Goal: Transaction & Acquisition: Download file/media

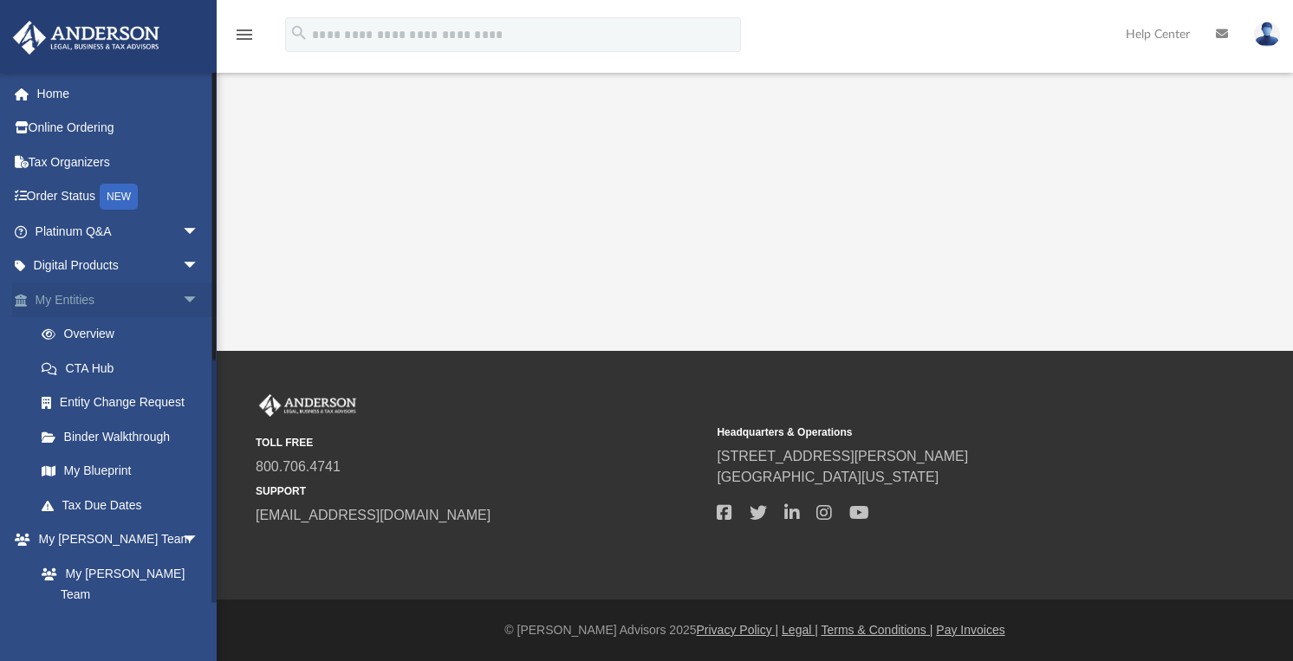
click at [68, 296] on link "My Entities arrow_drop_down" at bounding box center [118, 299] width 213 height 35
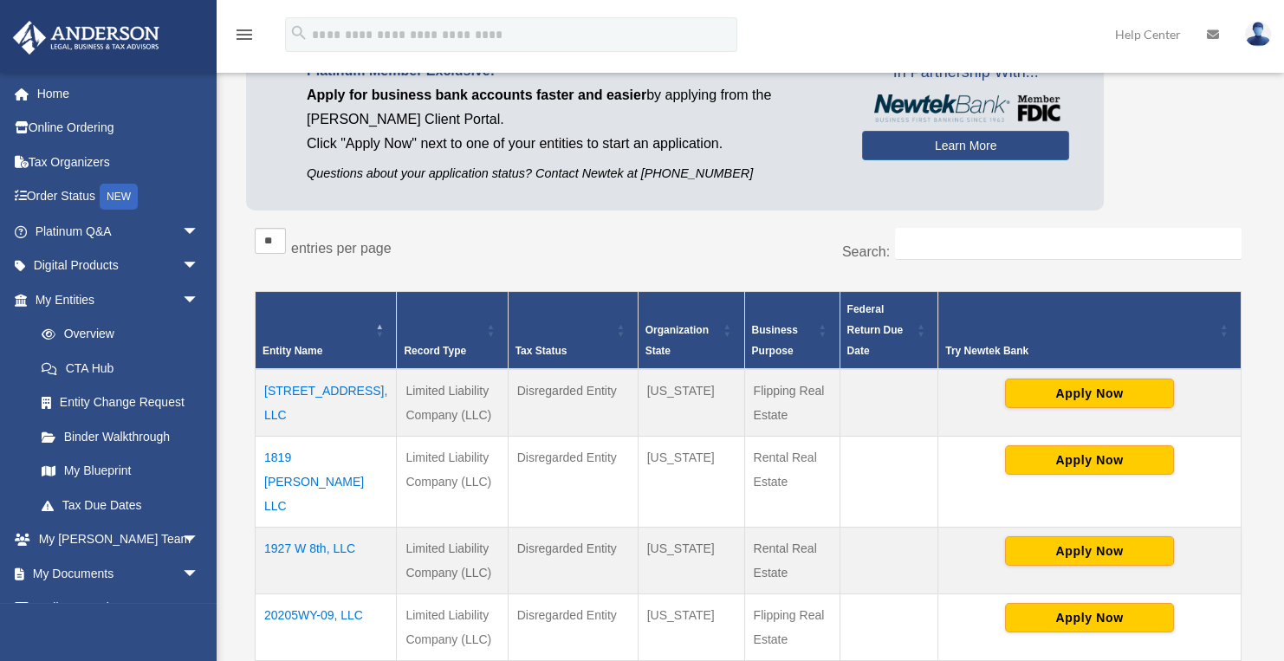
scroll to position [144, 0]
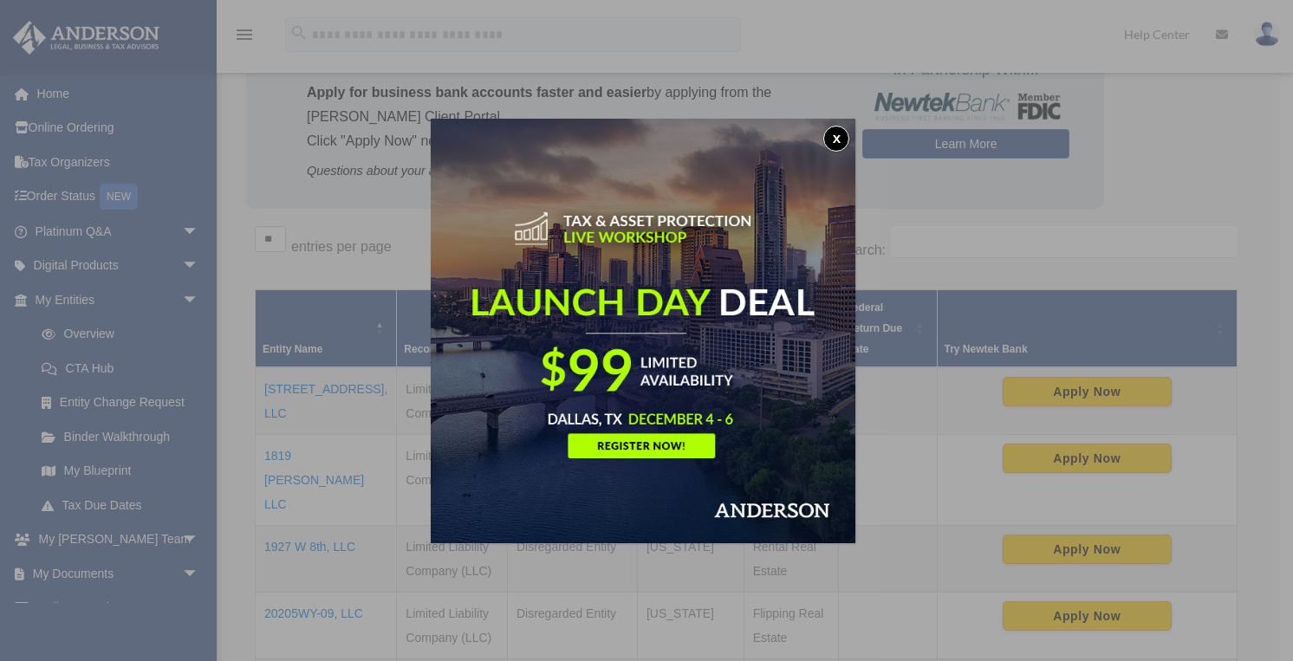
click at [841, 139] on button "x" at bounding box center [836, 139] width 26 height 26
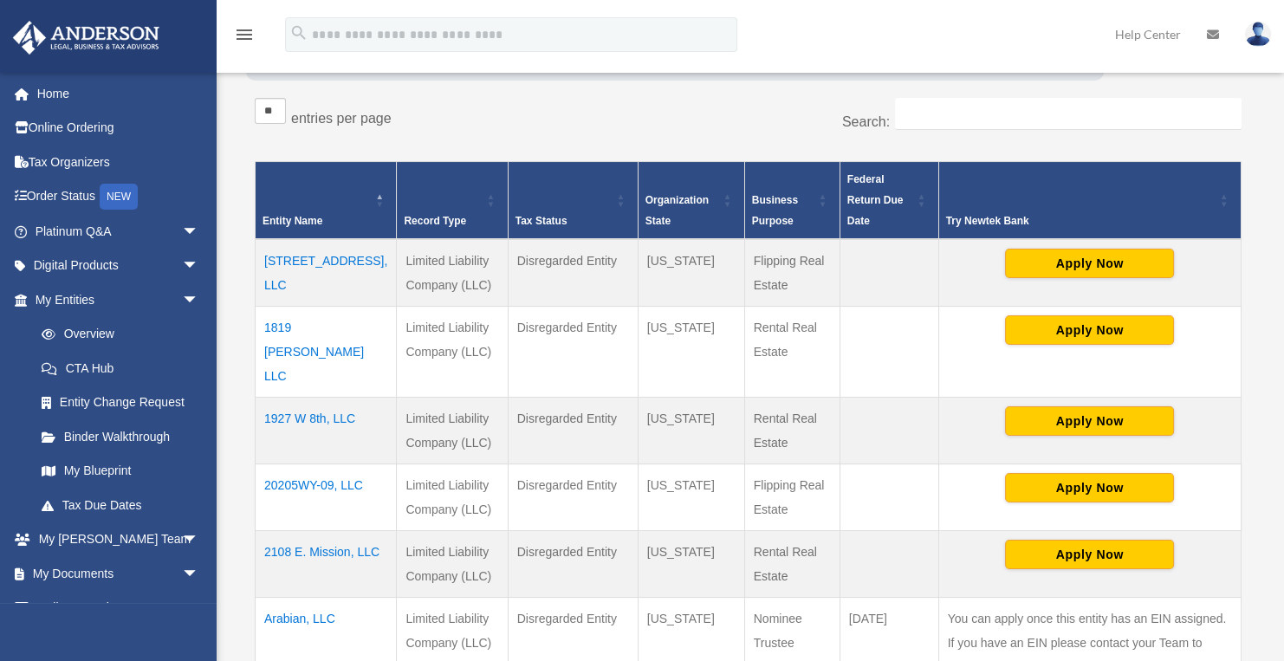
scroll to position [274, 0]
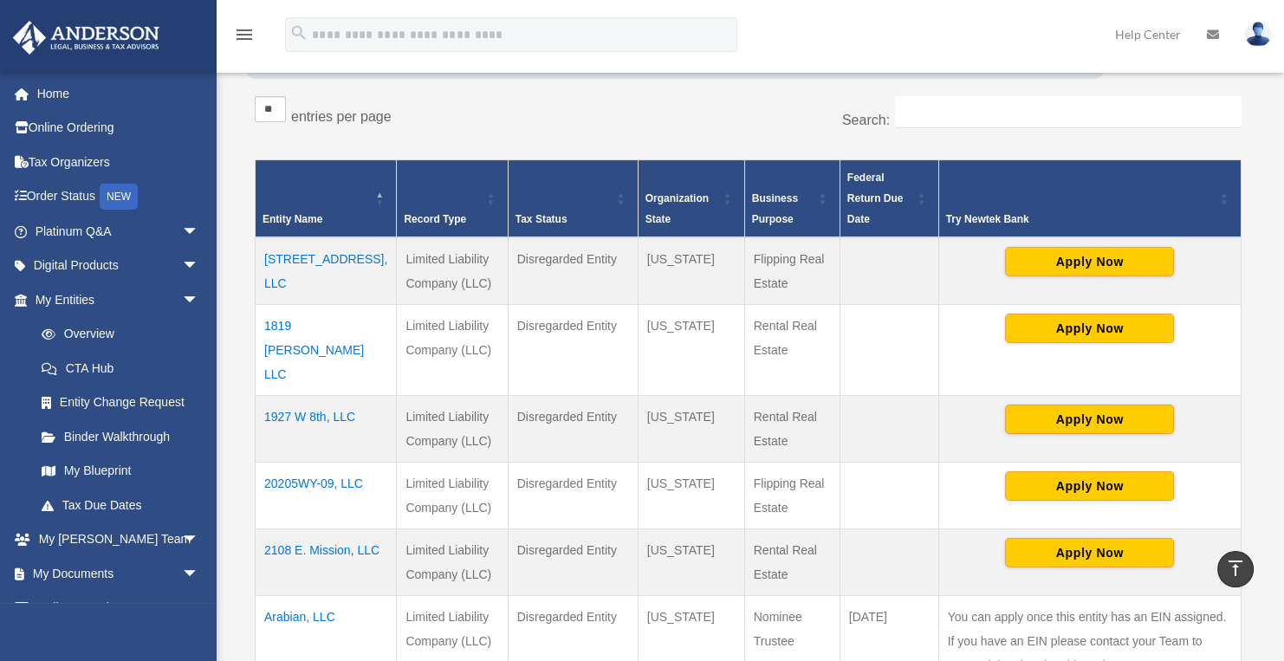
click at [330, 325] on td "1819 [PERSON_NAME] LLC" at bounding box center [326, 350] width 141 height 91
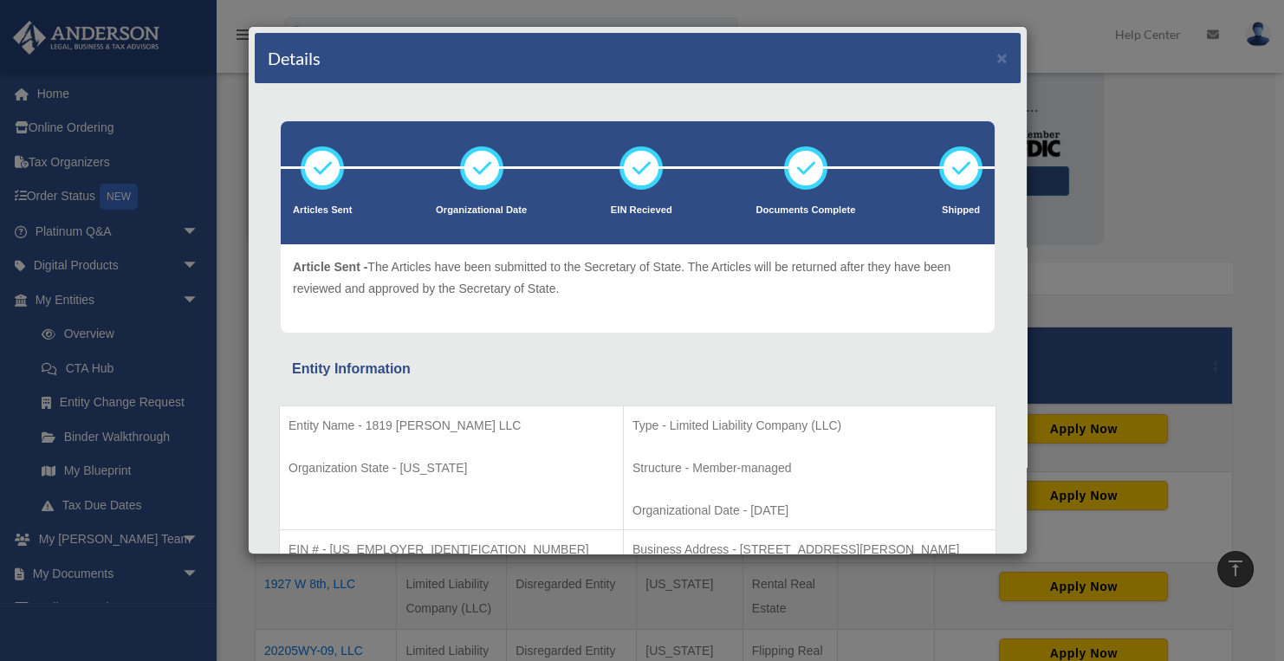
scroll to position [0, 0]
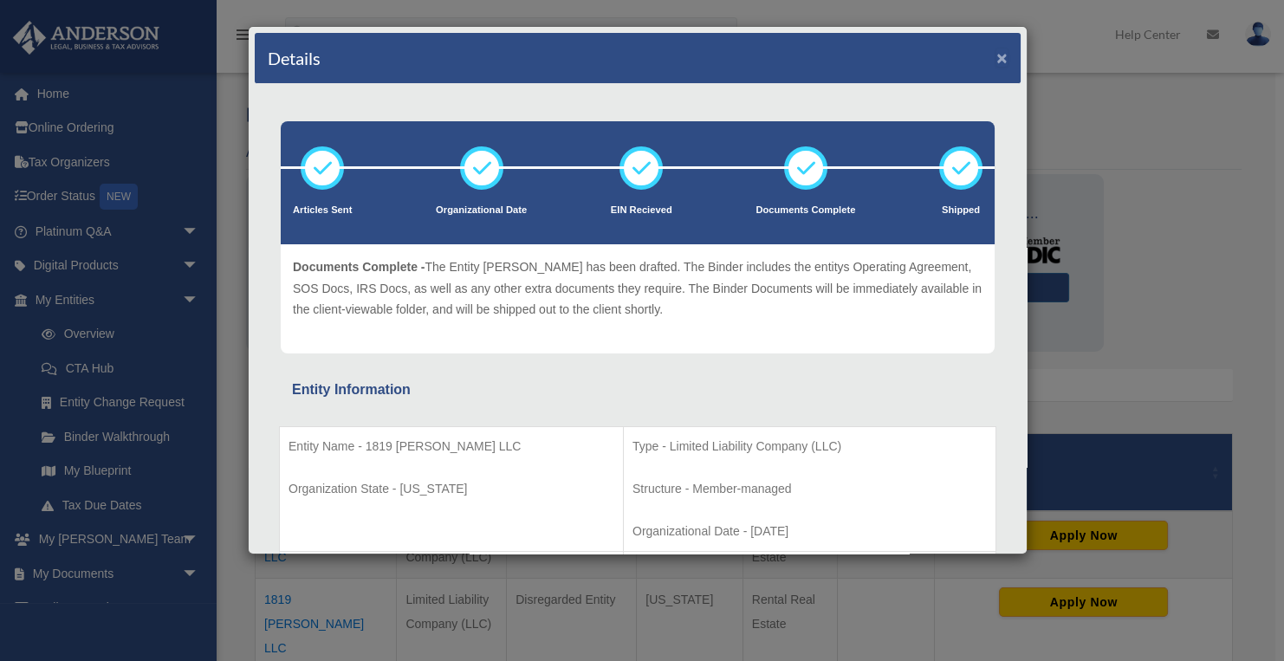
click at [996, 56] on button "×" at bounding box center [1001, 58] width 11 height 18
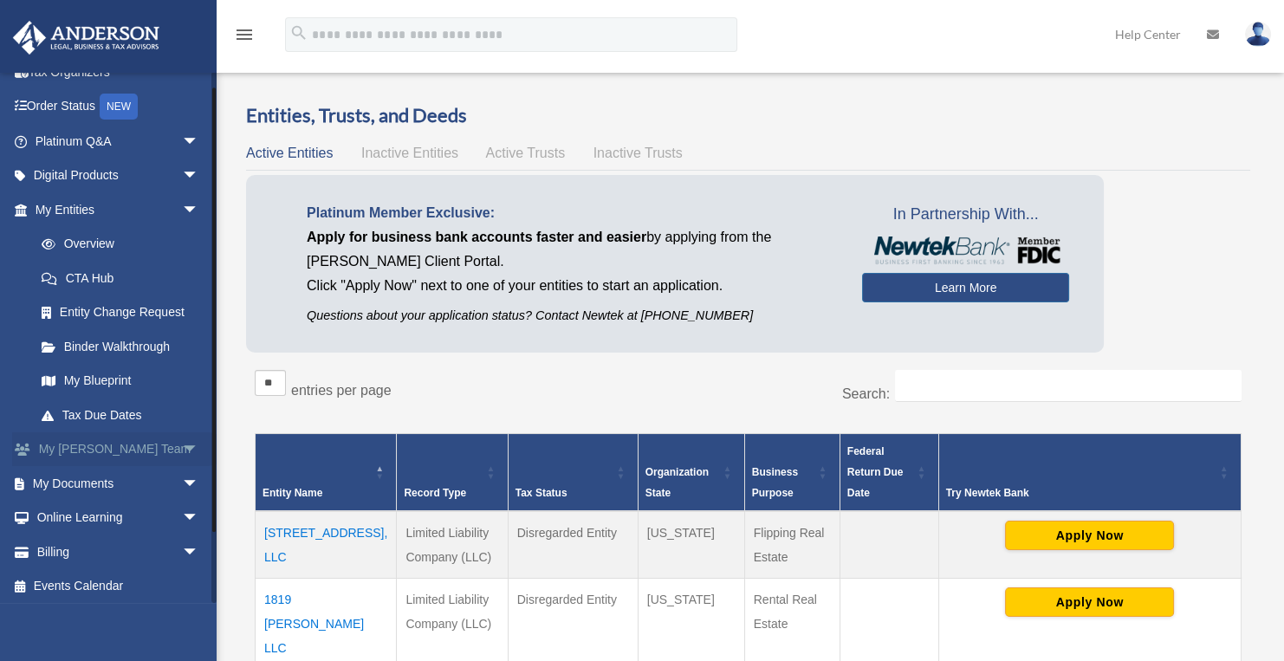
scroll to position [94, 0]
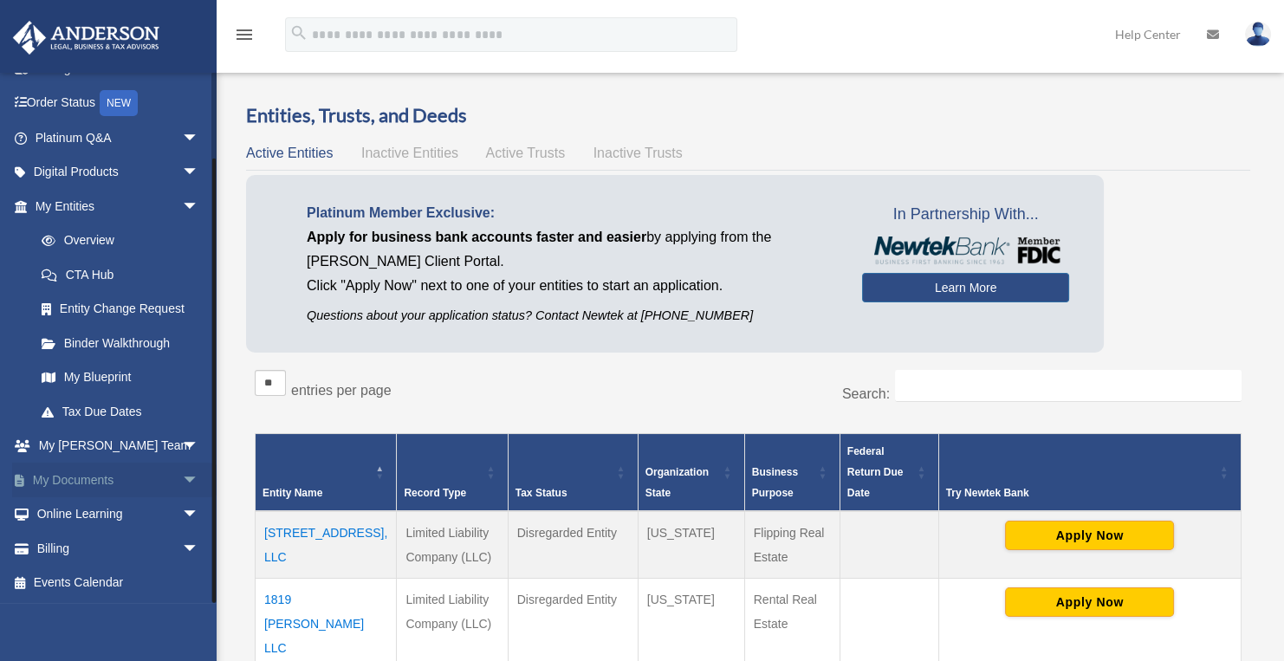
click at [100, 479] on link "My Documents arrow_drop_down" at bounding box center [118, 480] width 213 height 35
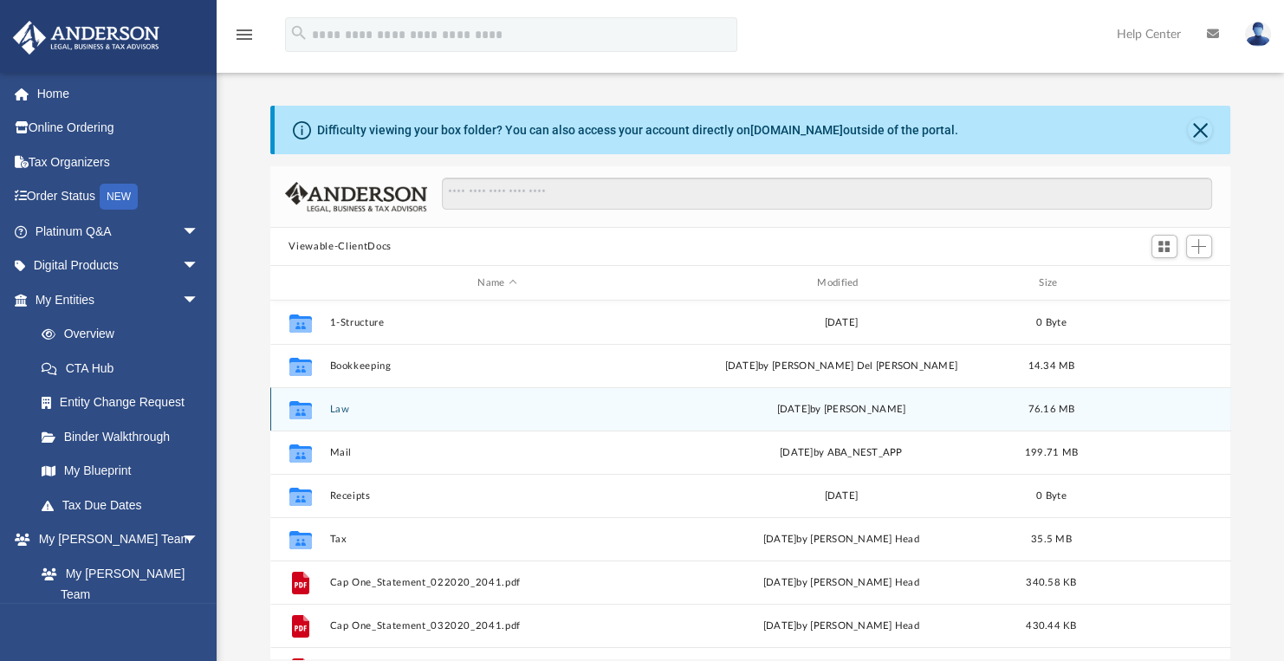
click at [370, 404] on button "Law" at bounding box center [497, 409] width 336 height 11
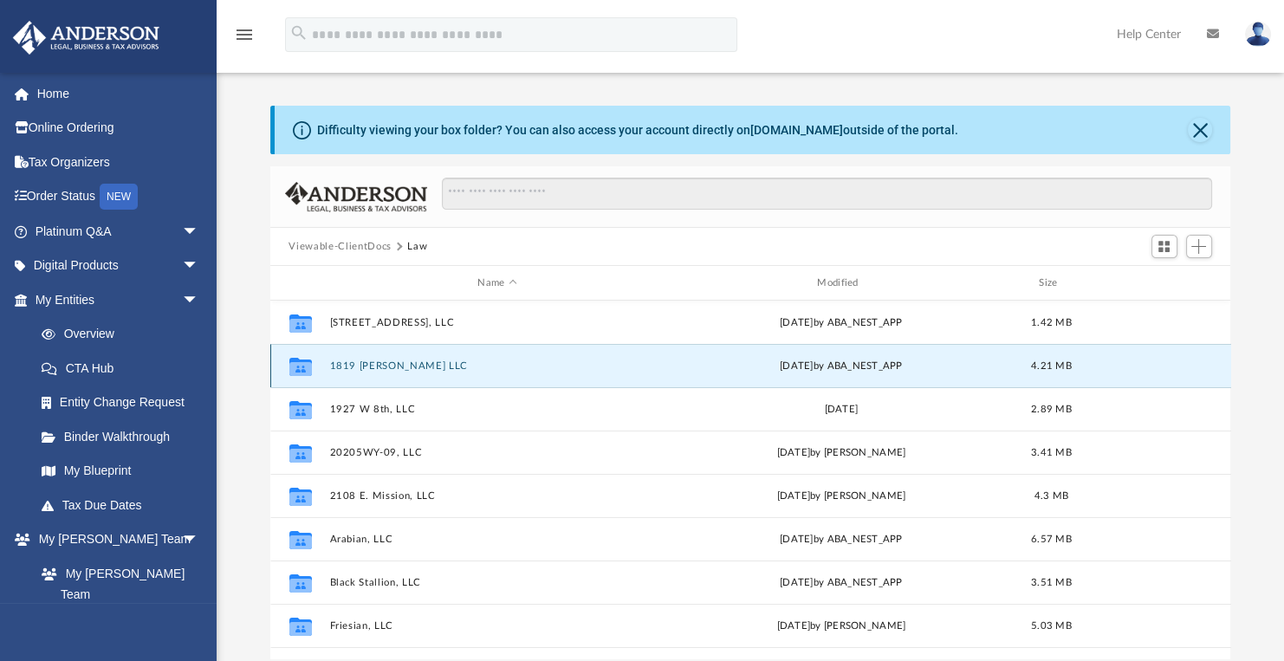
click at [379, 366] on button "1819 [PERSON_NAME] LLC" at bounding box center [497, 365] width 336 height 11
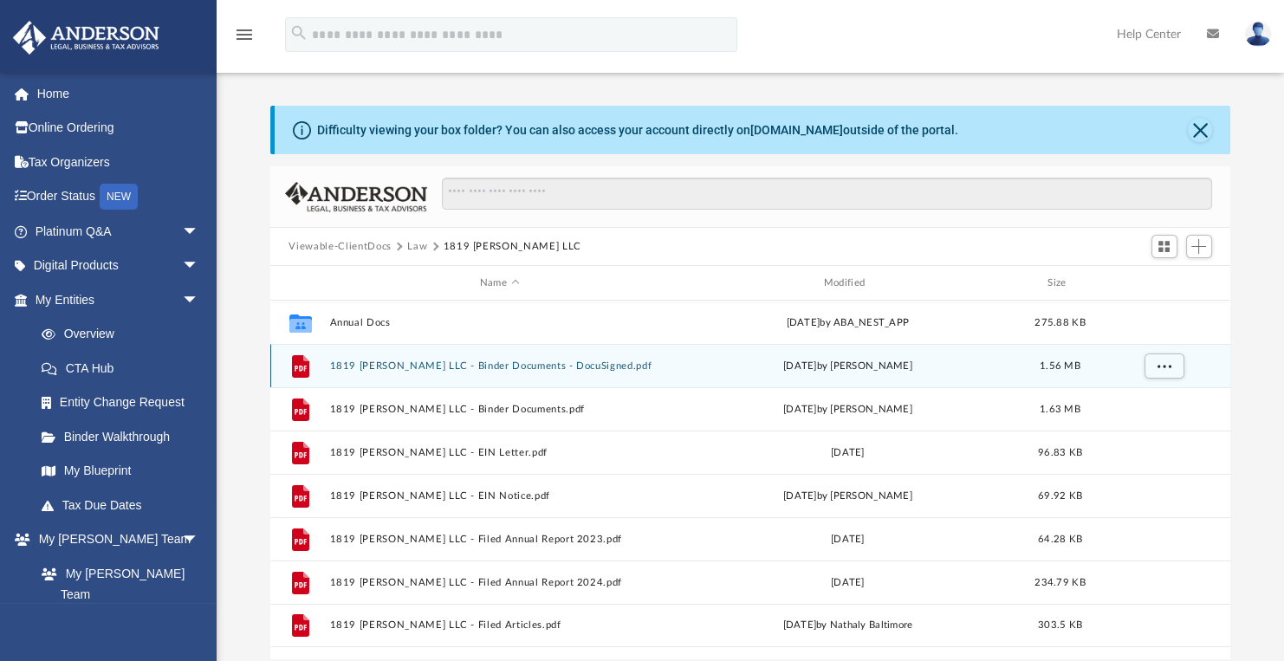
click at [572, 366] on button "1819 W. Boone LLC - Binder Documents - DocuSigned.pdf" at bounding box center [499, 365] width 341 height 11
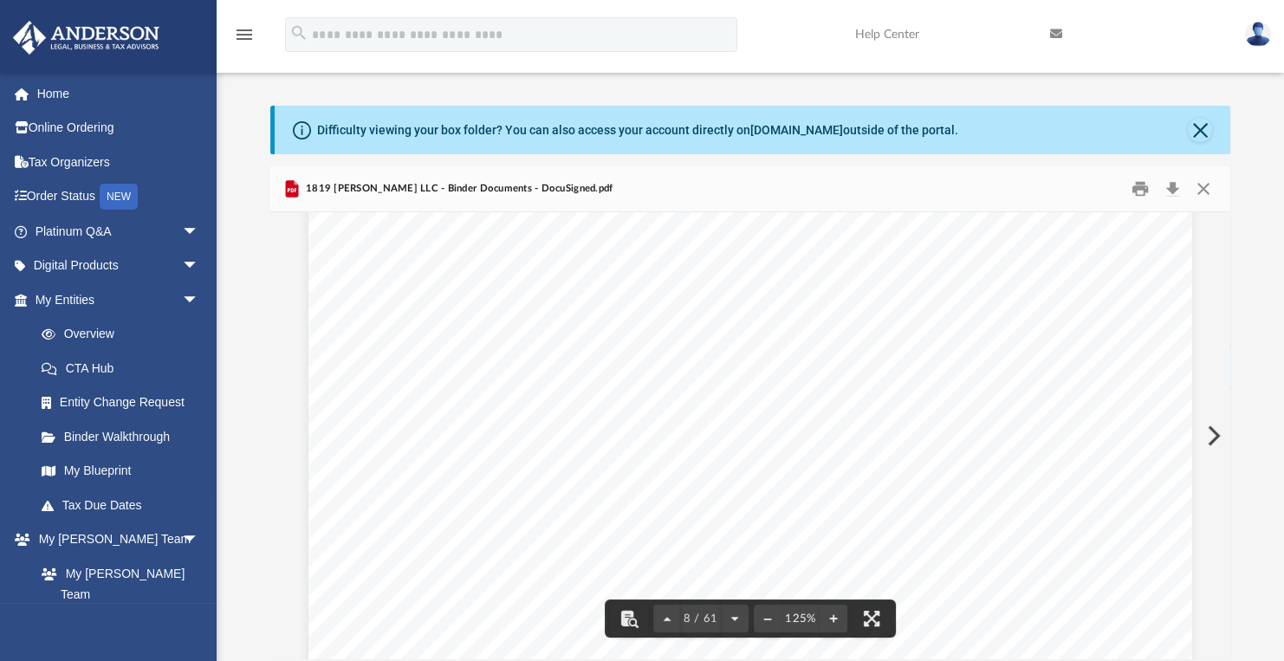
scroll to position [8722, 0]
click at [735, 618] on button "File preview" at bounding box center [735, 619] width 28 height 38
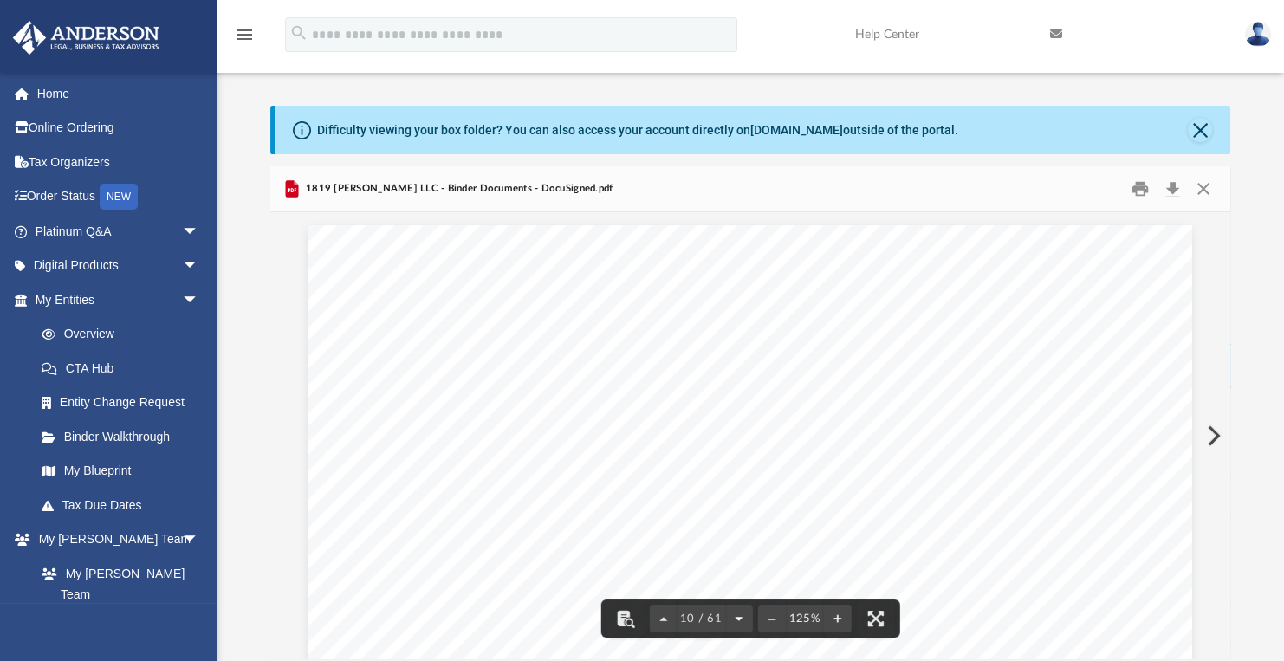
click at [735, 618] on button "File preview" at bounding box center [738, 619] width 28 height 38
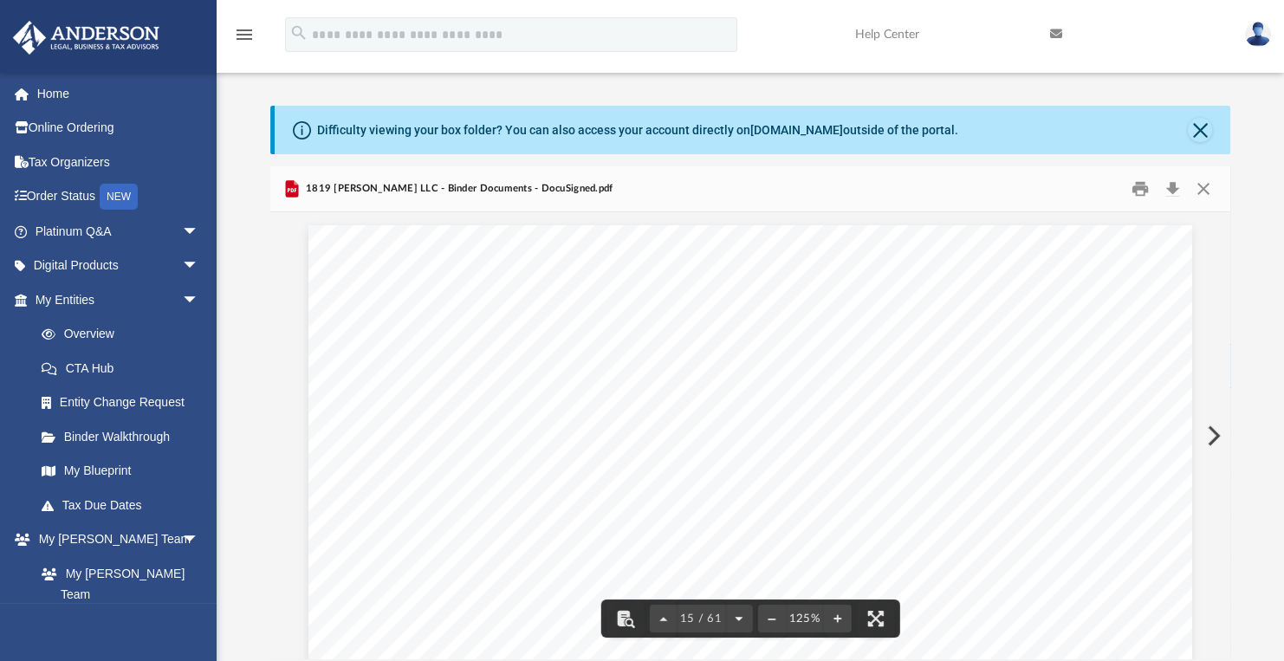
click at [735, 618] on button "File preview" at bounding box center [738, 619] width 28 height 38
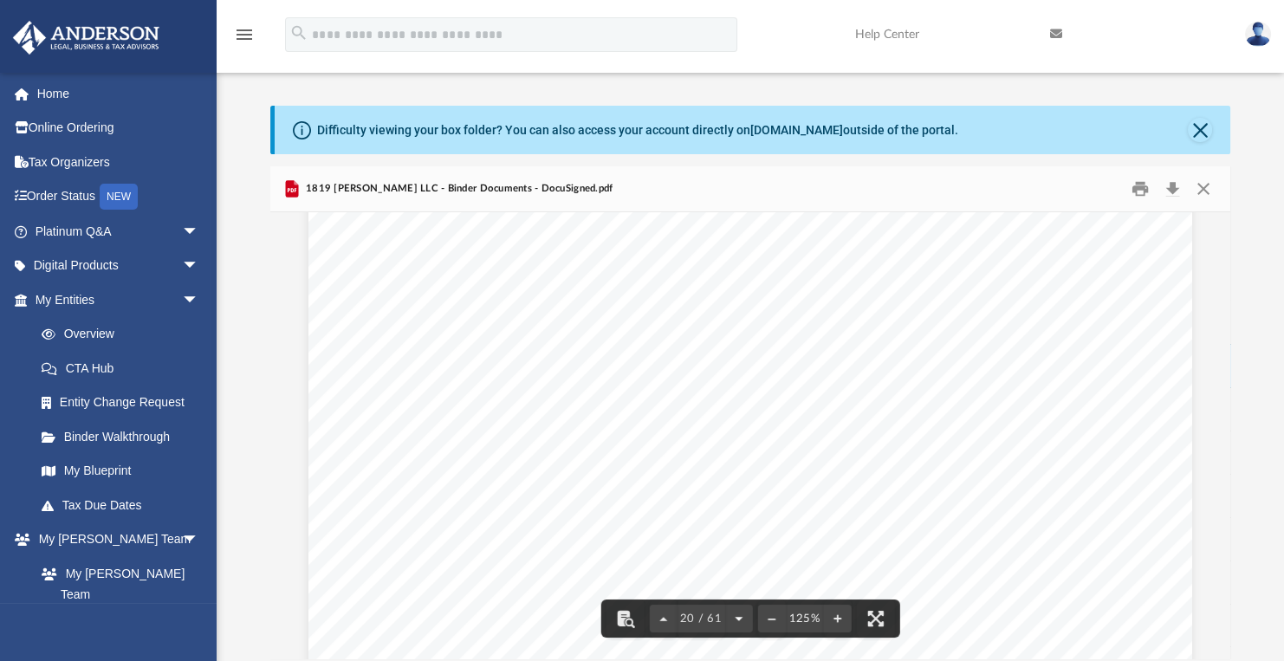
click at [735, 618] on button "File preview" at bounding box center [738, 619] width 28 height 38
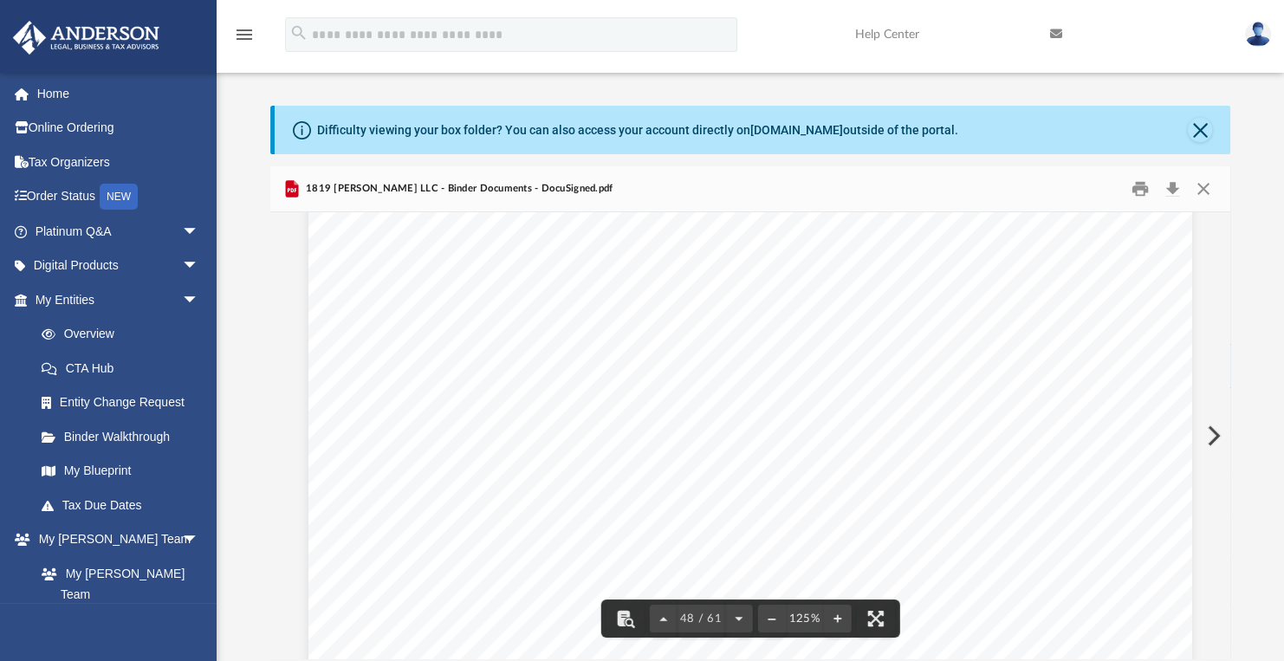
scroll to position [55078, 0]
click at [736, 619] on button "File preview" at bounding box center [738, 619] width 28 height 38
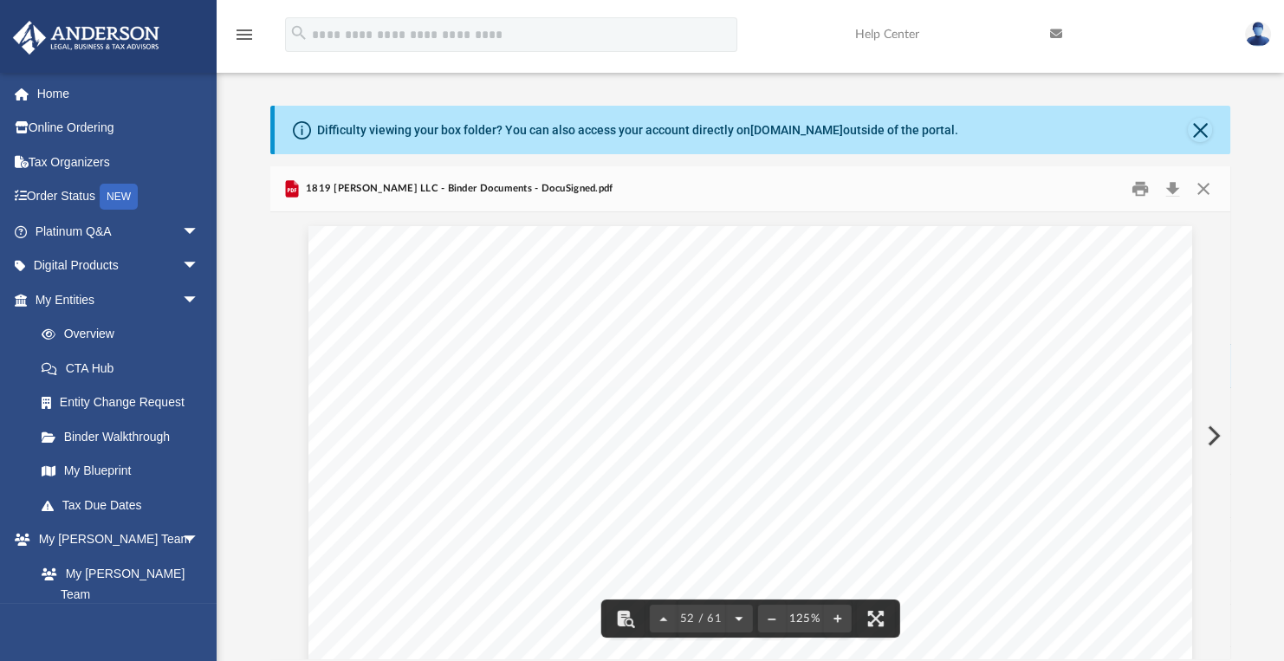
click at [736, 619] on button "File preview" at bounding box center [738, 619] width 28 height 38
click at [659, 619] on button "File preview" at bounding box center [664, 619] width 28 height 38
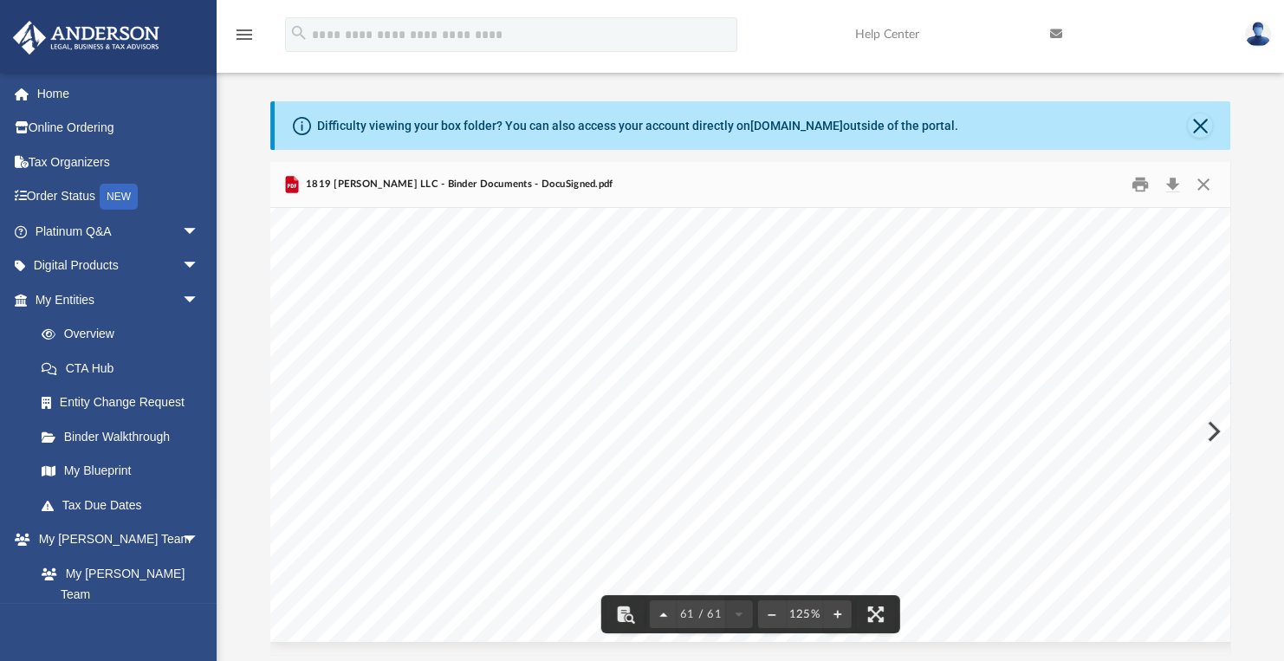
scroll to position [0, 0]
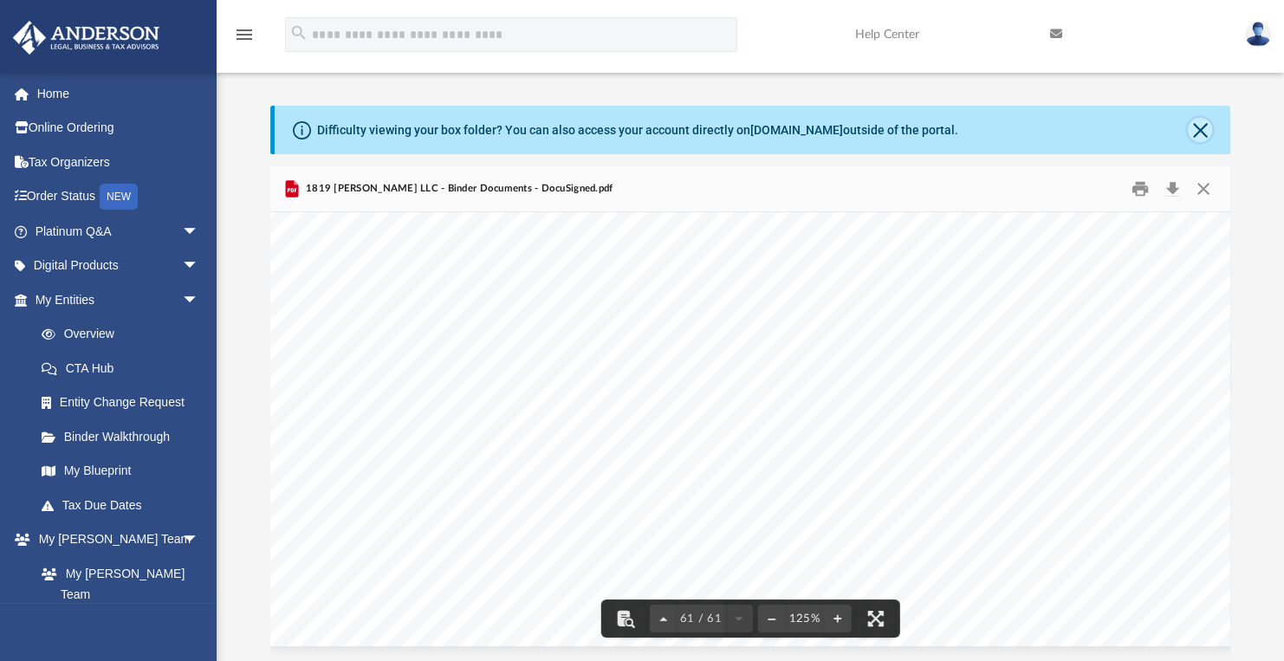
click at [1193, 127] on button "Close" at bounding box center [1200, 130] width 24 height 24
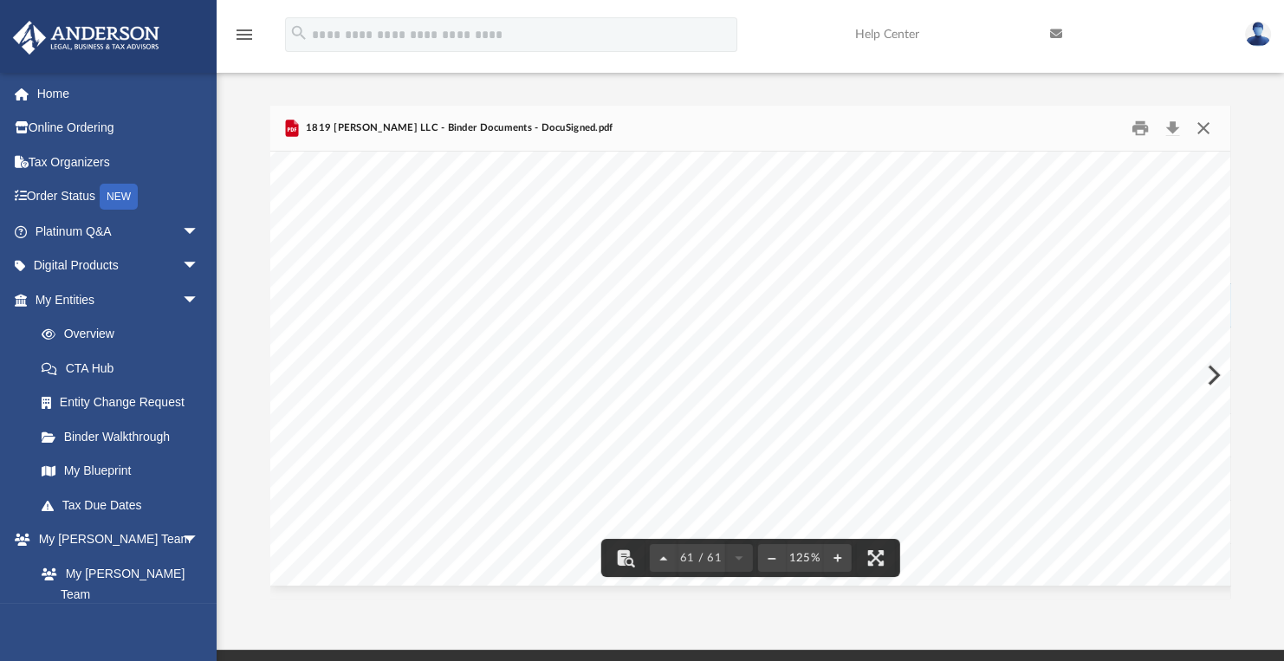
click at [1207, 127] on button "Close" at bounding box center [1203, 128] width 31 height 27
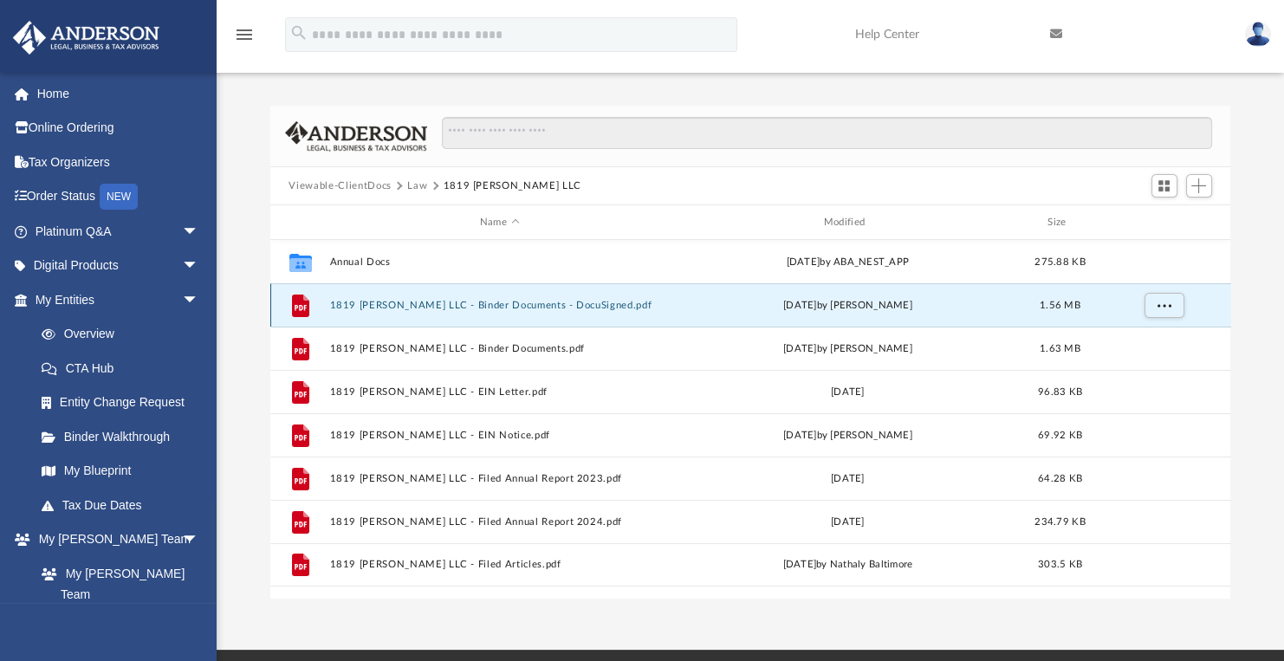
click at [492, 301] on button "1819 W. Boone LLC - Binder Documents - DocuSigned.pdf" at bounding box center [499, 305] width 341 height 11
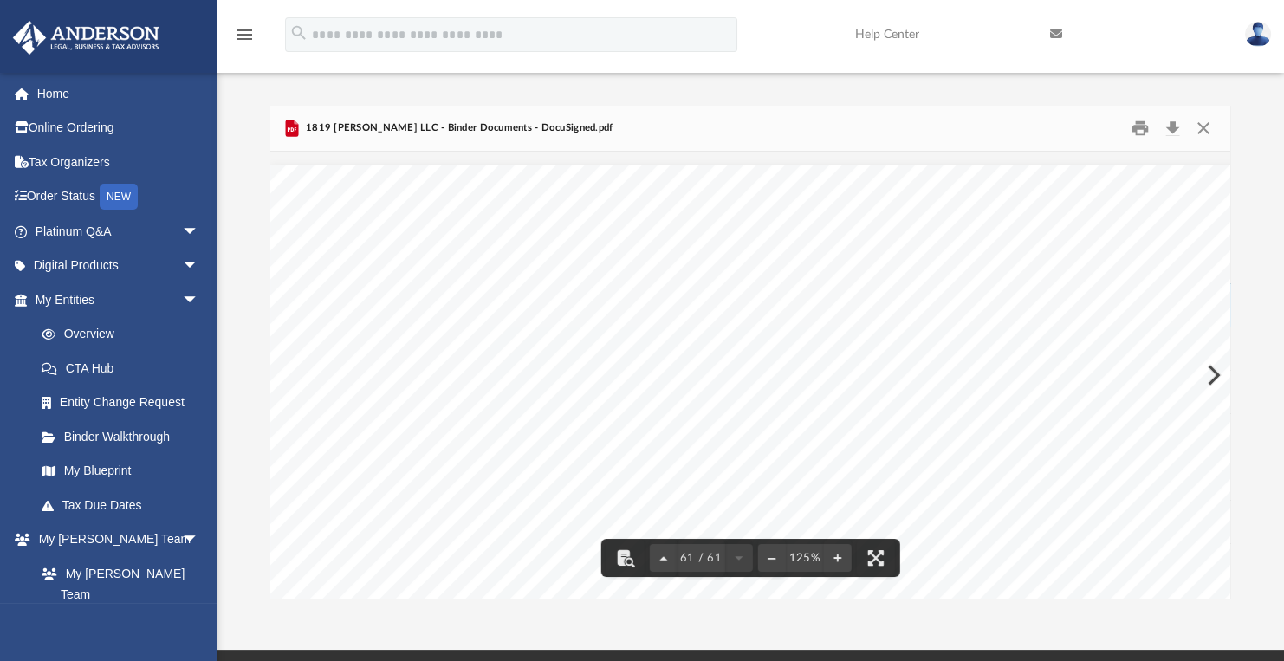
scroll to position [68623, 0]
click at [665, 559] on button "File preview" at bounding box center [664, 558] width 28 height 38
click at [664, 555] on button "File preview" at bounding box center [664, 558] width 28 height 38
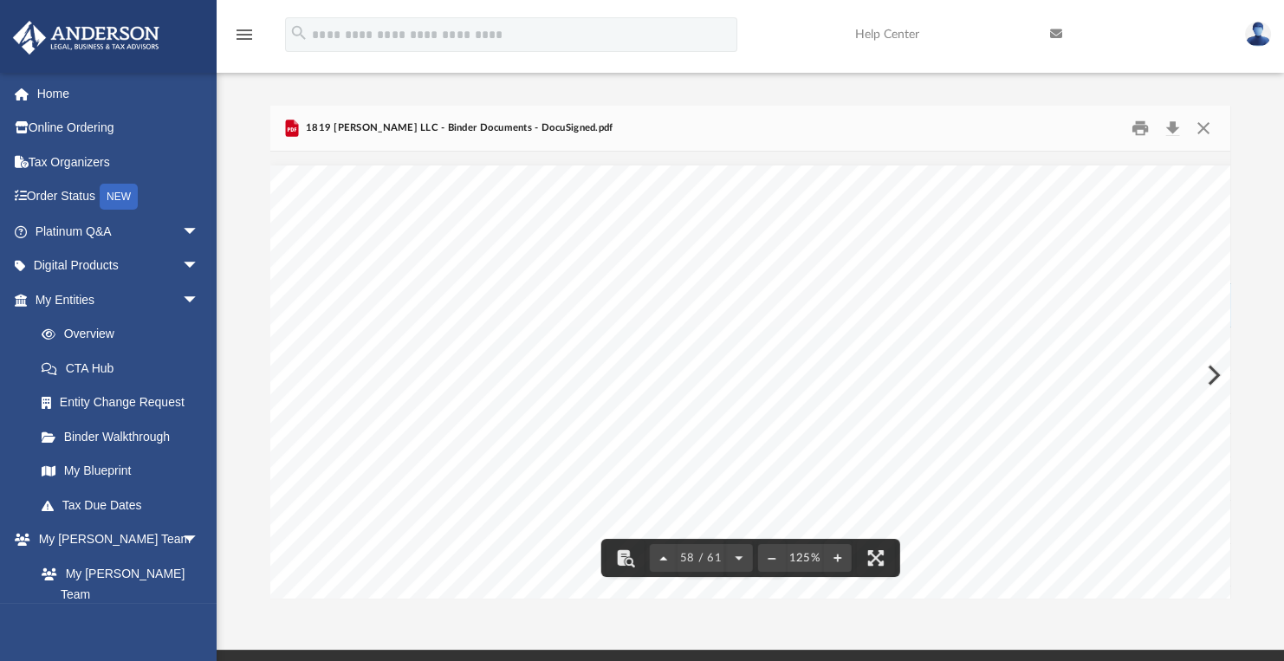
click at [664, 555] on button "File preview" at bounding box center [664, 558] width 28 height 38
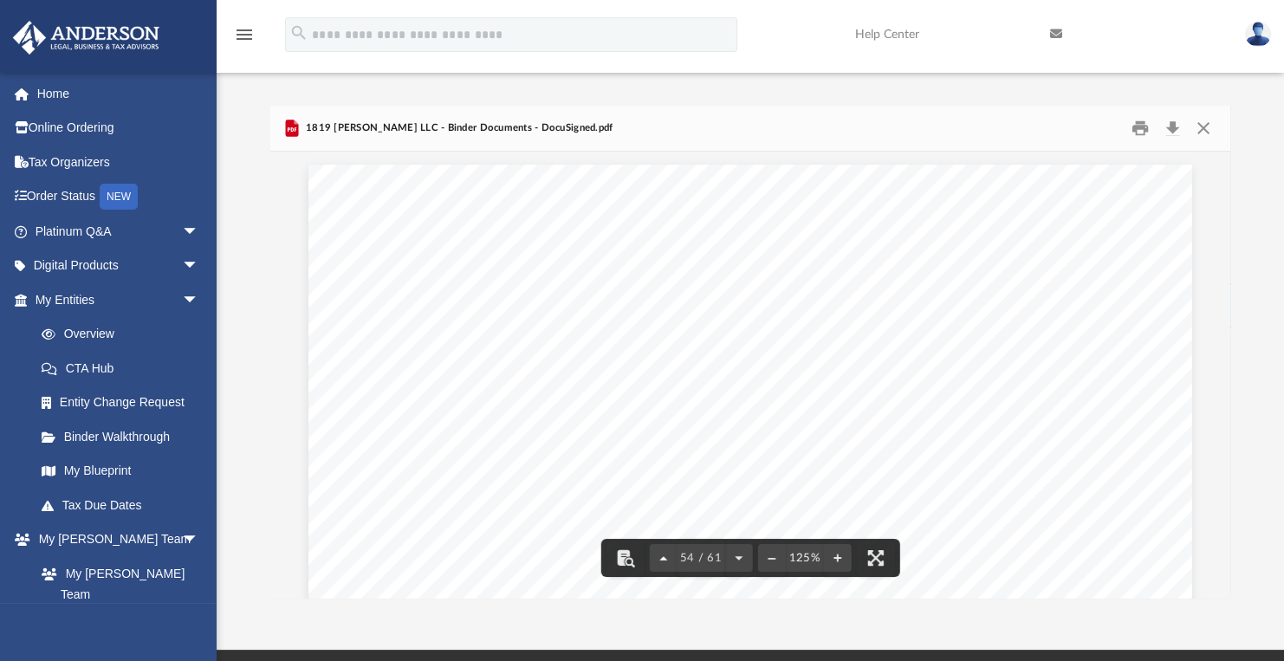
click at [664, 555] on button "File preview" at bounding box center [664, 558] width 28 height 38
click at [665, 556] on button "File preview" at bounding box center [664, 558] width 28 height 38
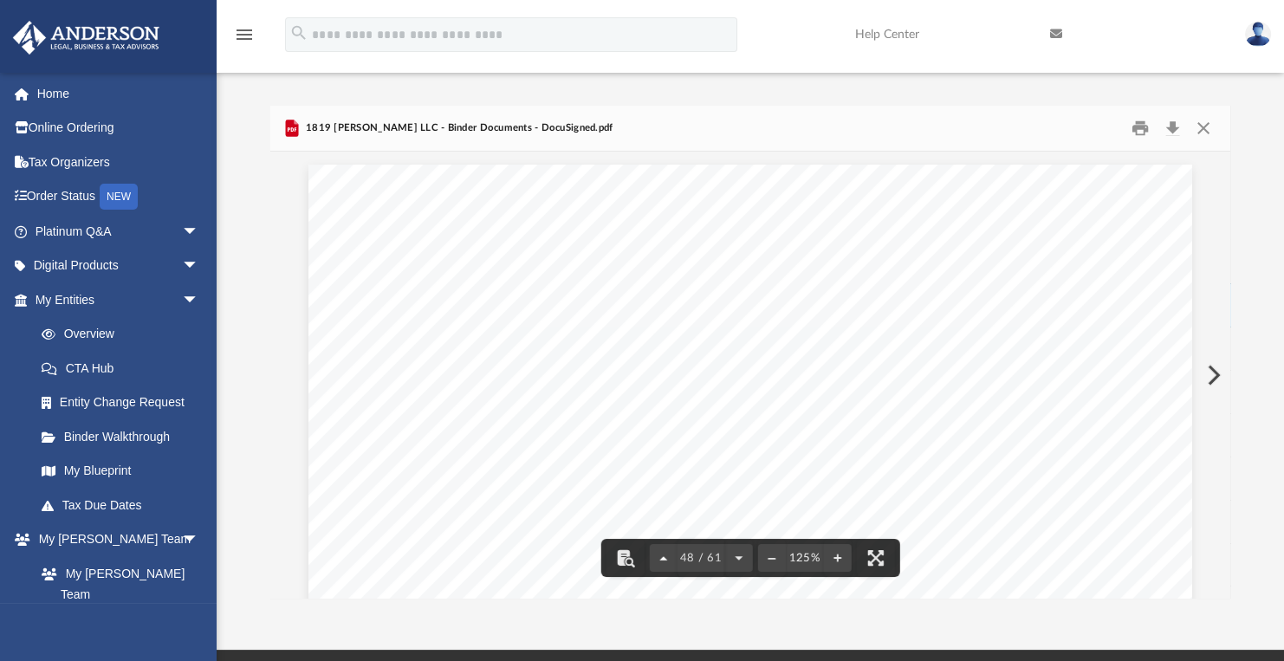
scroll to position [54975, 0]
click at [665, 556] on button "File preview" at bounding box center [664, 558] width 28 height 38
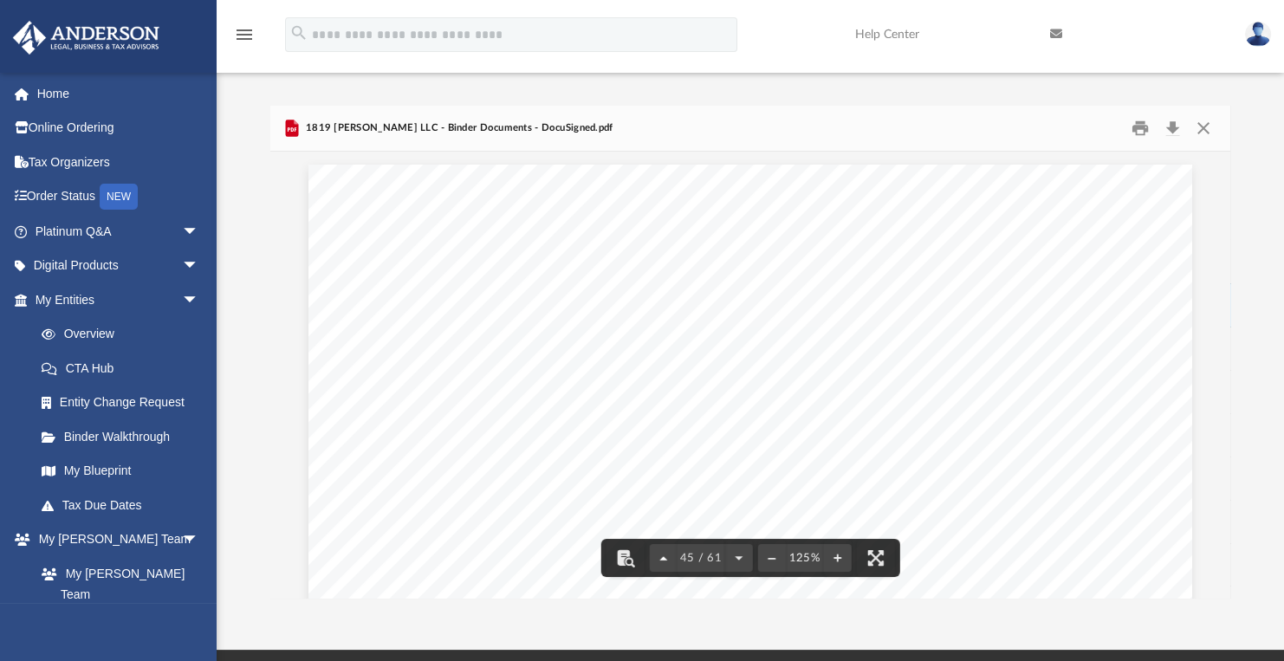
click at [665, 556] on button "File preview" at bounding box center [664, 558] width 28 height 38
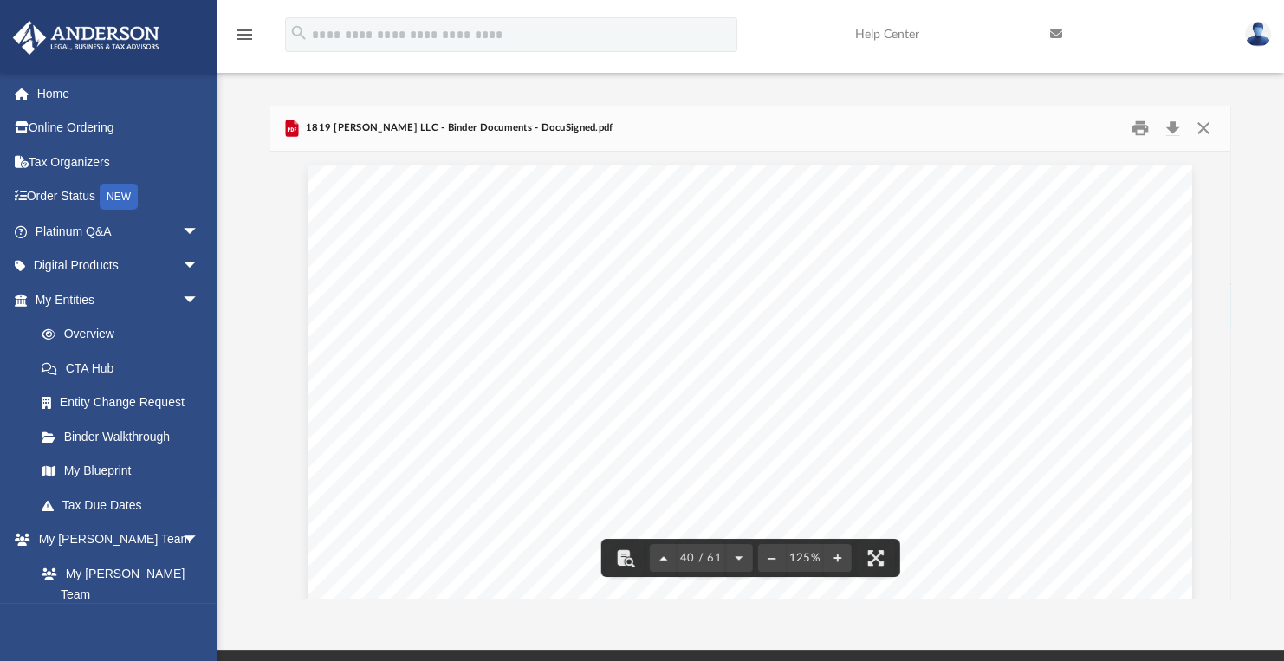
click at [665, 556] on button "File preview" at bounding box center [664, 558] width 28 height 38
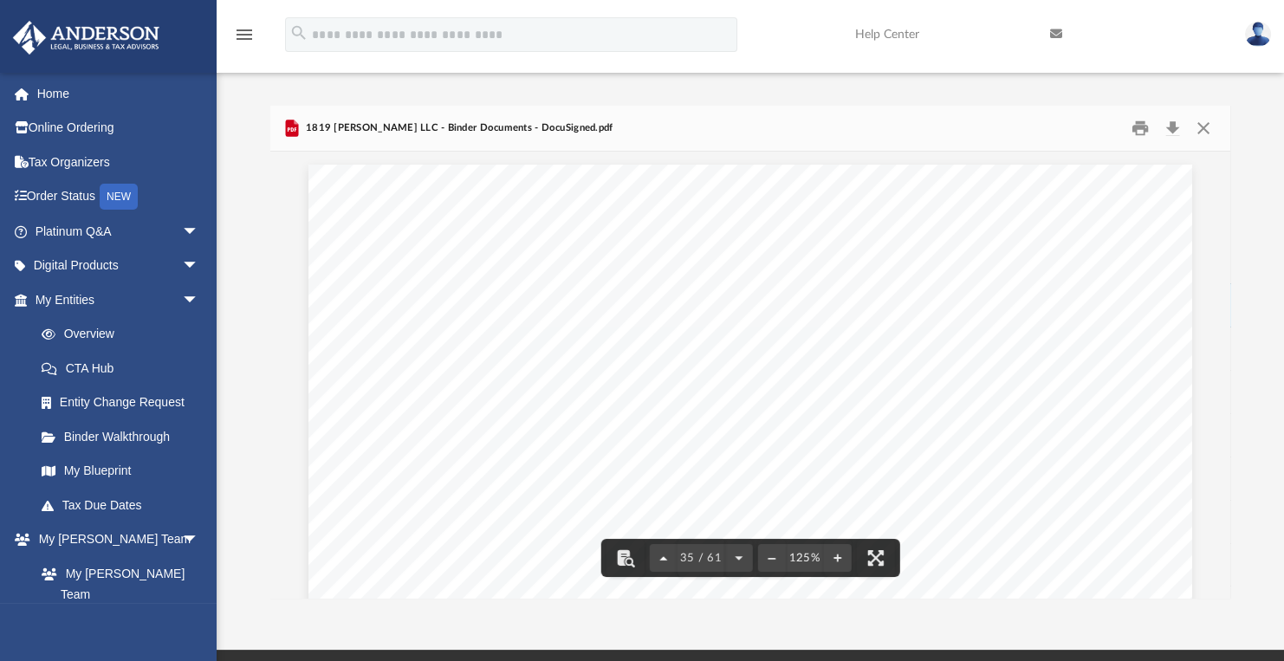
click at [665, 556] on button "File preview" at bounding box center [664, 558] width 28 height 38
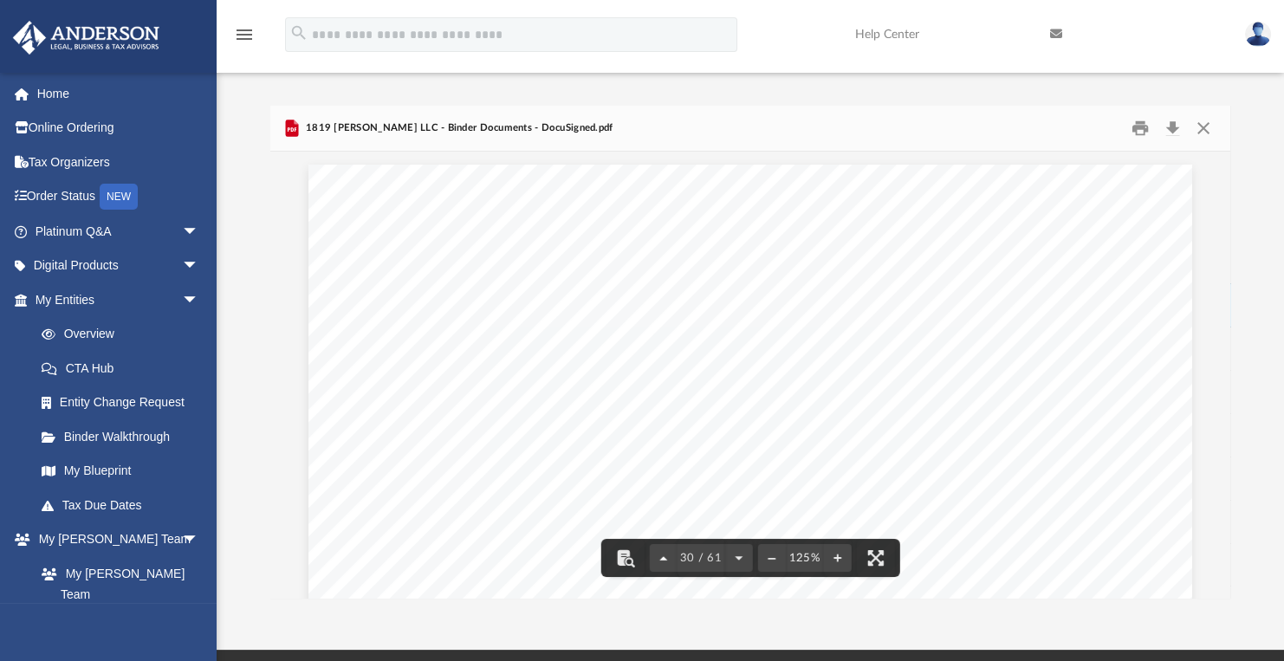
click at [665, 556] on button "File preview" at bounding box center [664, 558] width 28 height 38
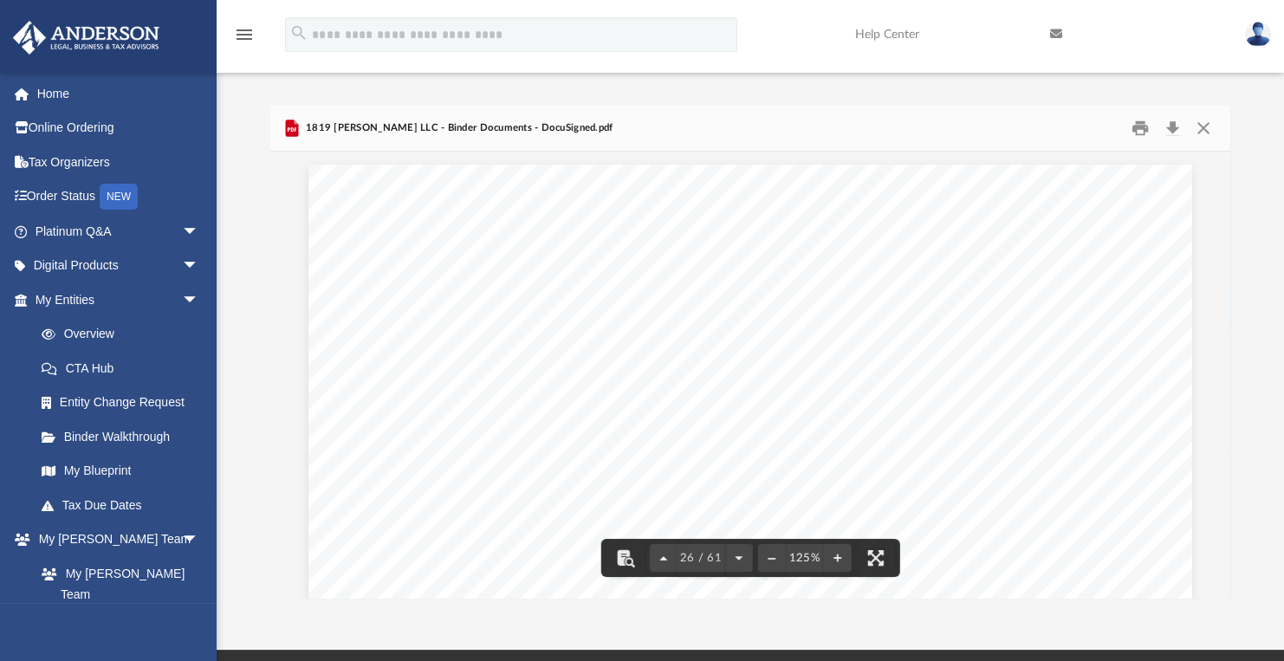
scroll to position [28073, 0]
click at [665, 556] on button "File preview" at bounding box center [664, 558] width 28 height 38
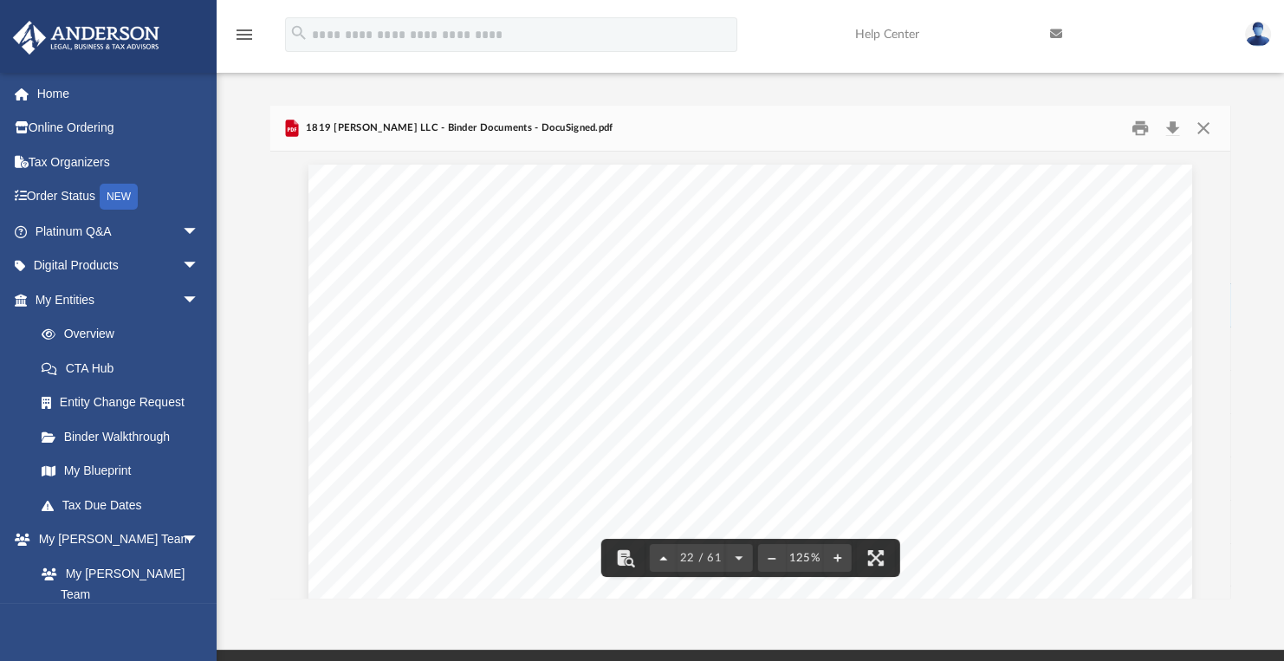
click at [665, 556] on button "File preview" at bounding box center [664, 558] width 28 height 38
click at [665, 555] on button "File preview" at bounding box center [664, 558] width 28 height 38
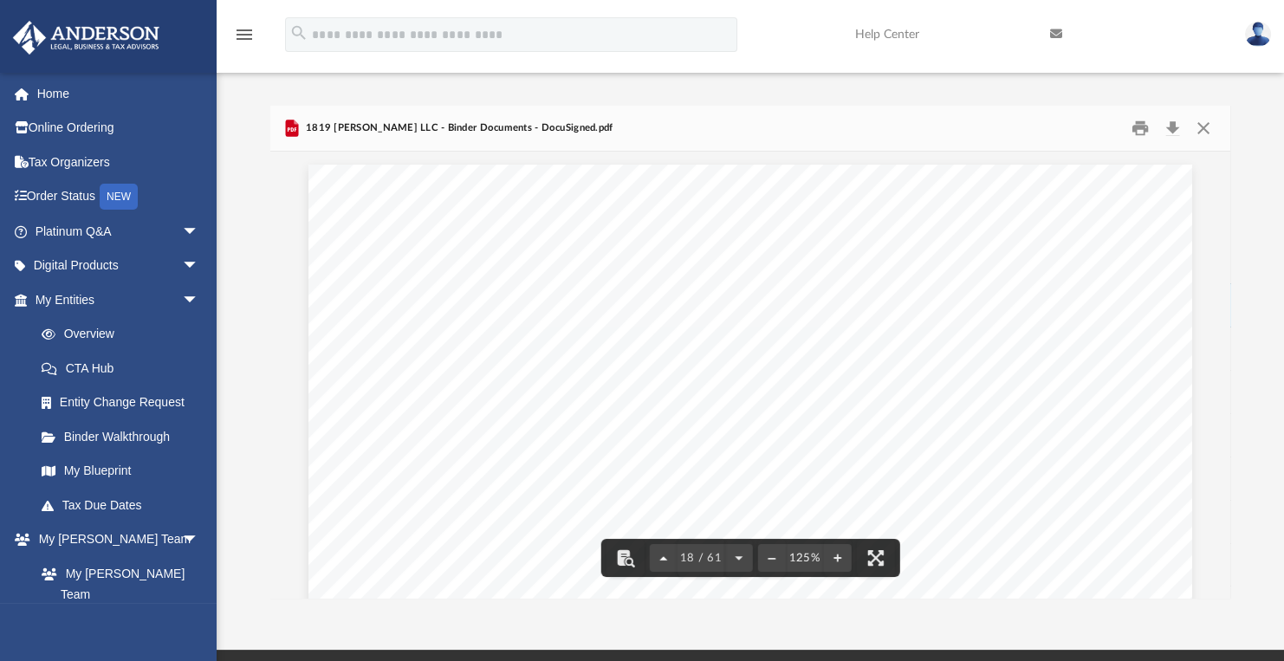
click at [665, 555] on button "File preview" at bounding box center [664, 558] width 28 height 38
click at [665, 560] on button "File preview" at bounding box center [664, 558] width 28 height 38
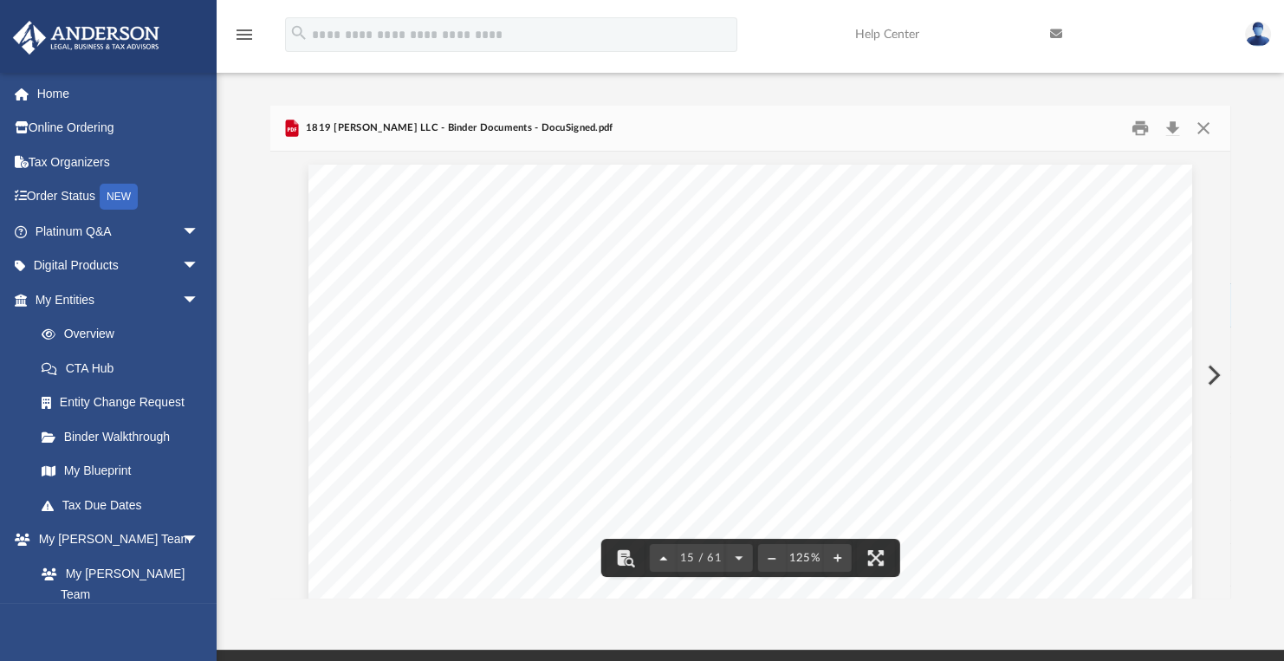
click at [665, 560] on button "File preview" at bounding box center [664, 558] width 28 height 38
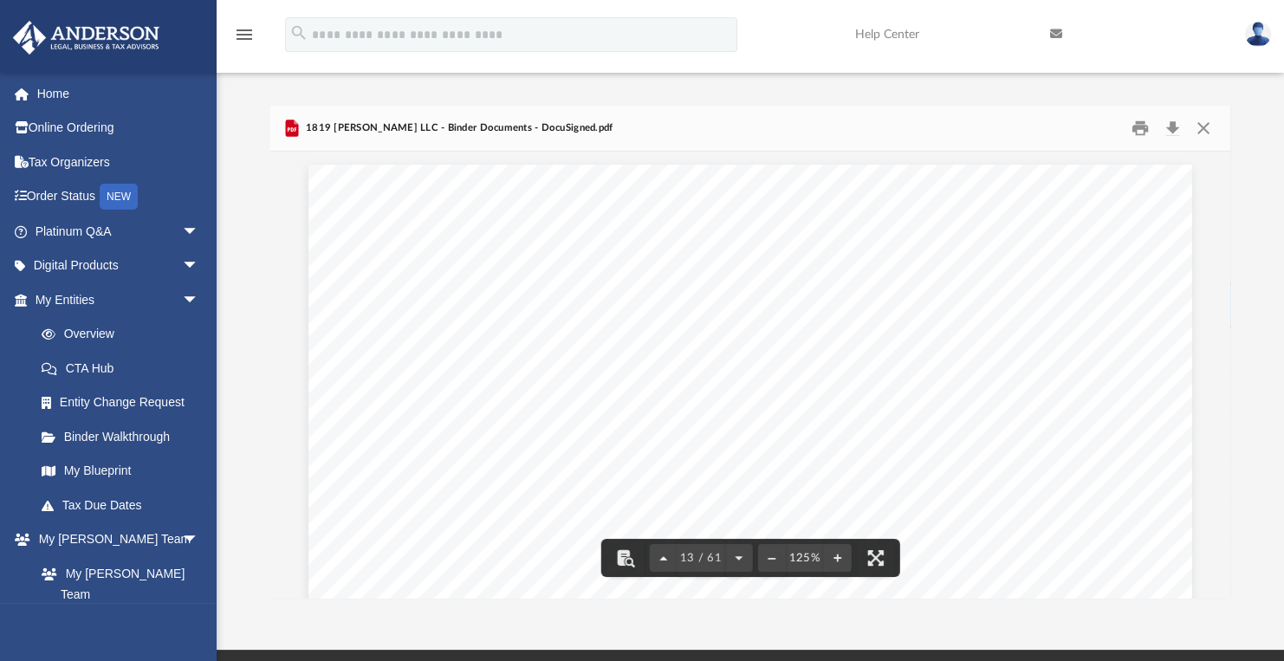
scroll to position [12866, 0]
click at [665, 560] on button "File preview" at bounding box center [664, 558] width 28 height 38
click at [665, 560] on button "File preview" at bounding box center [667, 558] width 28 height 38
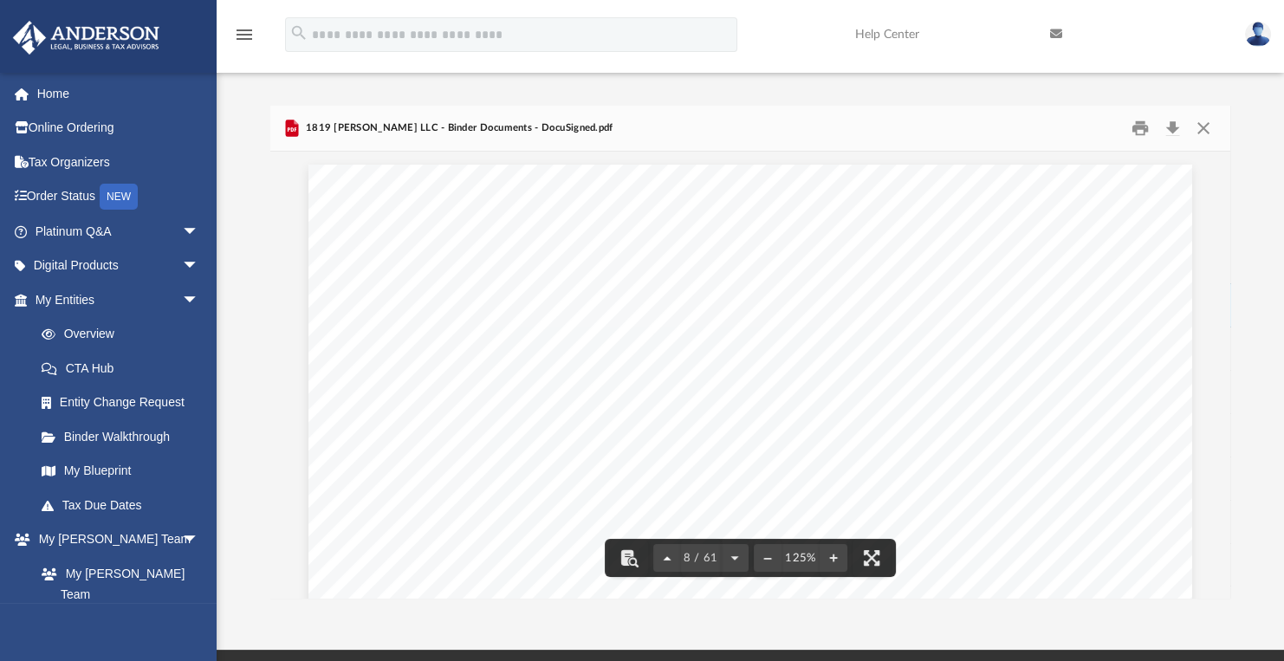
scroll to position [8187, 0]
click at [665, 560] on button "File preview" at bounding box center [667, 558] width 28 height 38
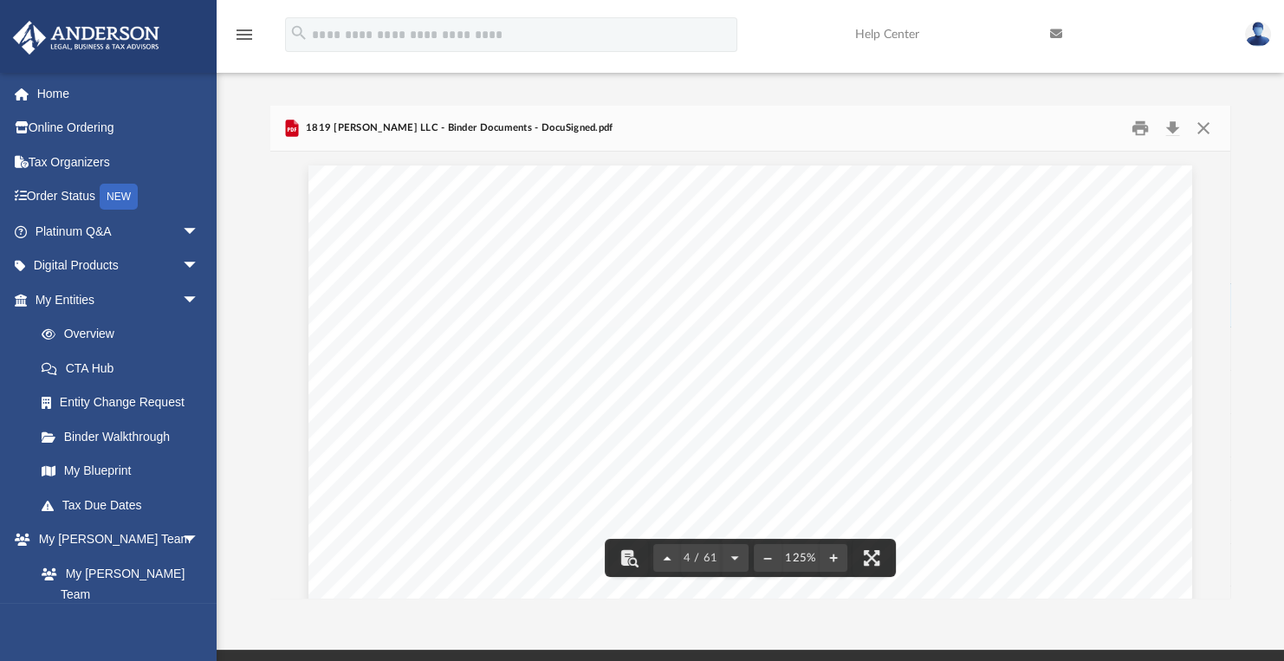
click at [665, 560] on button "File preview" at bounding box center [667, 558] width 28 height 38
click at [1202, 128] on button "Close" at bounding box center [1203, 128] width 31 height 27
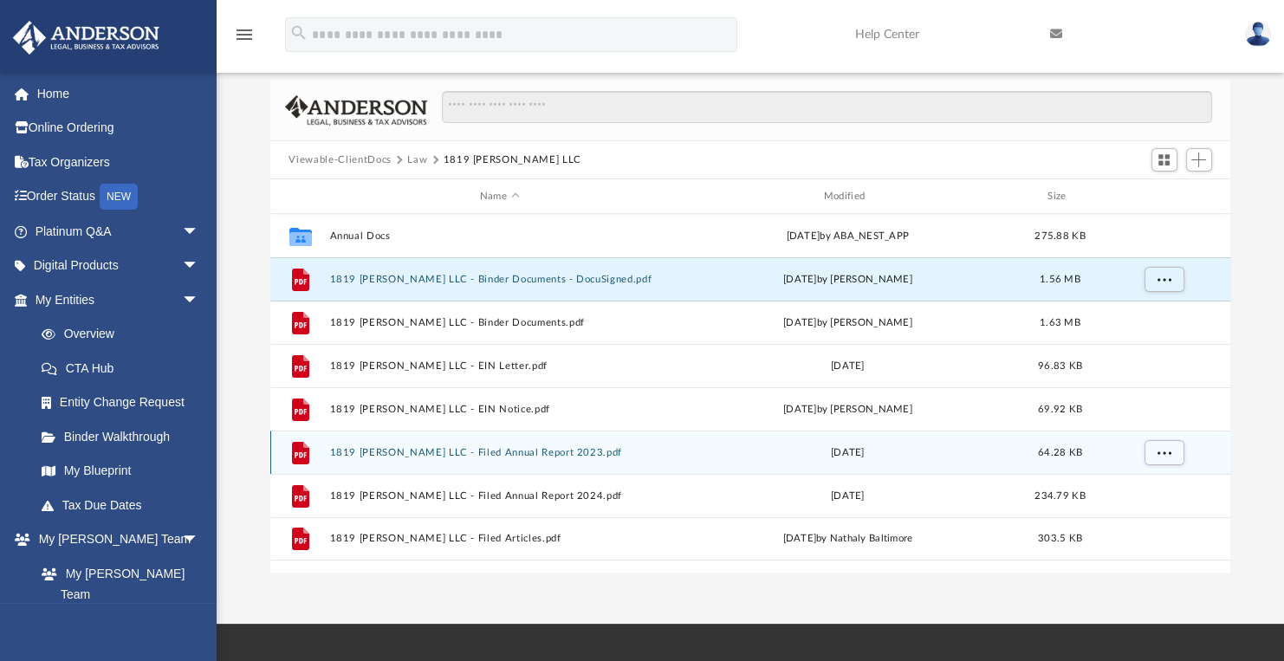
scroll to position [14, 0]
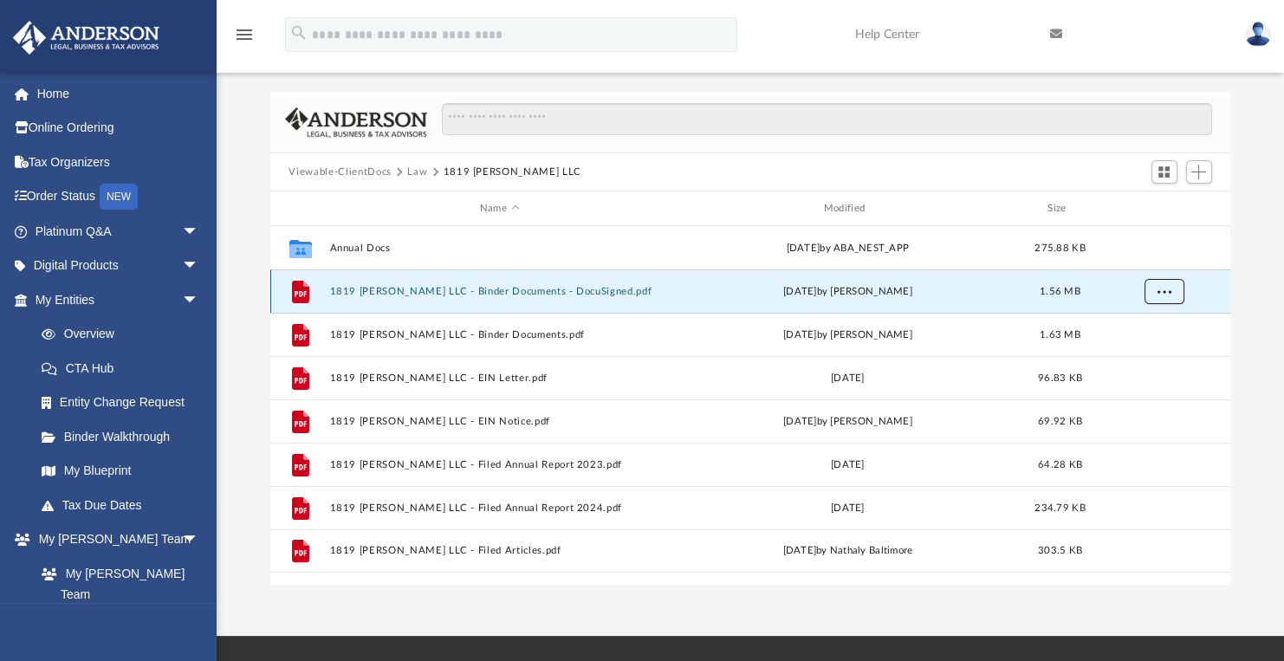
click at [1158, 293] on span "More options" at bounding box center [1164, 291] width 14 height 10
click at [605, 291] on button "1819 W. Boone LLC - Binder Documents - DocuSigned.pdf" at bounding box center [499, 291] width 341 height 11
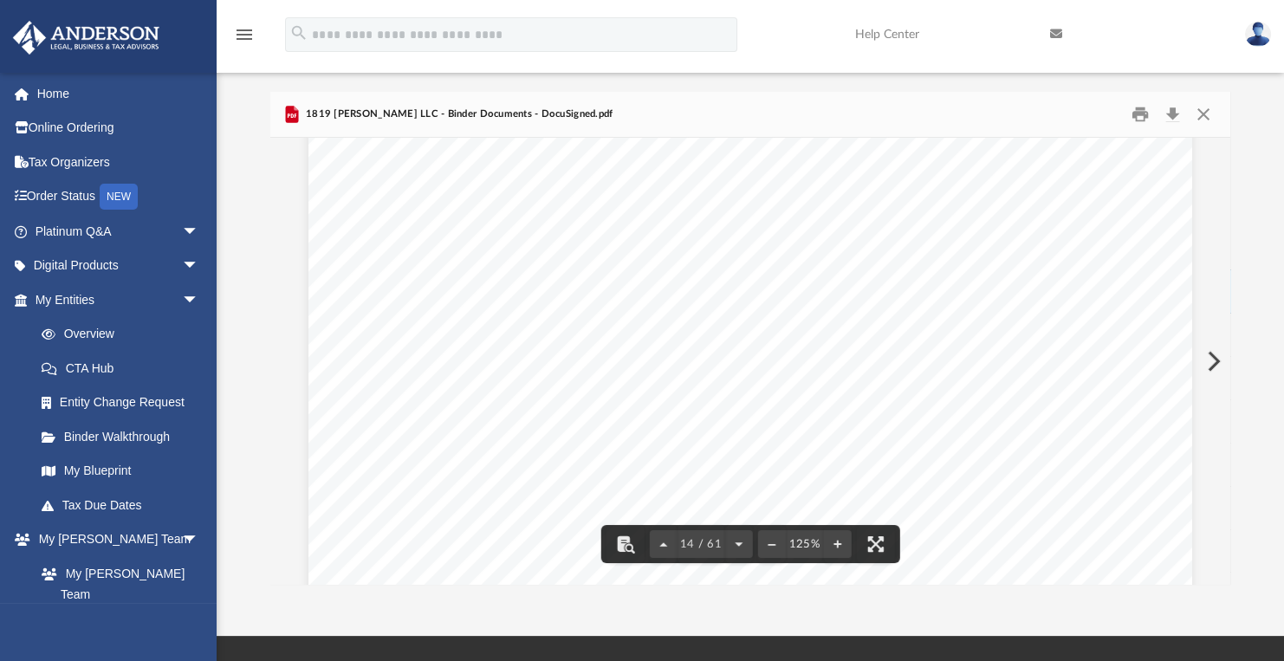
scroll to position [15538, 0]
click at [1207, 114] on button "Close" at bounding box center [1203, 114] width 31 height 27
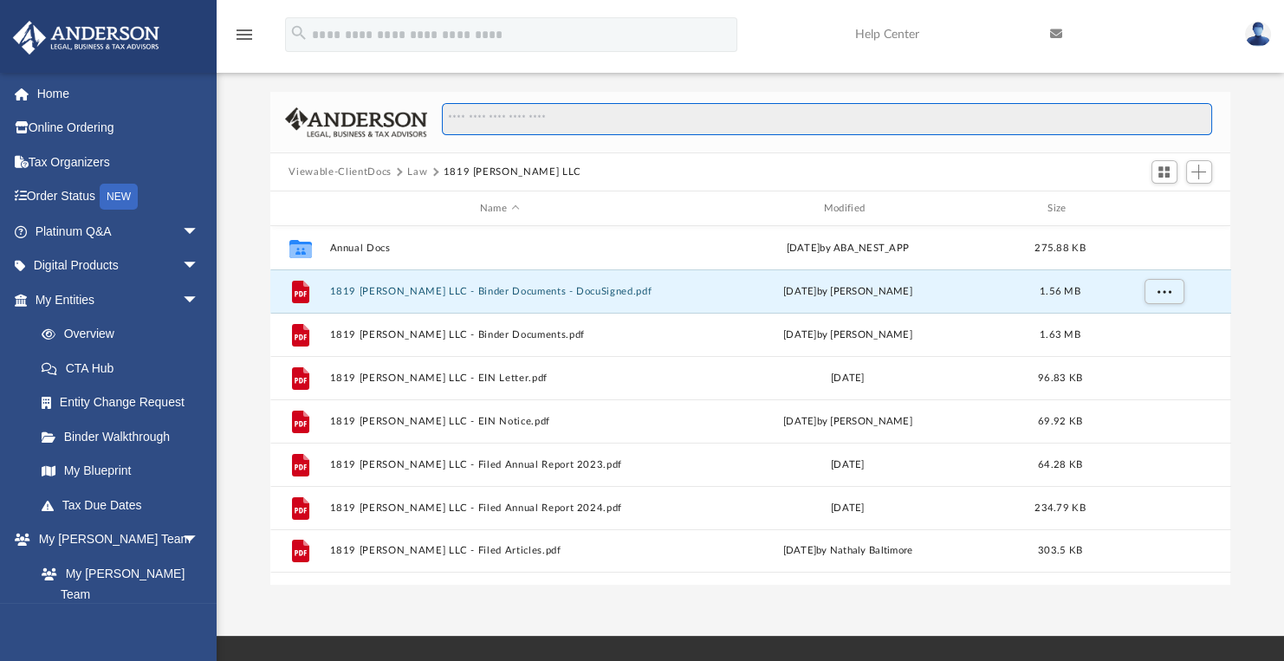
click at [485, 119] on input "Search files and folders" at bounding box center [826, 119] width 769 height 33
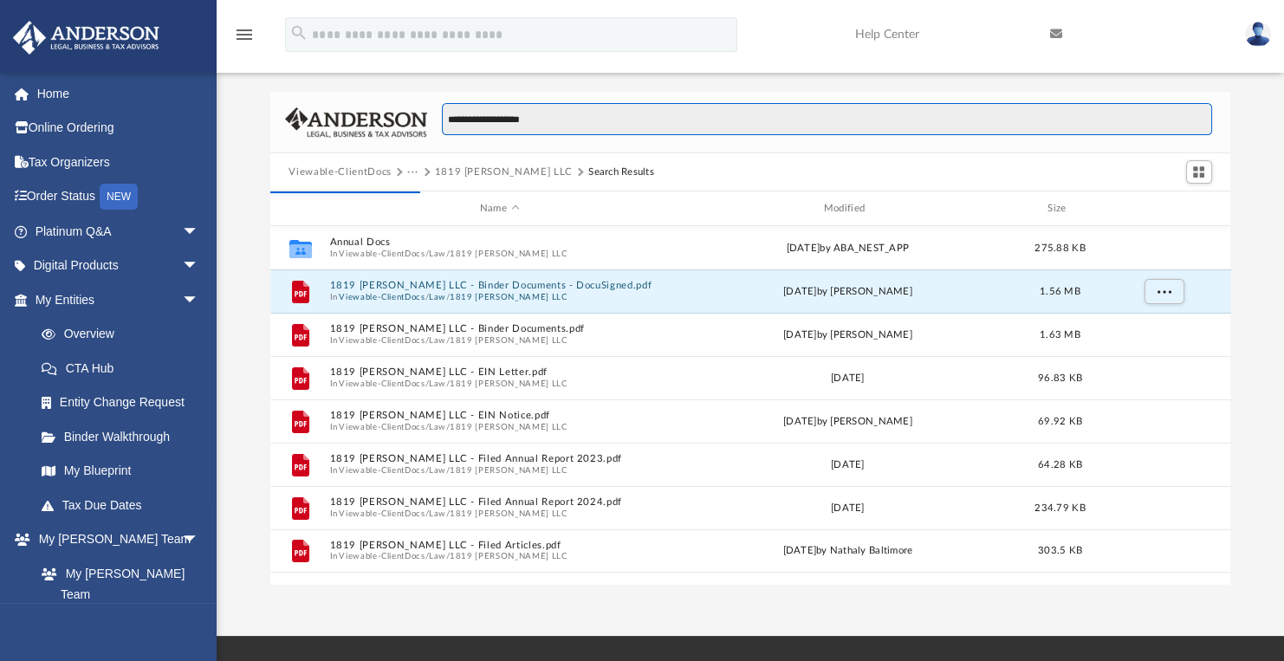
type input "**********"
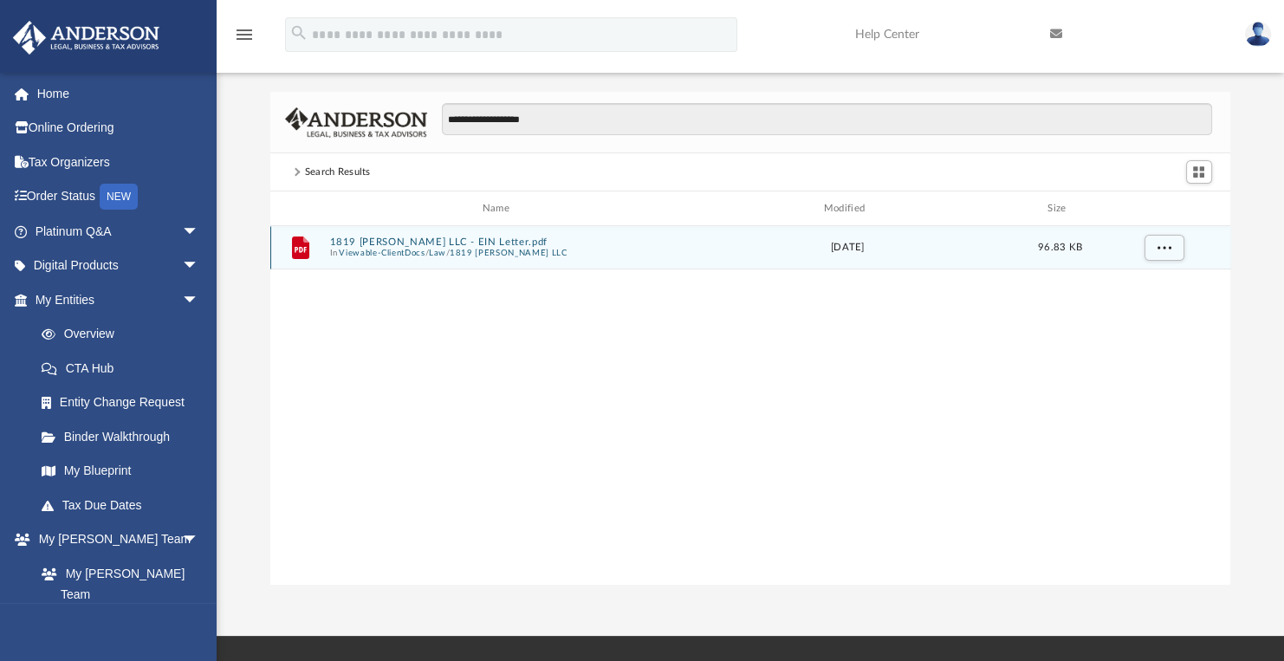
click at [437, 248] on button "Law" at bounding box center [437, 253] width 17 height 11
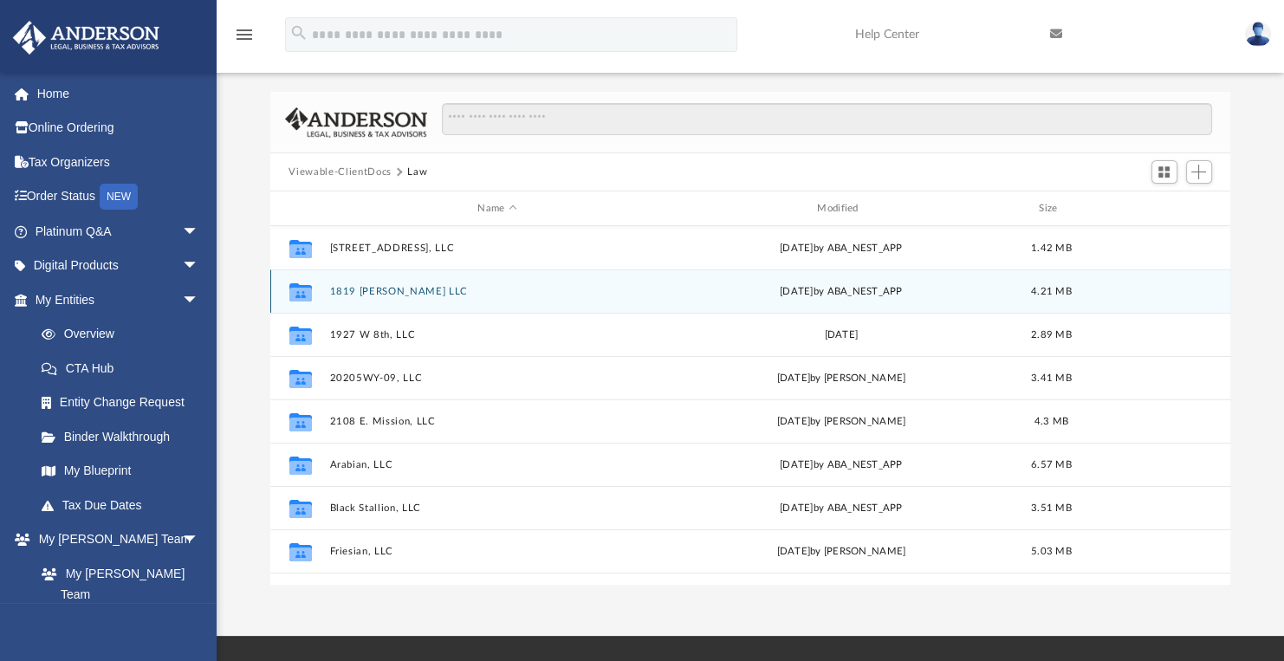
click at [381, 295] on button "1819 W. Boone LLC" at bounding box center [497, 291] width 336 height 11
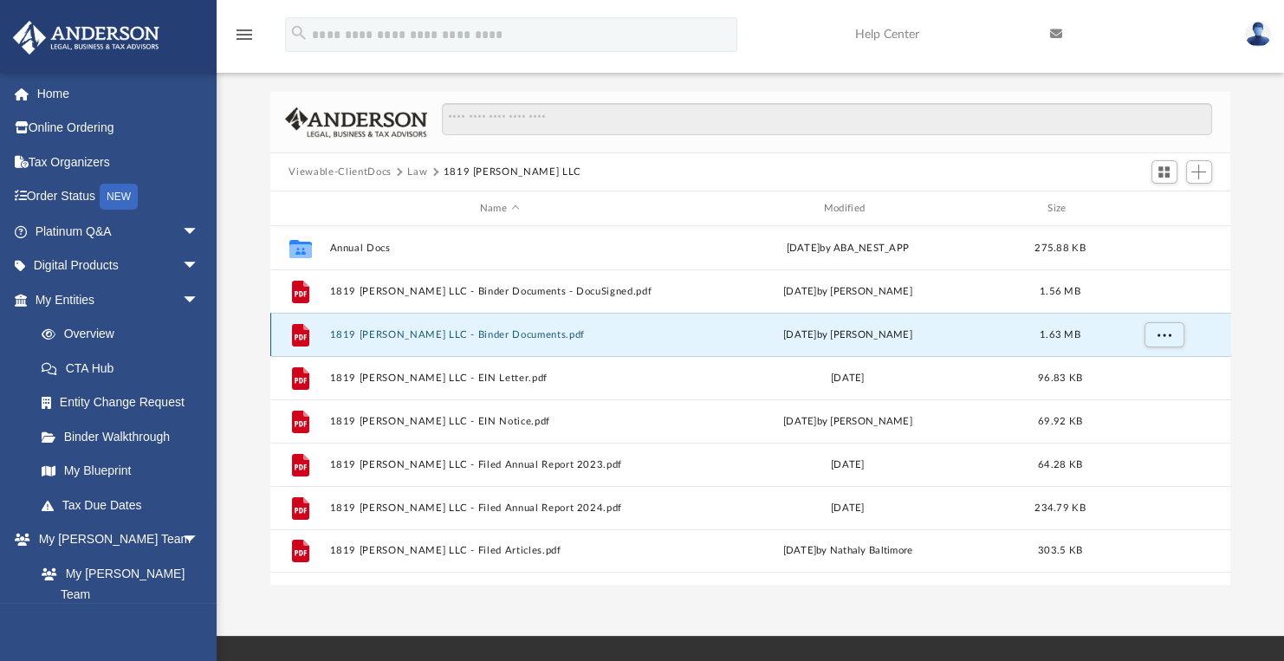
click at [503, 329] on button "1819 W. Boone LLC - Binder Documents.pdf" at bounding box center [499, 334] width 341 height 11
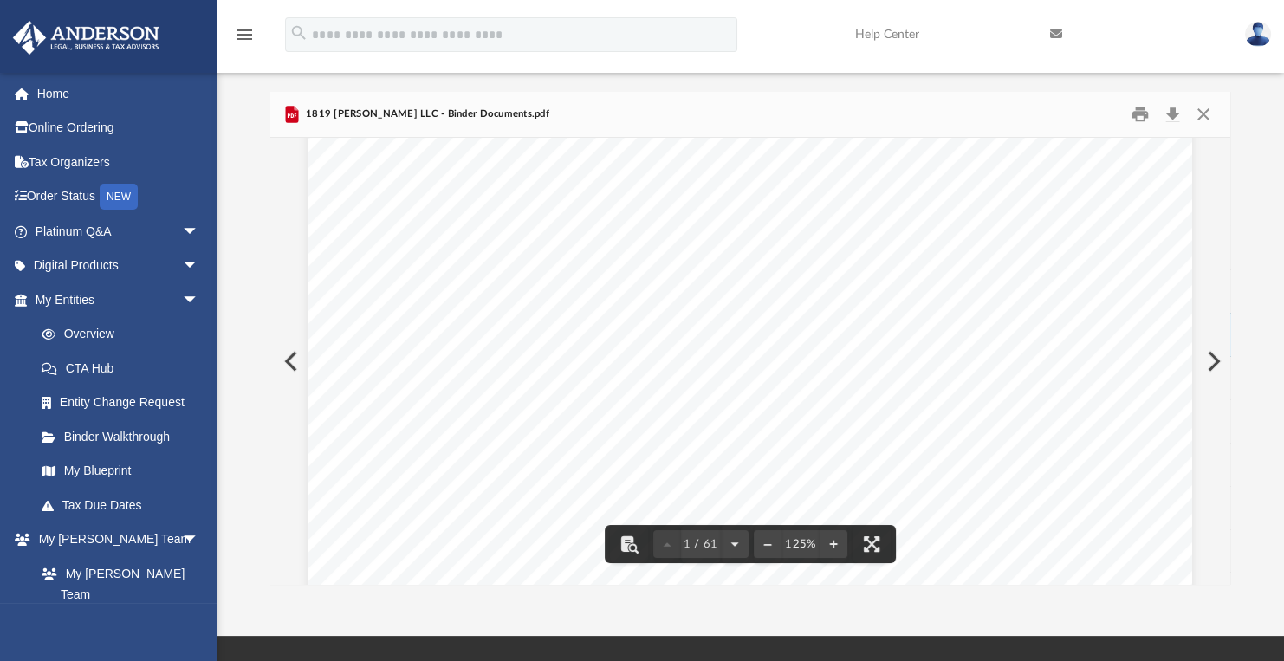
scroll to position [260, 0]
click at [733, 541] on button "File preview" at bounding box center [735, 544] width 28 height 38
click at [733, 540] on button "File preview" at bounding box center [735, 544] width 28 height 38
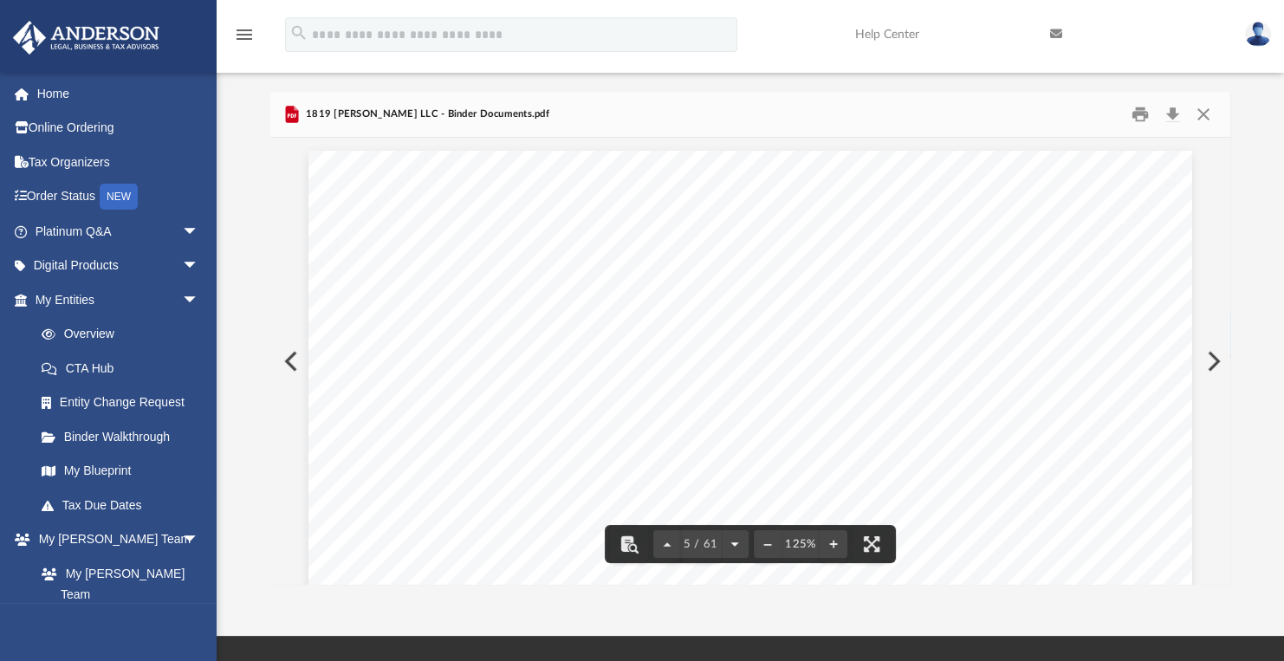
click at [733, 540] on button "File preview" at bounding box center [735, 544] width 28 height 38
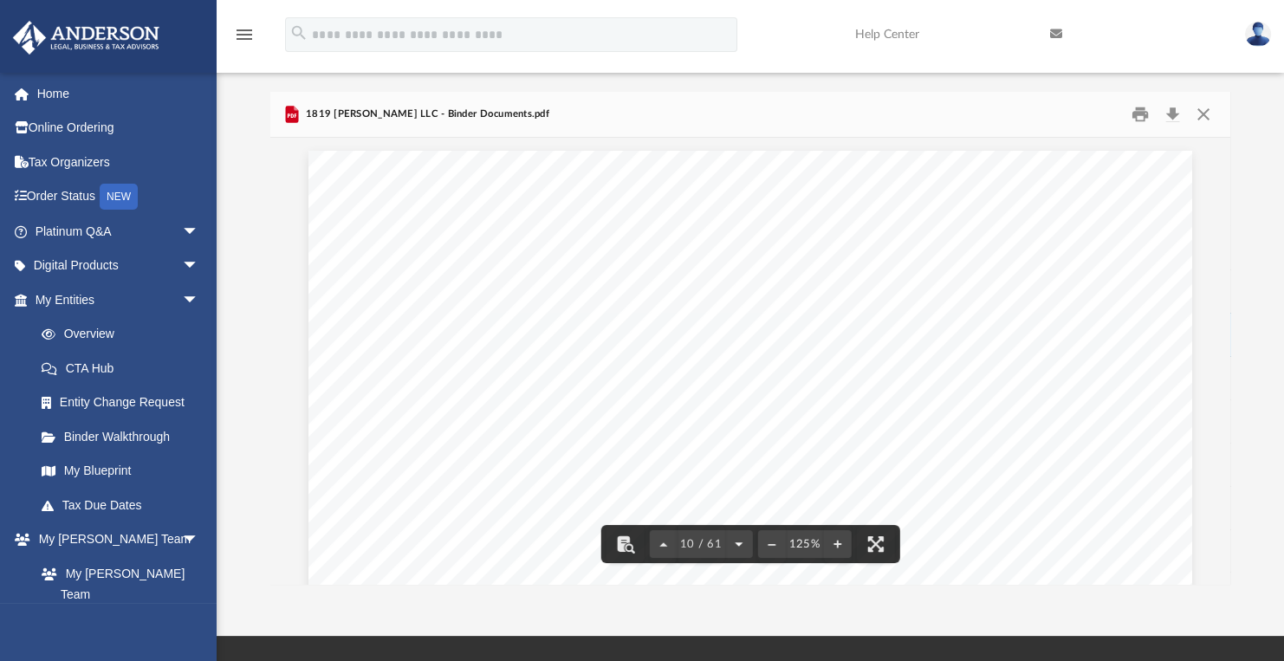
click at [733, 540] on button "File preview" at bounding box center [738, 544] width 28 height 38
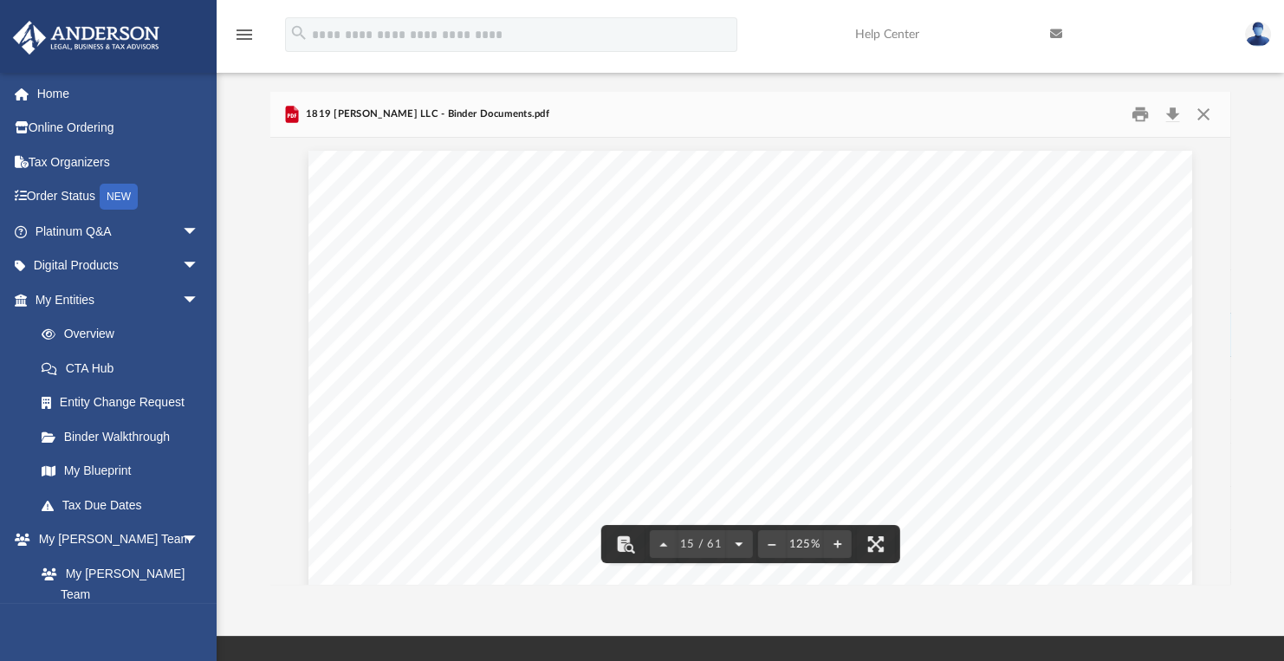
click at [733, 540] on button "File preview" at bounding box center [738, 544] width 28 height 38
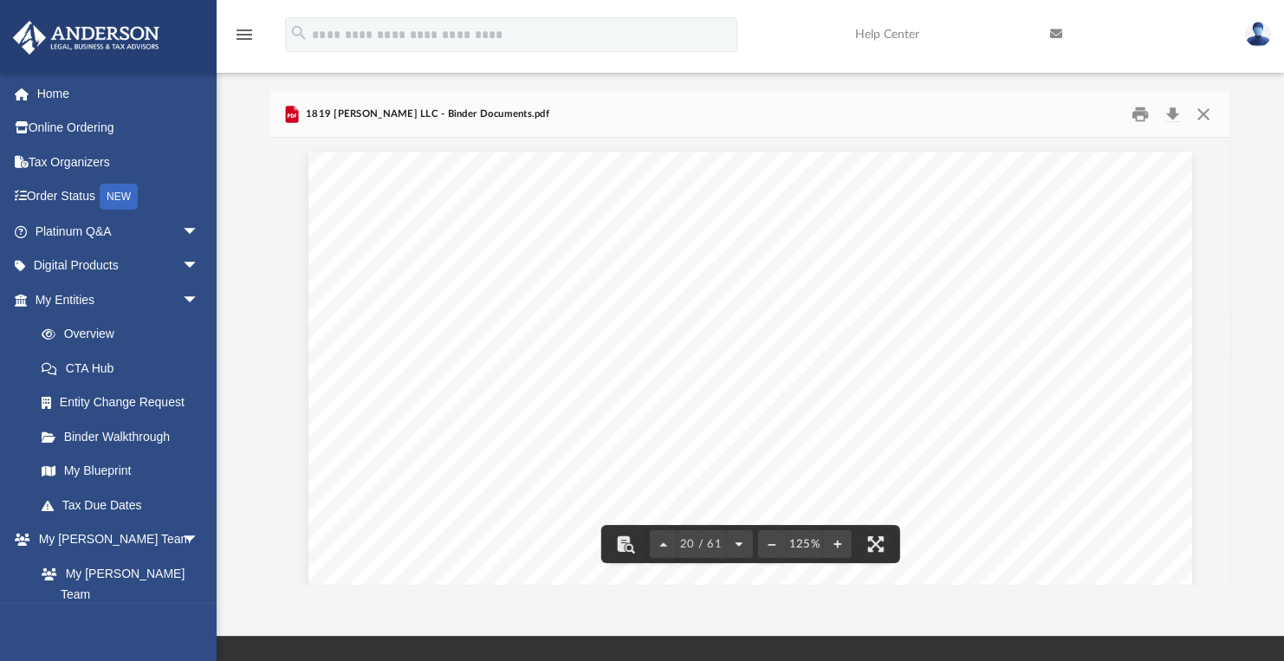
click at [733, 540] on button "File preview" at bounding box center [738, 544] width 28 height 38
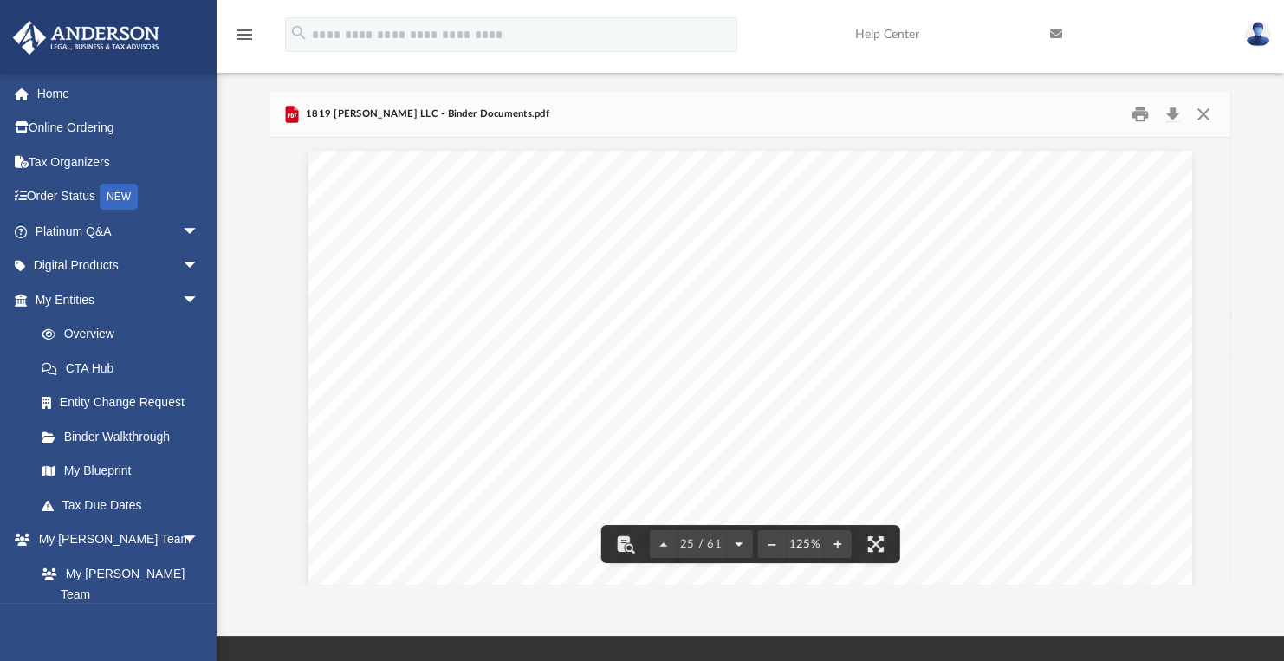
click at [733, 540] on button "File preview" at bounding box center [738, 544] width 28 height 38
click at [733, 541] on button "File preview" at bounding box center [738, 544] width 28 height 38
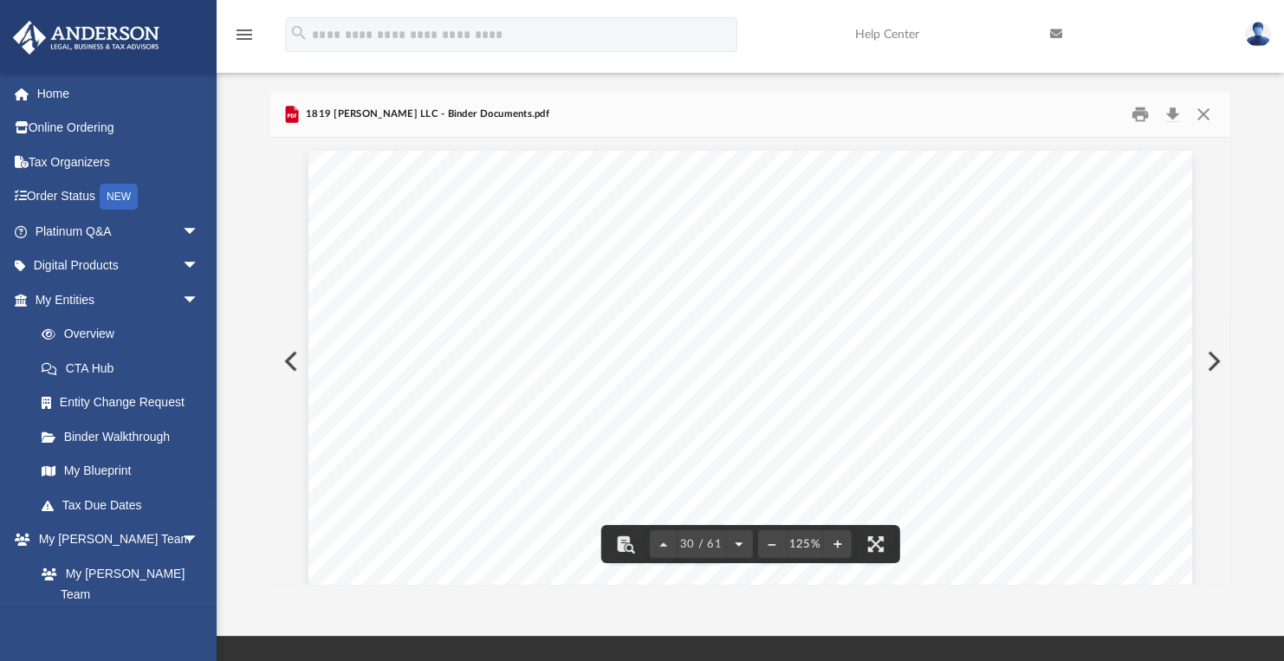
click at [733, 541] on button "File preview" at bounding box center [738, 544] width 28 height 38
click at [733, 542] on button "File preview" at bounding box center [738, 544] width 28 height 38
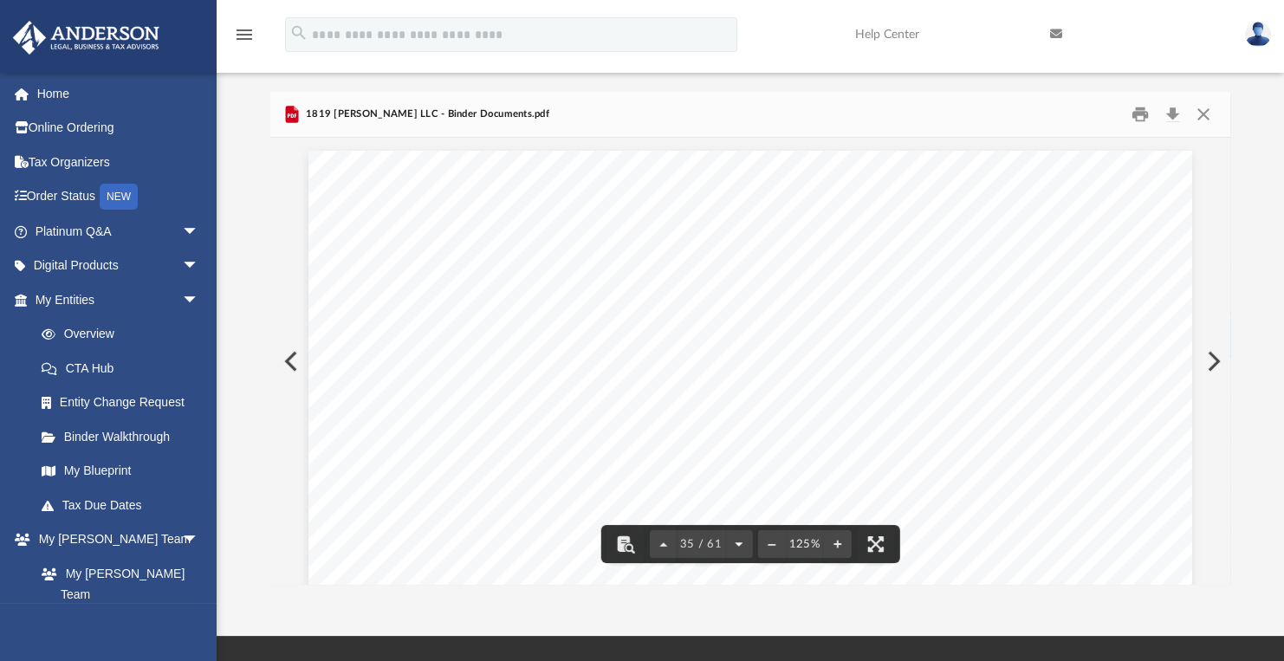
click at [733, 542] on button "File preview" at bounding box center [738, 544] width 28 height 38
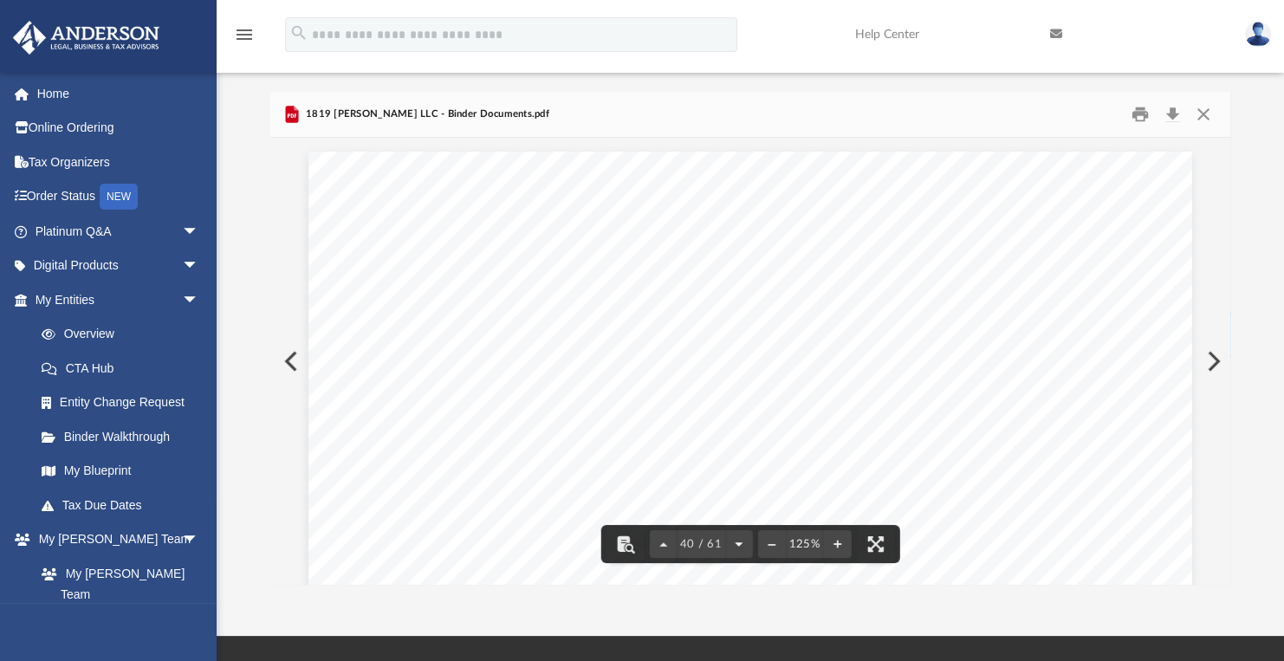
click at [733, 542] on button "File preview" at bounding box center [738, 544] width 28 height 38
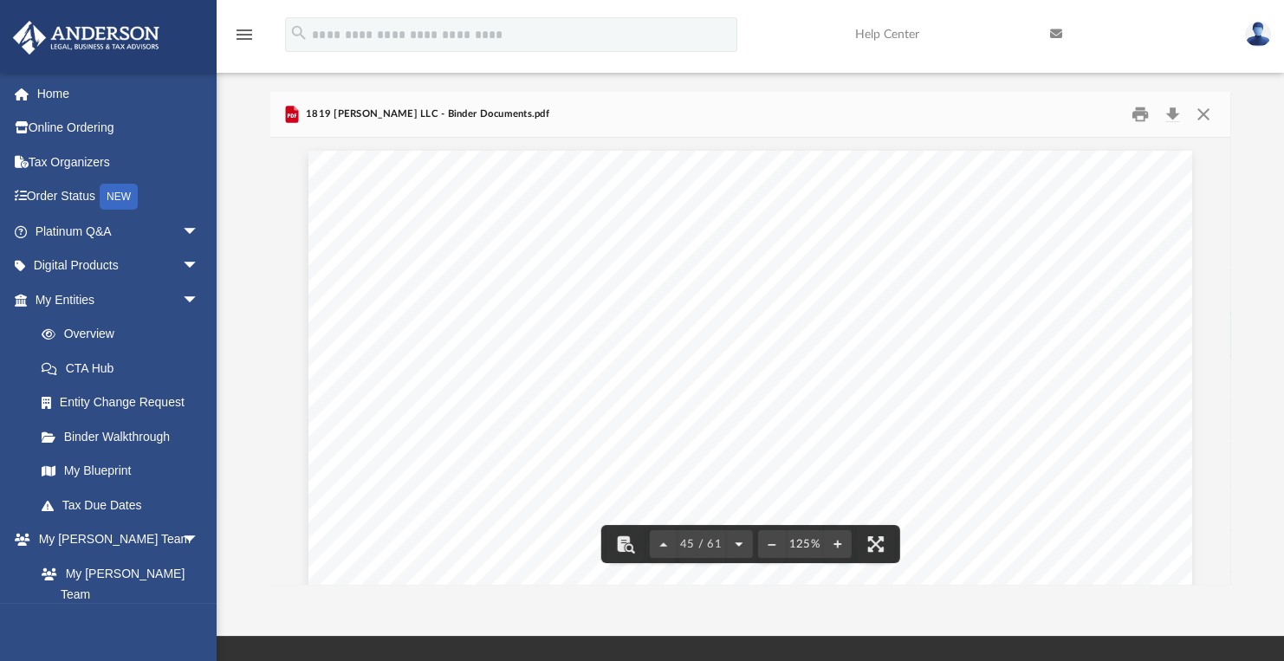
click at [733, 542] on button "File preview" at bounding box center [738, 544] width 28 height 38
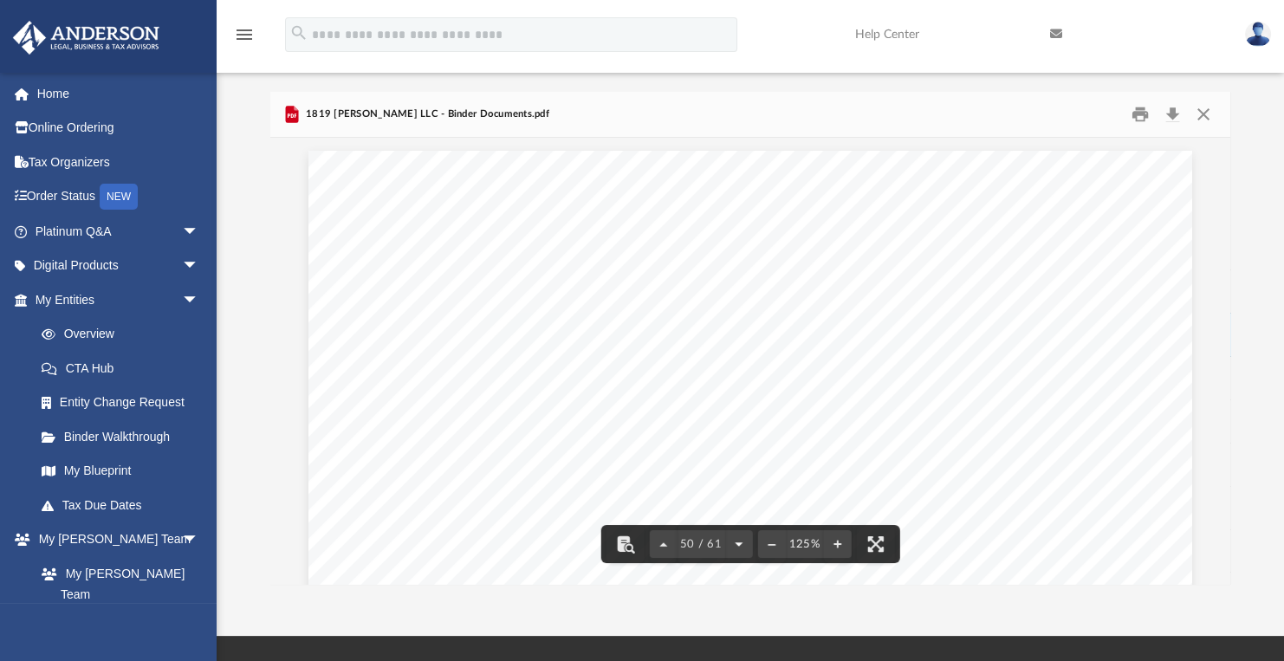
click at [733, 542] on button "File preview" at bounding box center [738, 544] width 28 height 38
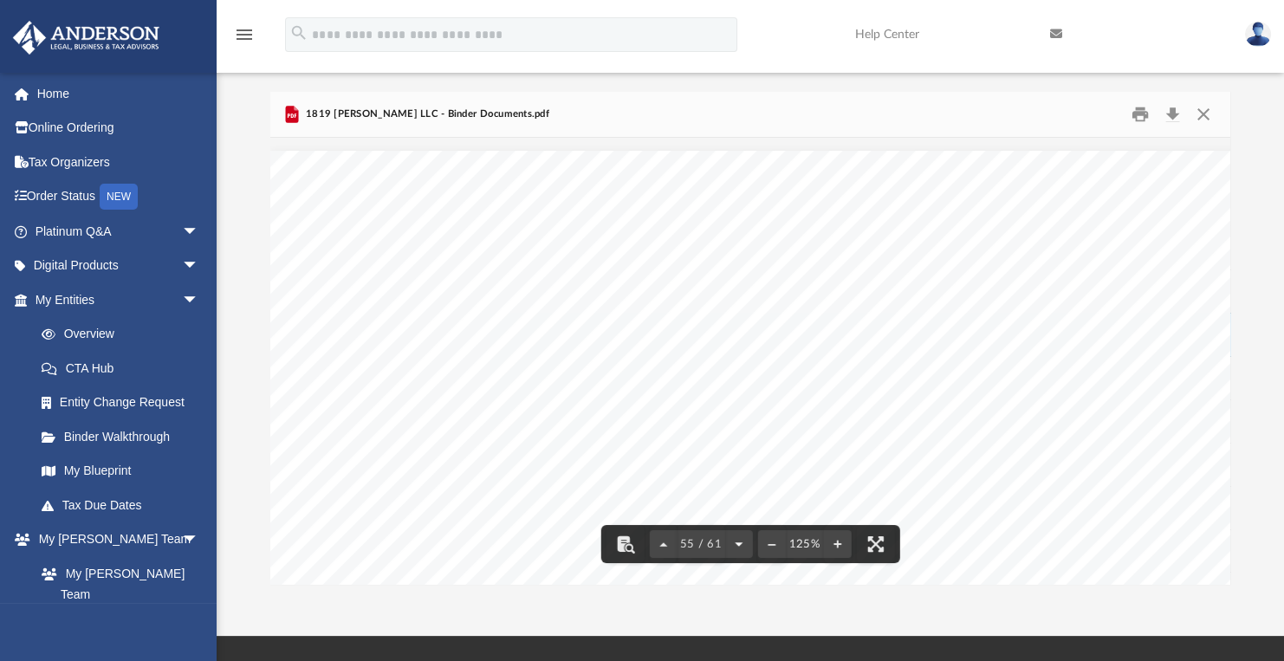
click at [733, 542] on button "File preview" at bounding box center [738, 544] width 28 height 38
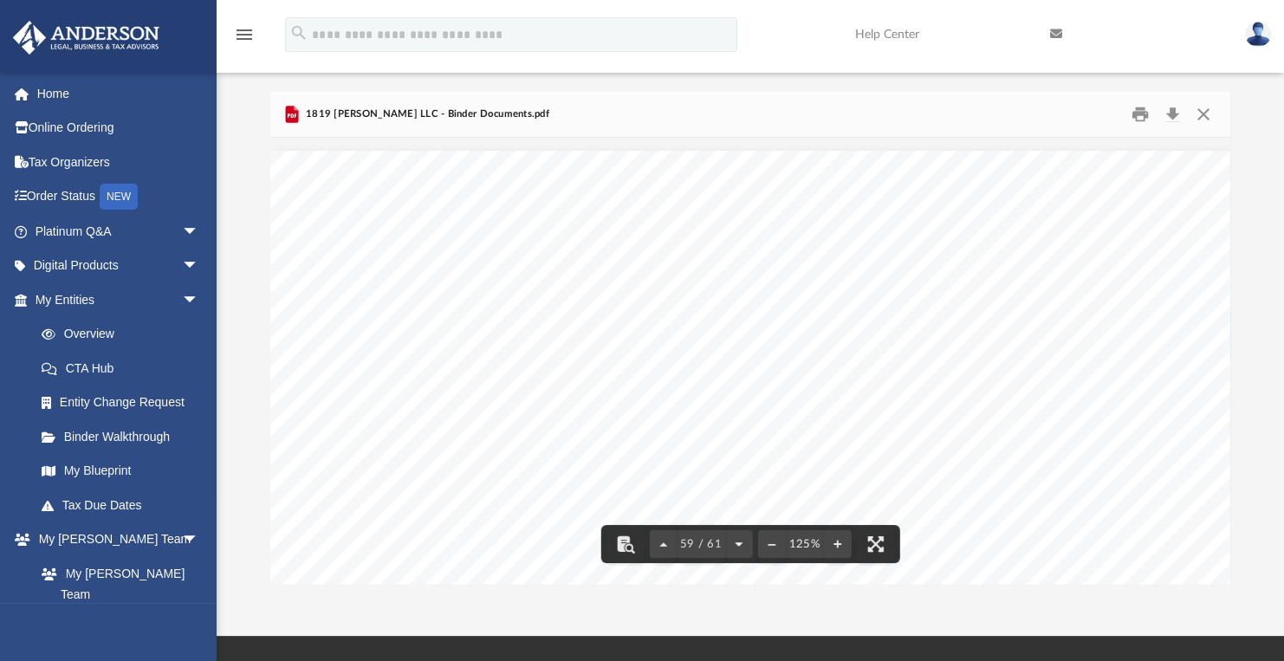
click at [733, 542] on button "File preview" at bounding box center [738, 544] width 28 height 38
click at [733, 542] on div "61 / 61" at bounding box center [701, 544] width 103 height 28
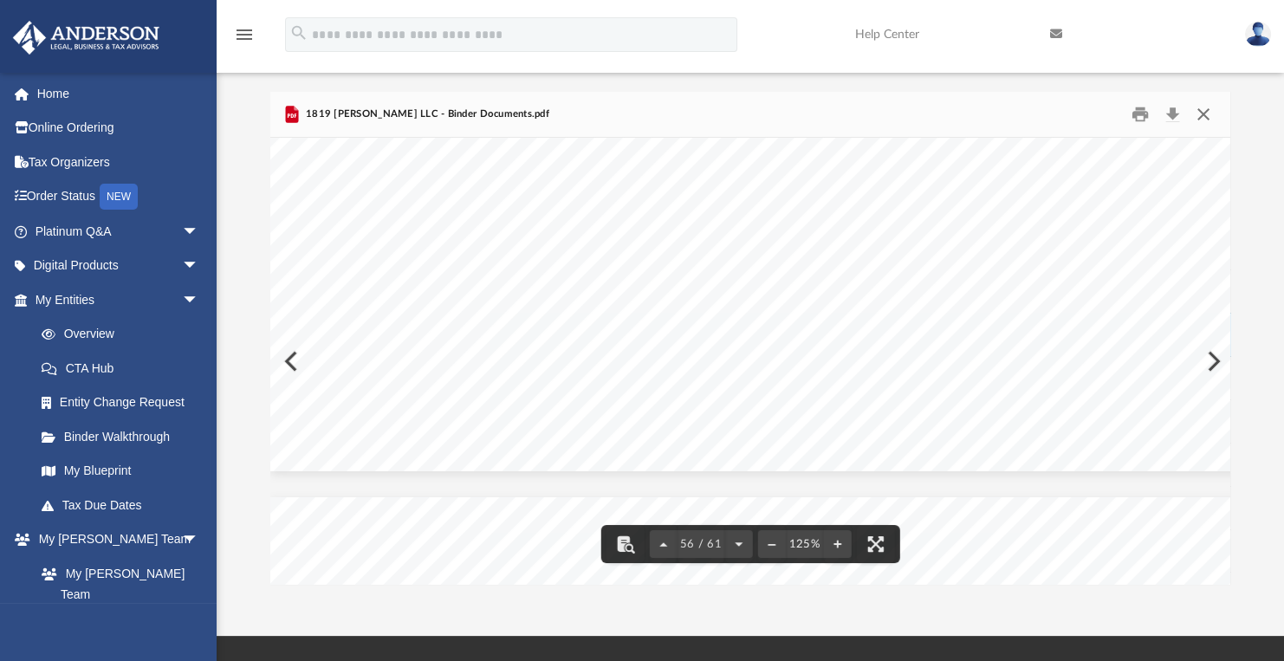
click at [1201, 114] on button "Close" at bounding box center [1203, 114] width 31 height 27
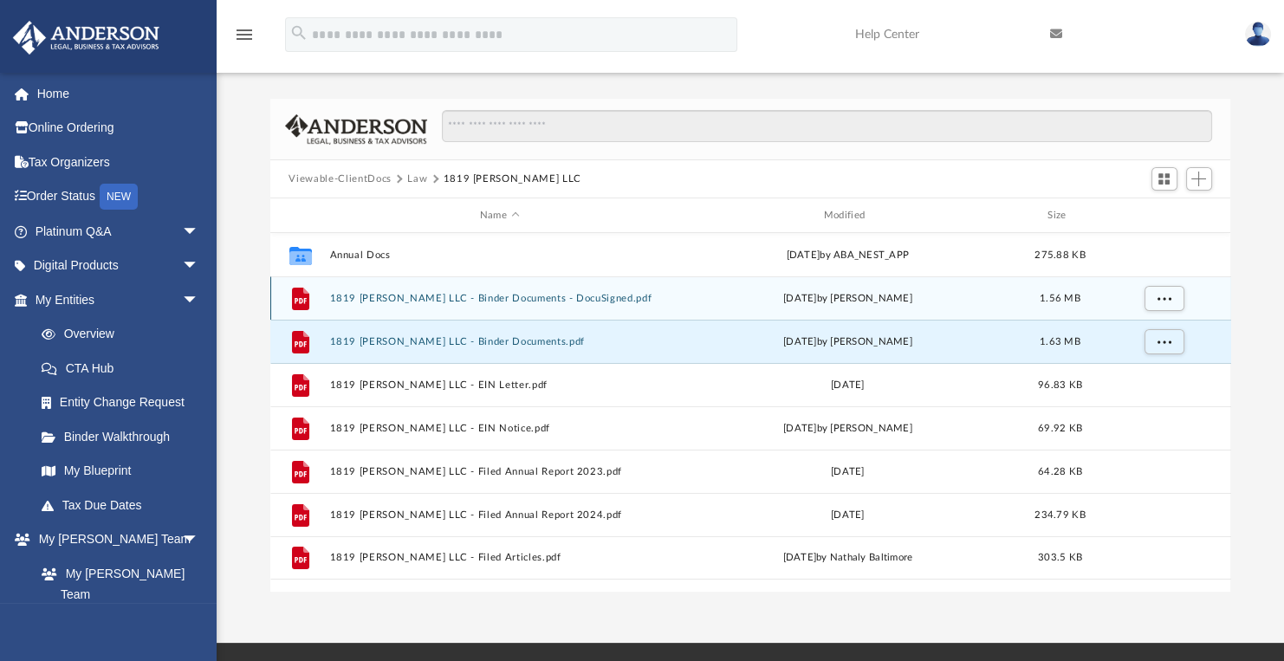
scroll to position [0, 0]
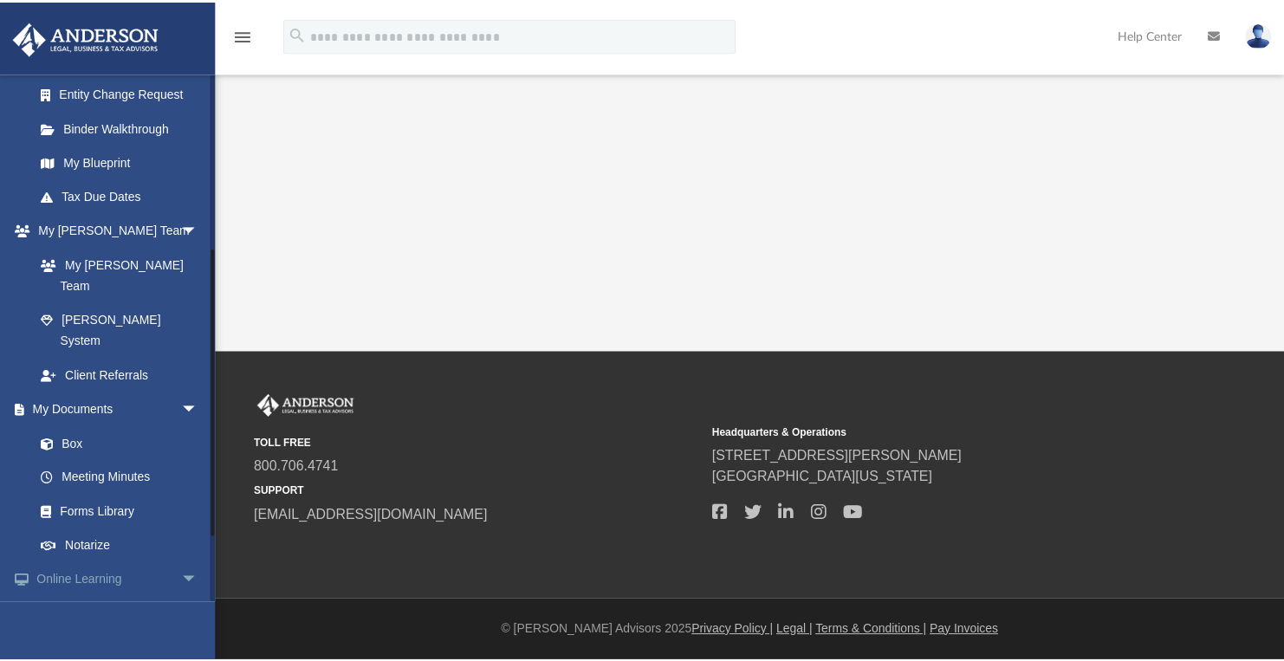
scroll to position [317, 0]
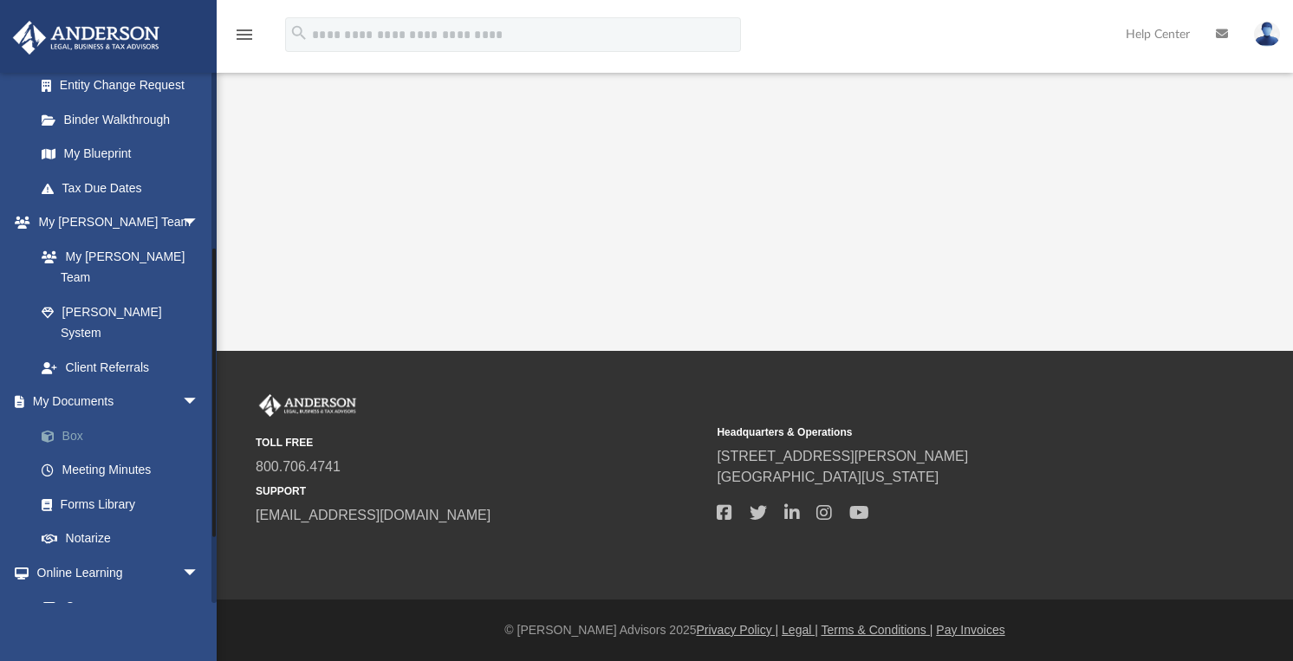
click at [73, 418] on link "Box" at bounding box center [124, 435] width 201 height 35
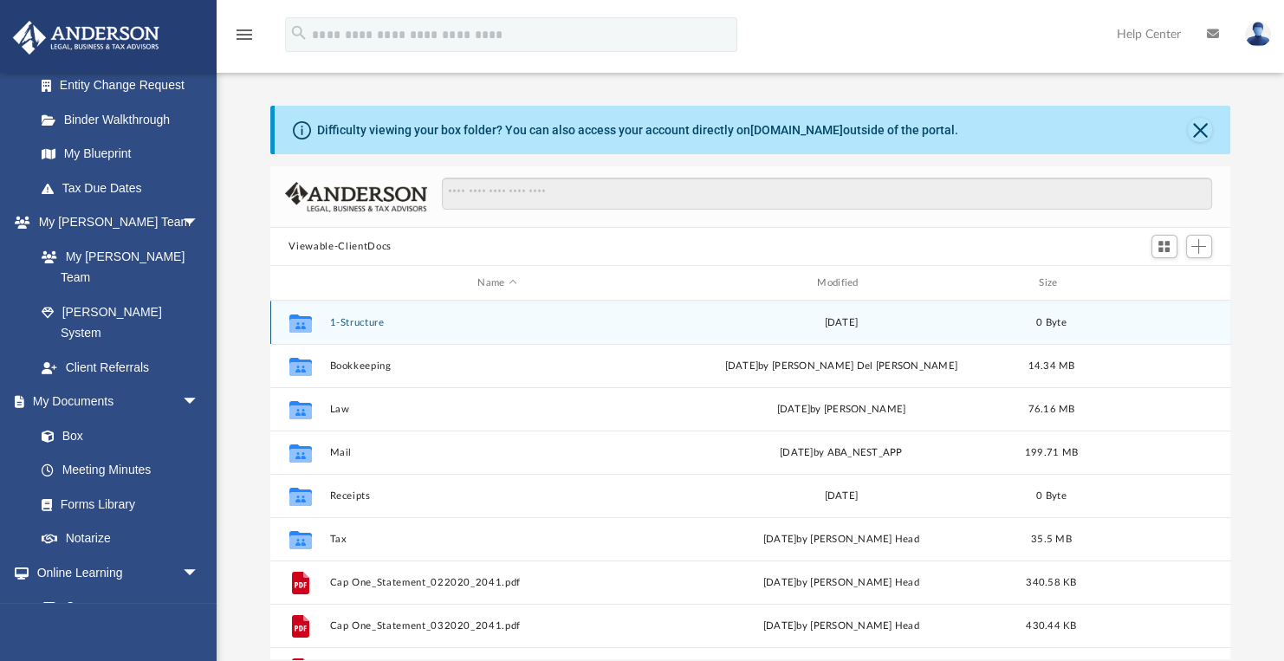
click at [433, 334] on div "Collaborated Folder 1-Structure [DATE] 0 Byte" at bounding box center [750, 322] width 961 height 43
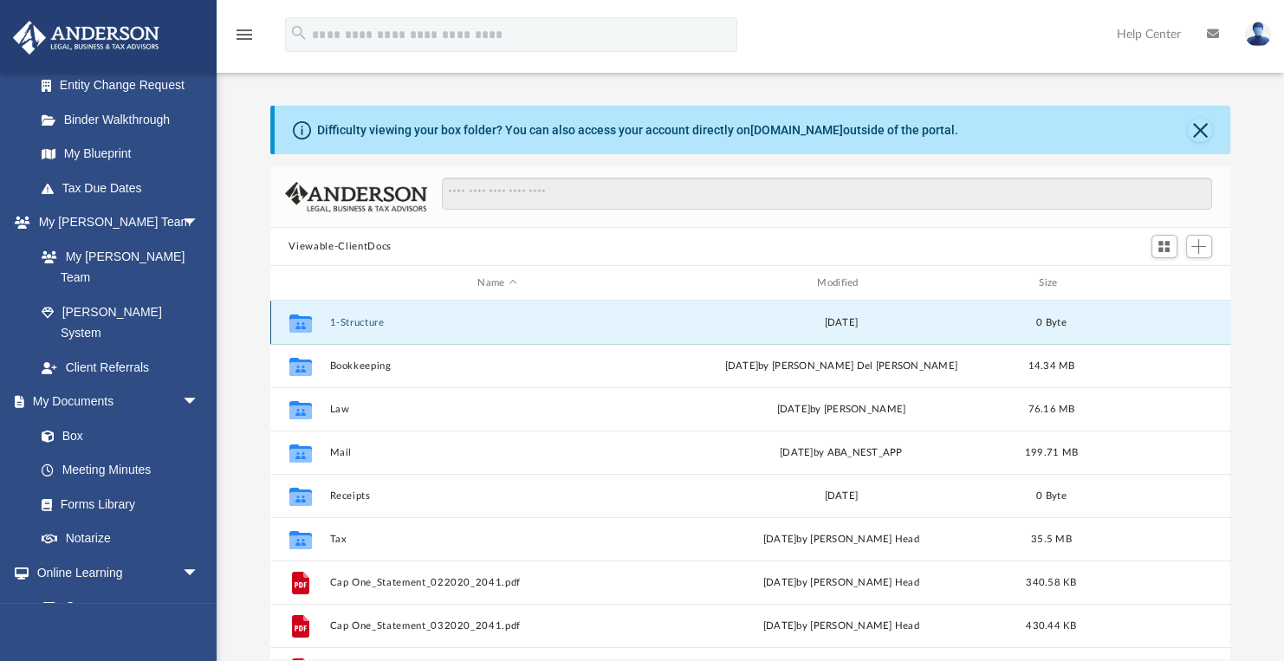
click at [354, 317] on button "1-Structure" at bounding box center [497, 322] width 336 height 11
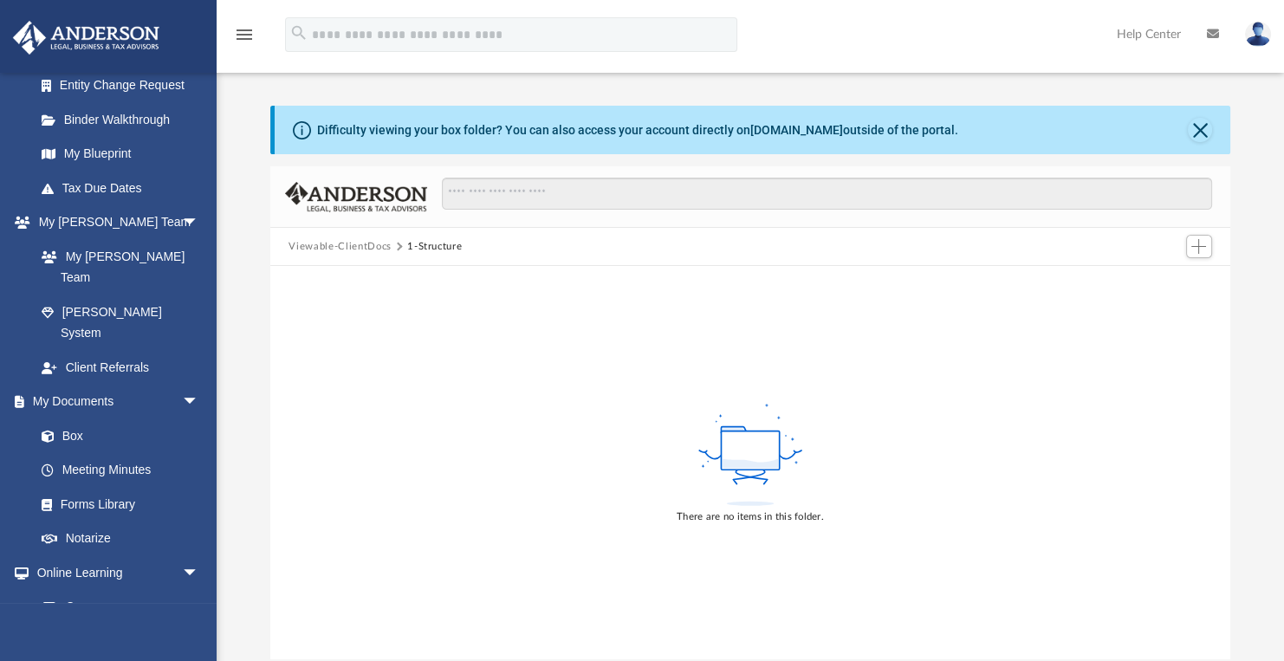
click at [334, 248] on button "Viewable-ClientDocs" at bounding box center [340, 247] width 102 height 16
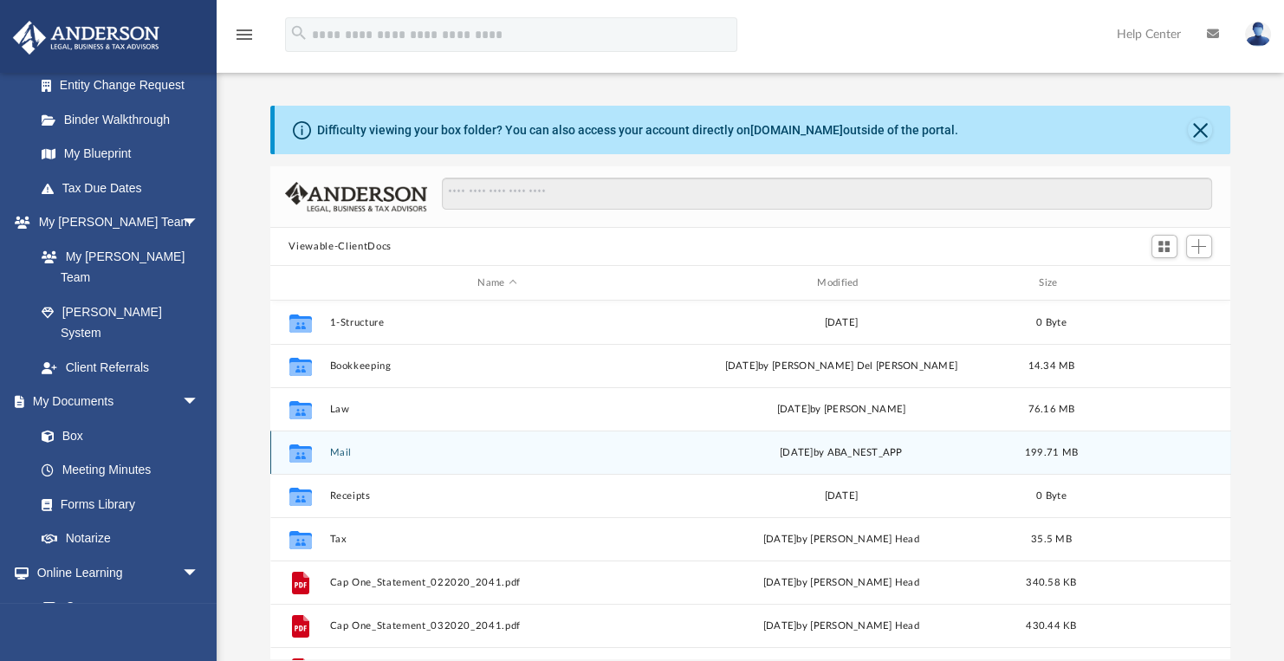
scroll to position [385, 951]
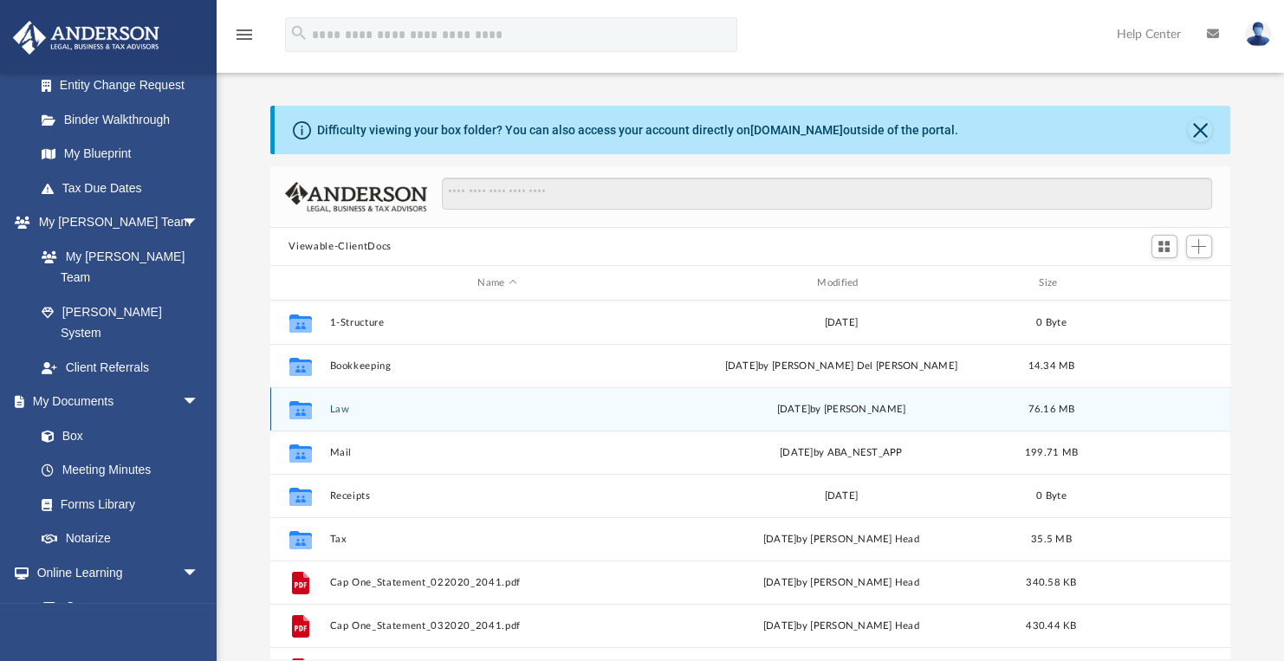
click at [343, 409] on button "Law" at bounding box center [497, 409] width 336 height 11
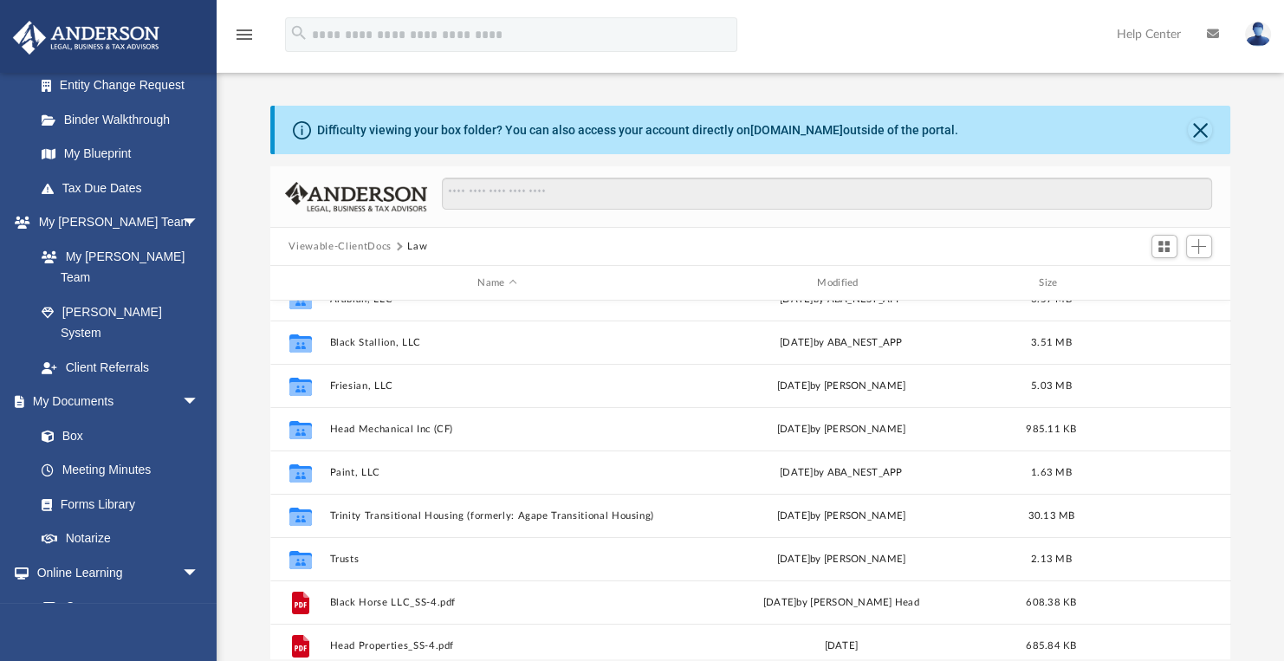
scroll to position [245, 0]
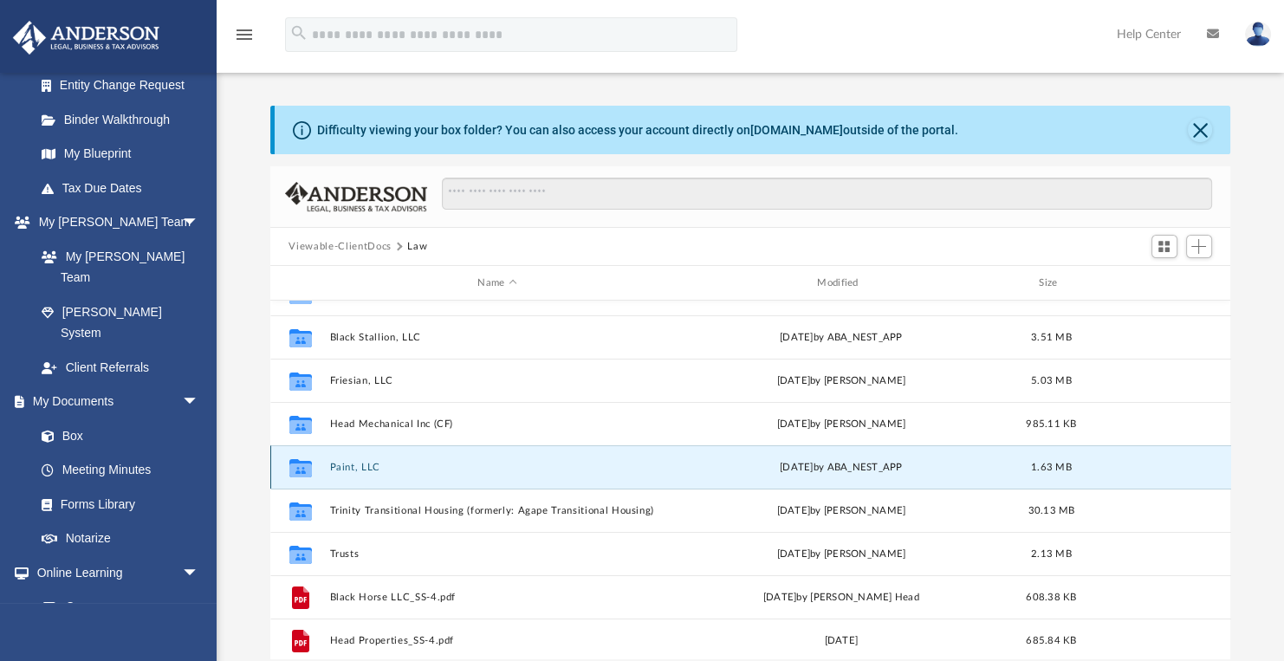
click at [353, 468] on button "Paint, LLC" at bounding box center [497, 467] width 336 height 11
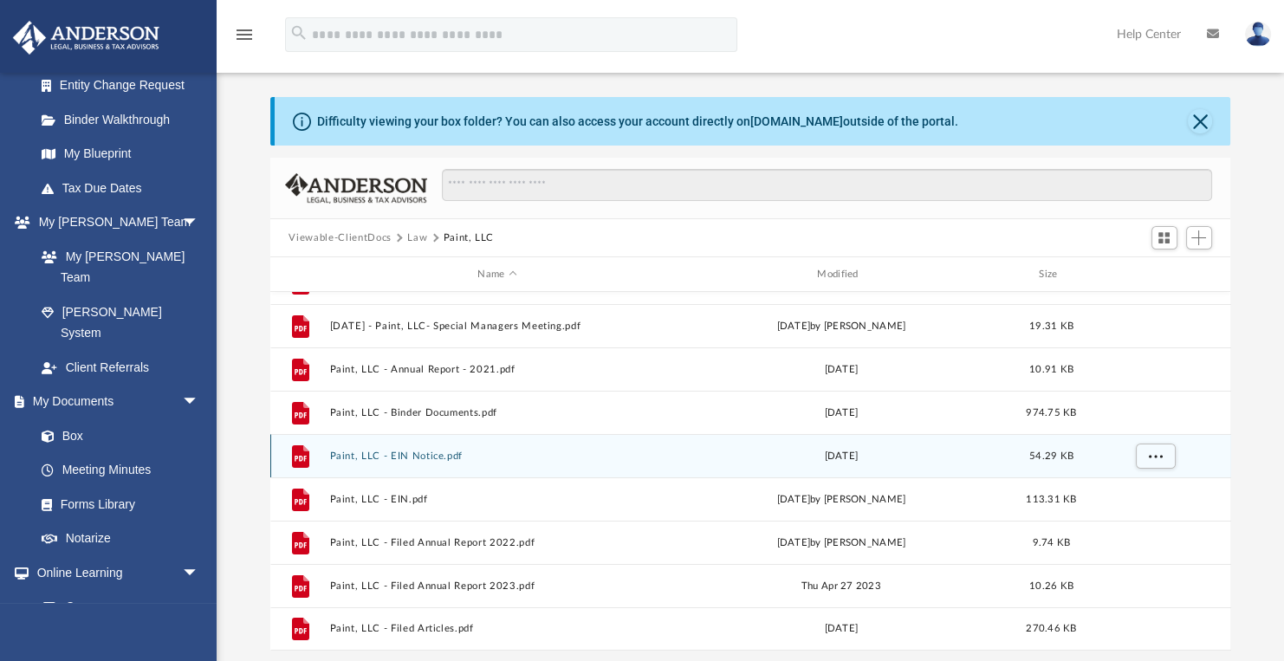
scroll to position [14, 0]
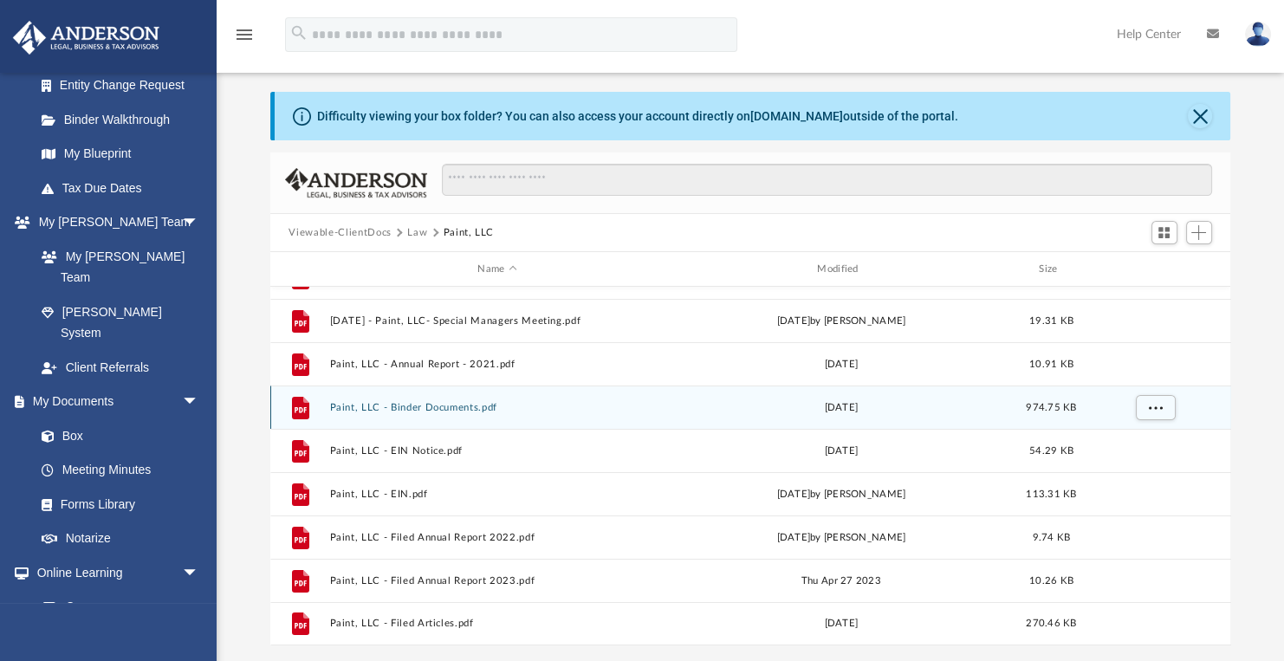
click at [453, 405] on button "Paint, LLC - Binder Documents.pdf" at bounding box center [497, 407] width 336 height 11
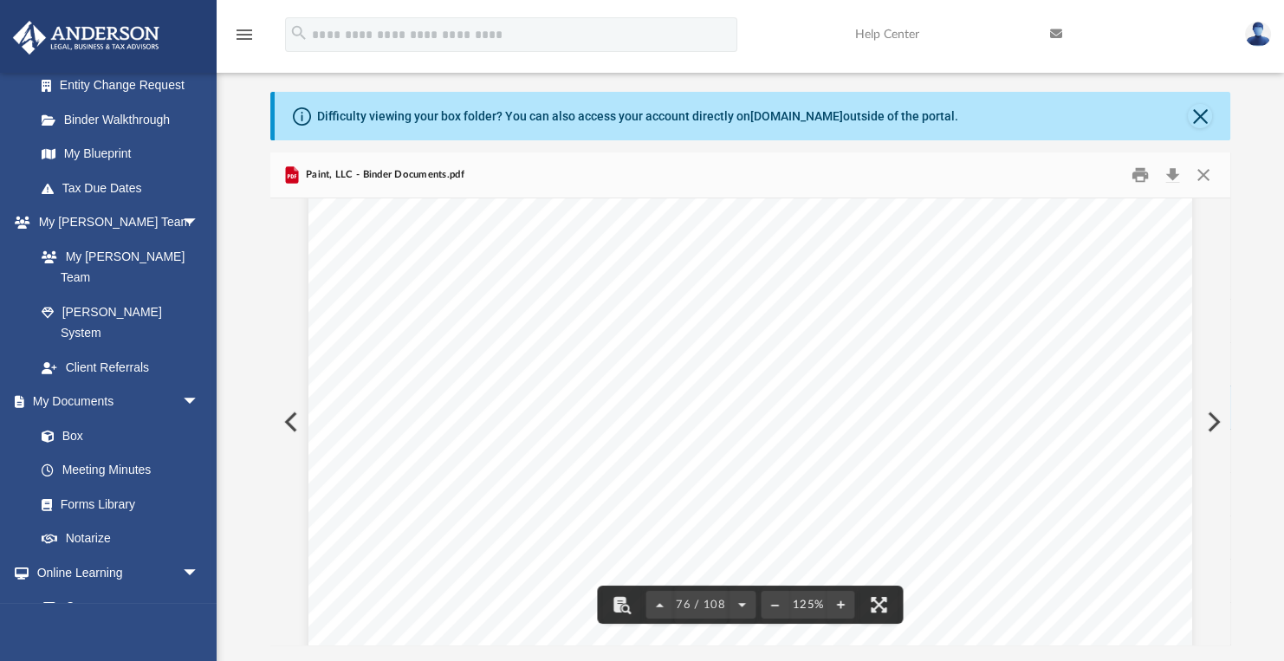
scroll to position [88247, 0]
click at [659, 605] on button "File preview" at bounding box center [660, 605] width 28 height 38
click at [660, 605] on button "File preview" at bounding box center [660, 605] width 28 height 38
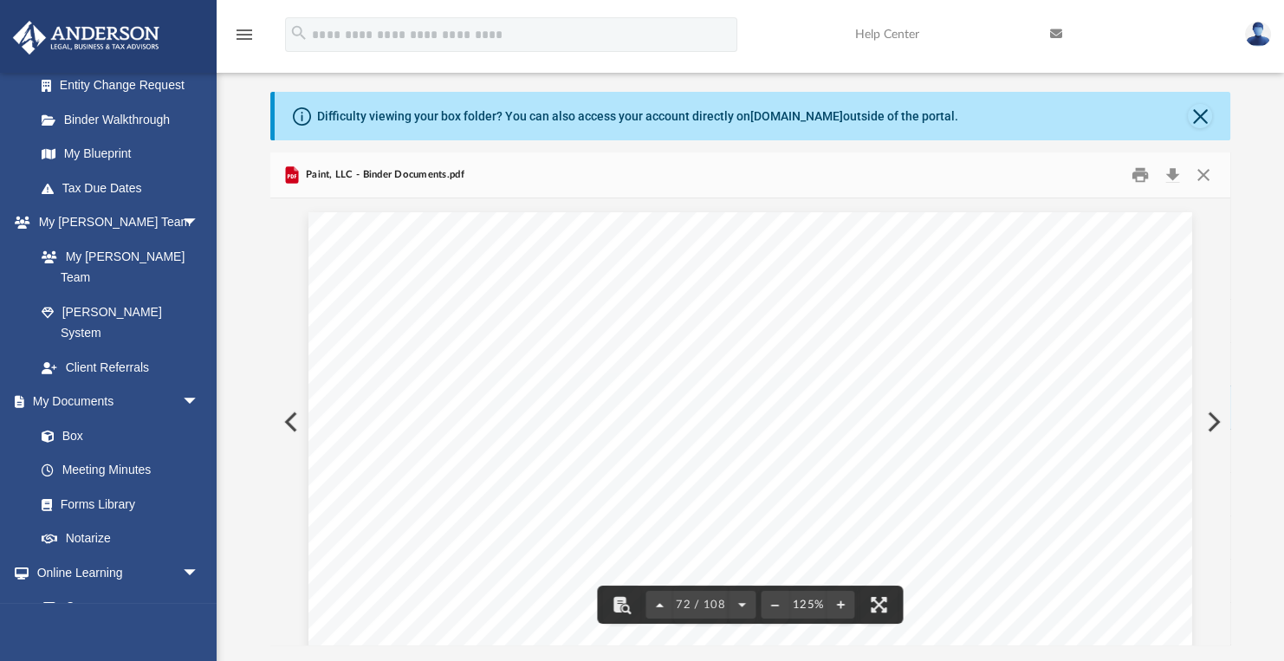
click at [660, 605] on button "File preview" at bounding box center [660, 605] width 28 height 38
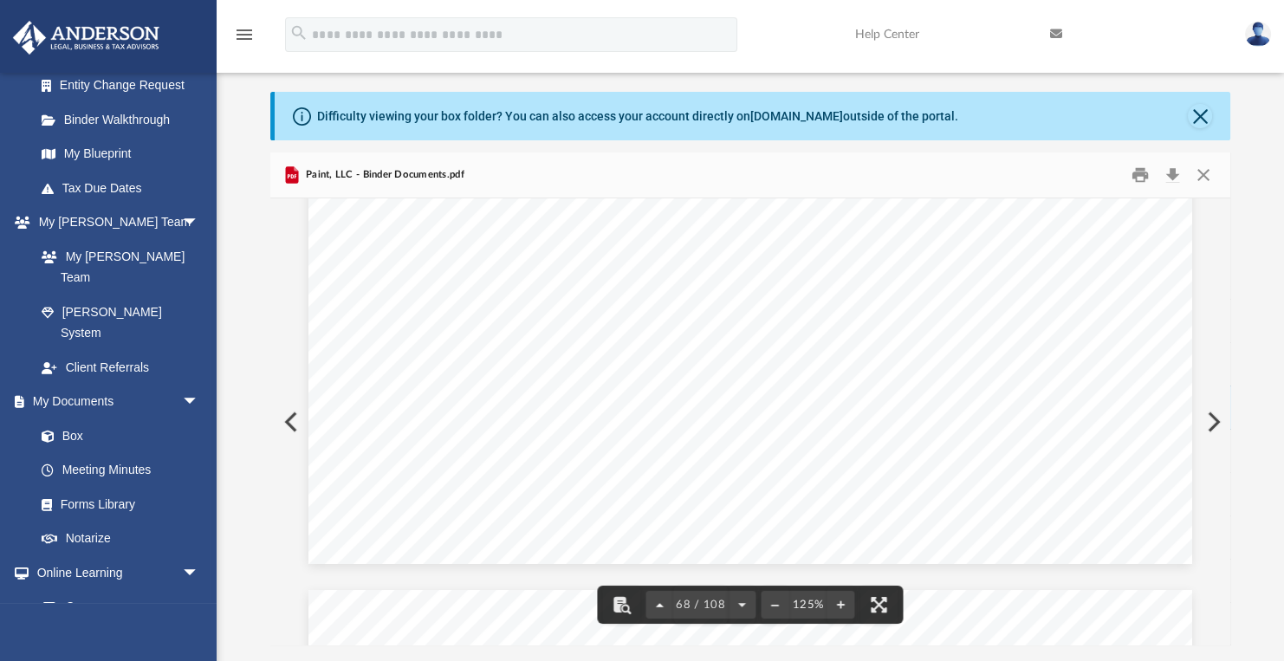
click at [660, 605] on button "File preview" at bounding box center [660, 605] width 28 height 38
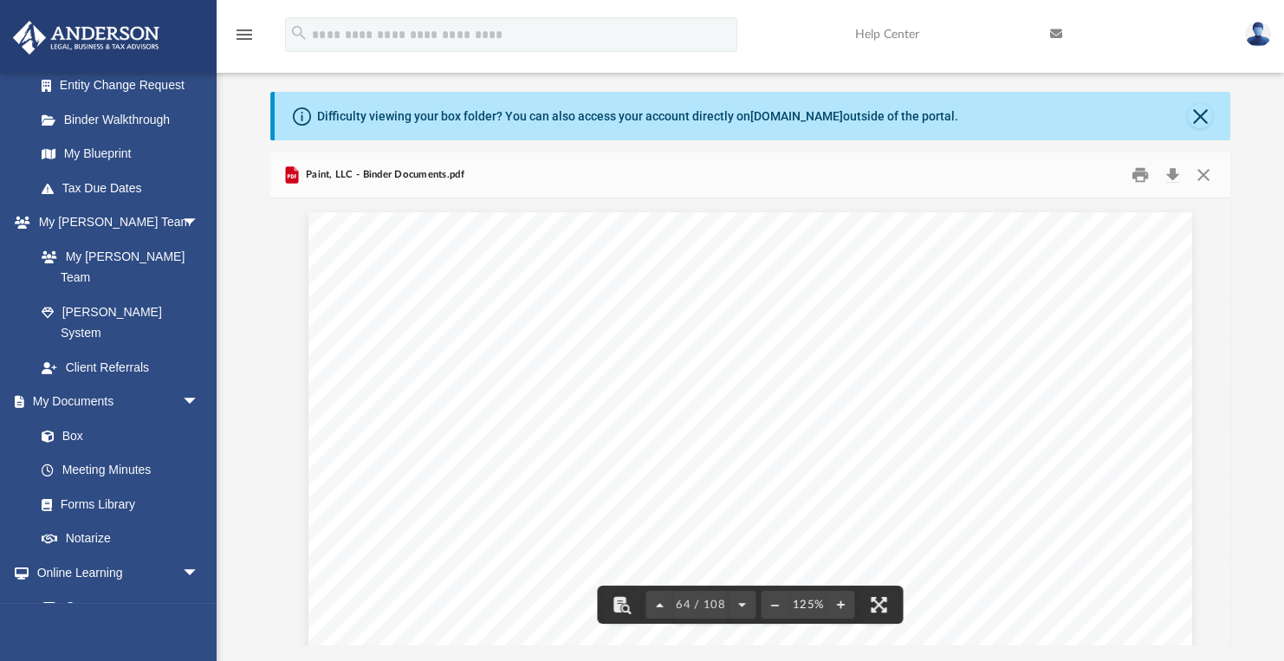
click at [660, 605] on button "File preview" at bounding box center [660, 605] width 28 height 38
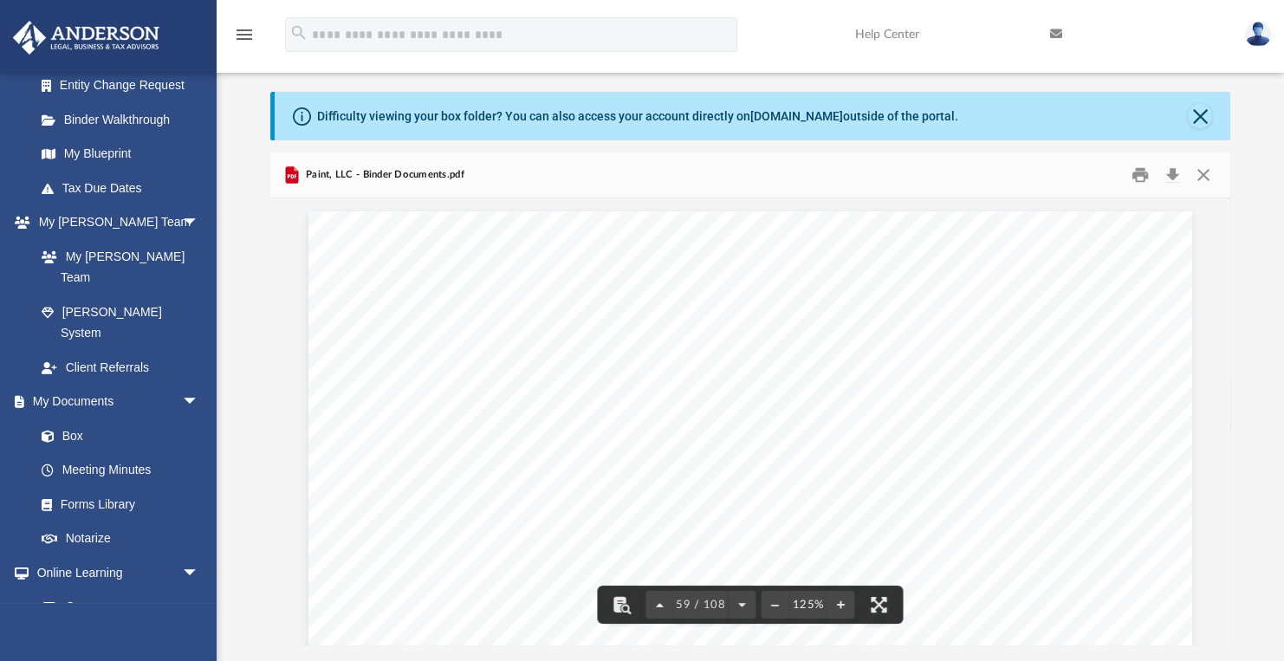
click at [660, 605] on button "File preview" at bounding box center [660, 605] width 28 height 38
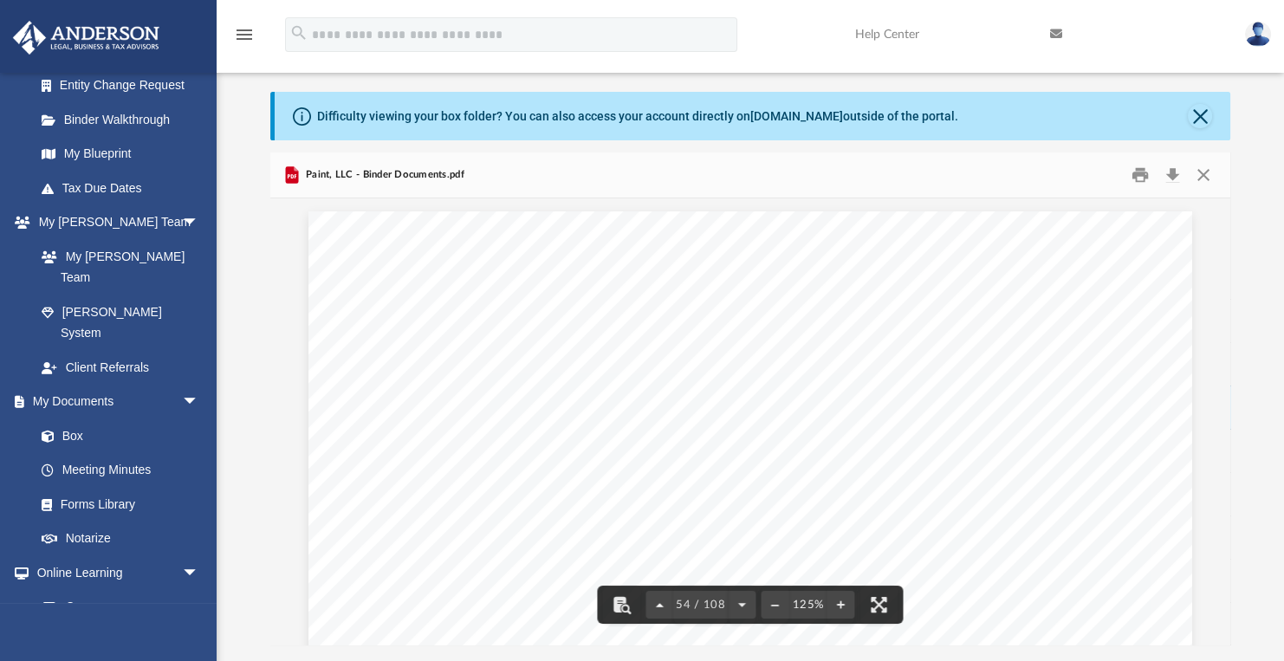
click at [660, 605] on button "File preview" at bounding box center [660, 605] width 28 height 38
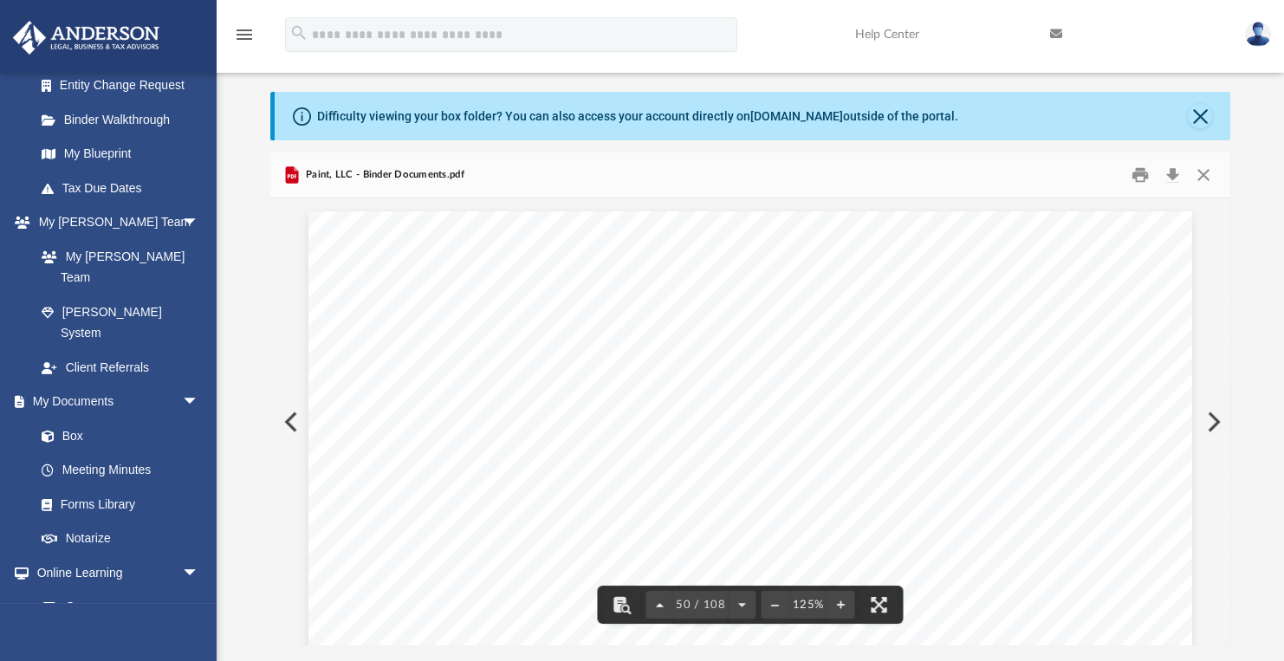
click at [660, 605] on button "File preview" at bounding box center [660, 605] width 28 height 38
click at [661, 605] on button "File preview" at bounding box center [660, 605] width 28 height 38
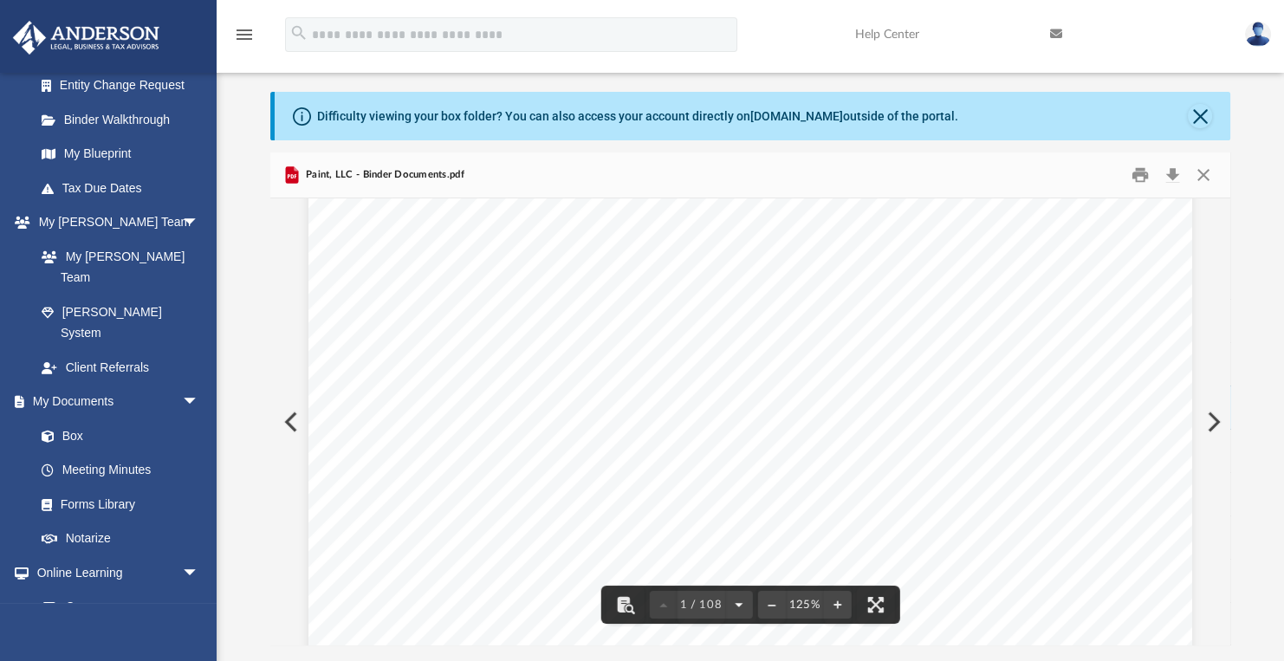
click at [736, 603] on button "File preview" at bounding box center [738, 605] width 28 height 38
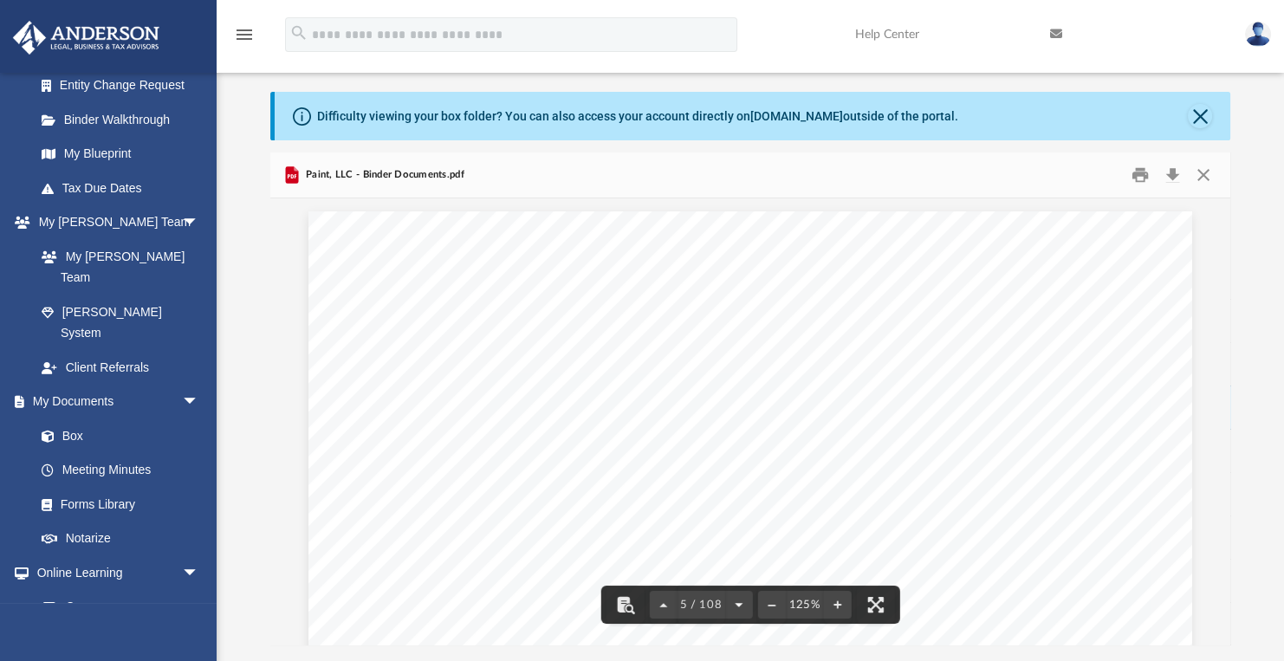
click at [736, 603] on button "File preview" at bounding box center [738, 605] width 28 height 38
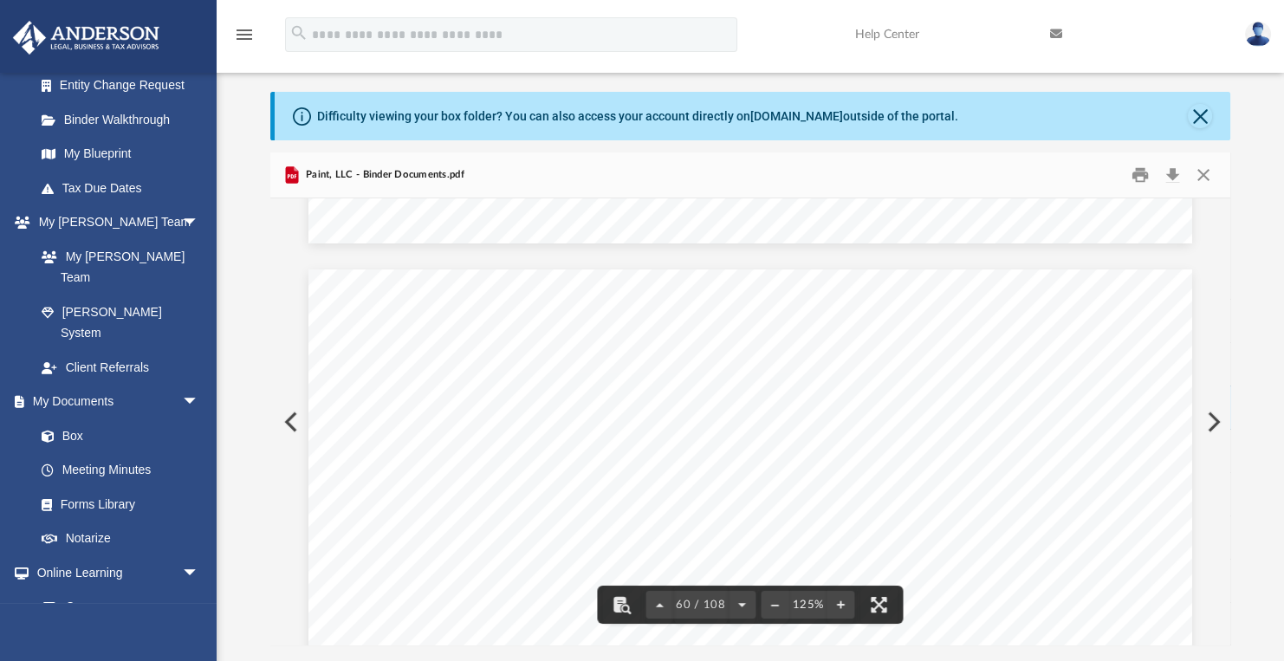
drag, startPoint x: 1223, startPoint y: 443, endPoint x: 1222, endPoint y: 477, distance: 33.8
click at [1222, 477] on div "Operating Agreement of Paint, LLC Page 35 of 48 (a) Circumstances Triggering Pu…" at bounding box center [750, 421] width 961 height 447
drag, startPoint x: 1225, startPoint y: 442, endPoint x: 1229, endPoint y: 477, distance: 34.9
click at [1229, 477] on div "Operating Agreement of Paint, LLC Page 35 of 48 (a) Circumstances Triggering Pu…" at bounding box center [750, 421] width 961 height 447
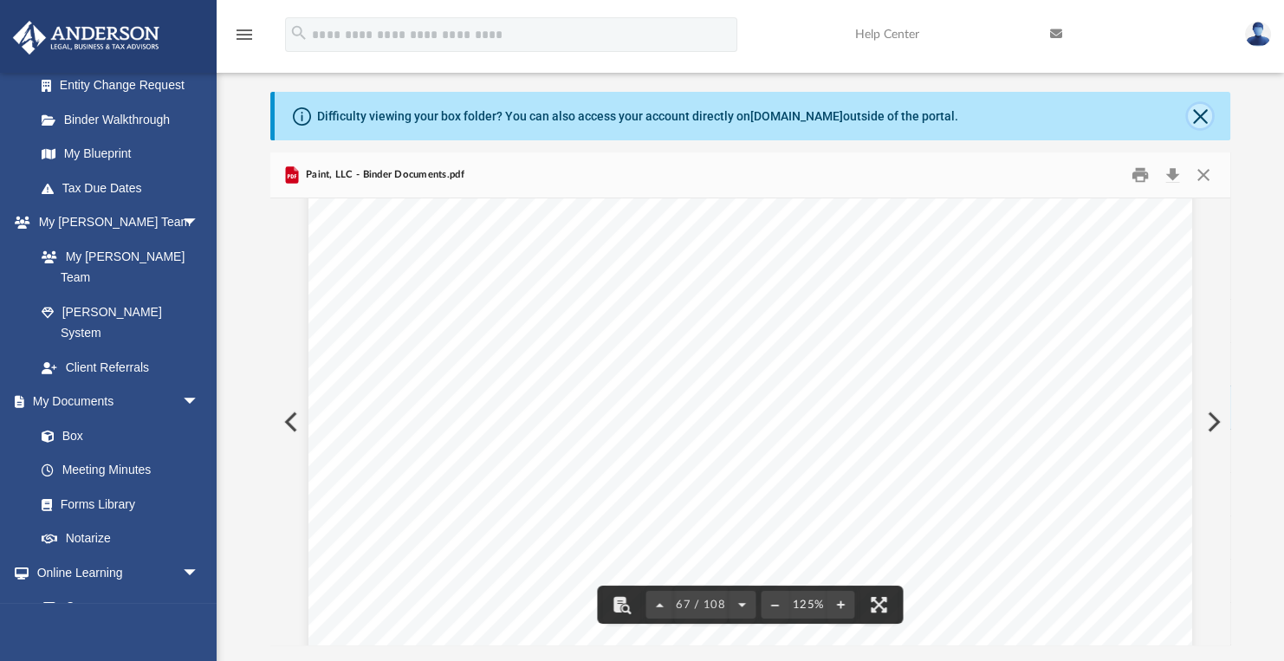
click at [1196, 112] on button "Close" at bounding box center [1200, 116] width 24 height 24
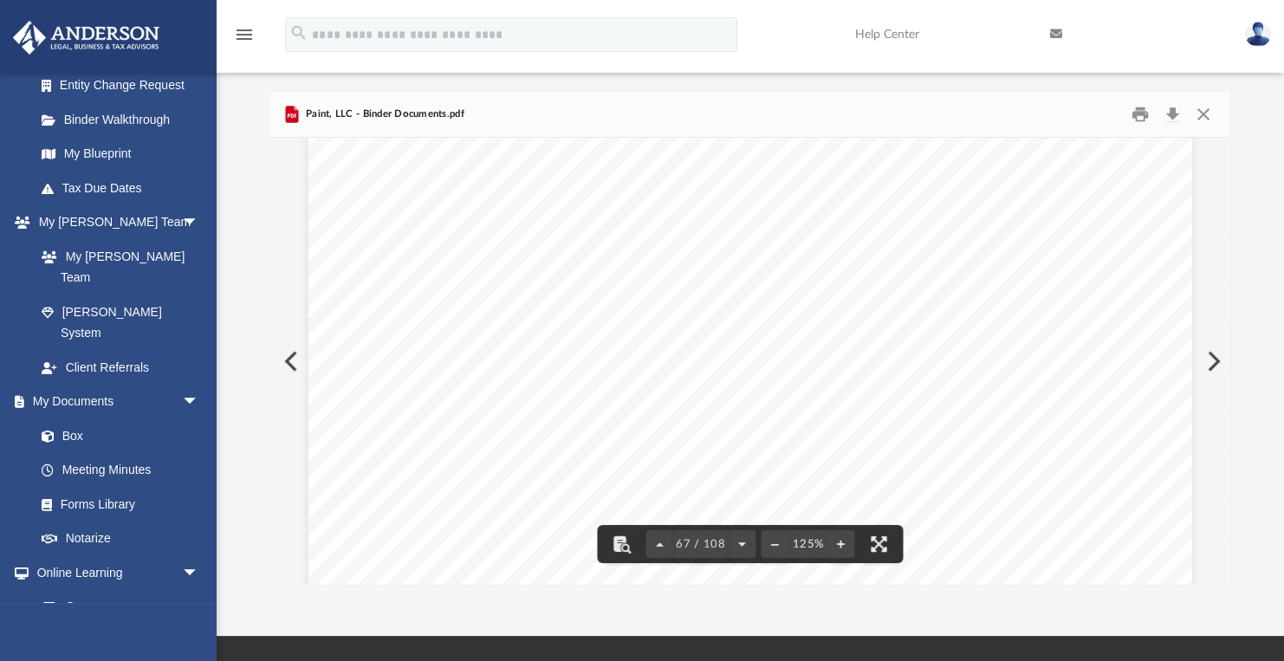
scroll to position [77546, 0]
click at [1196, 111] on button "Close" at bounding box center [1203, 114] width 31 height 27
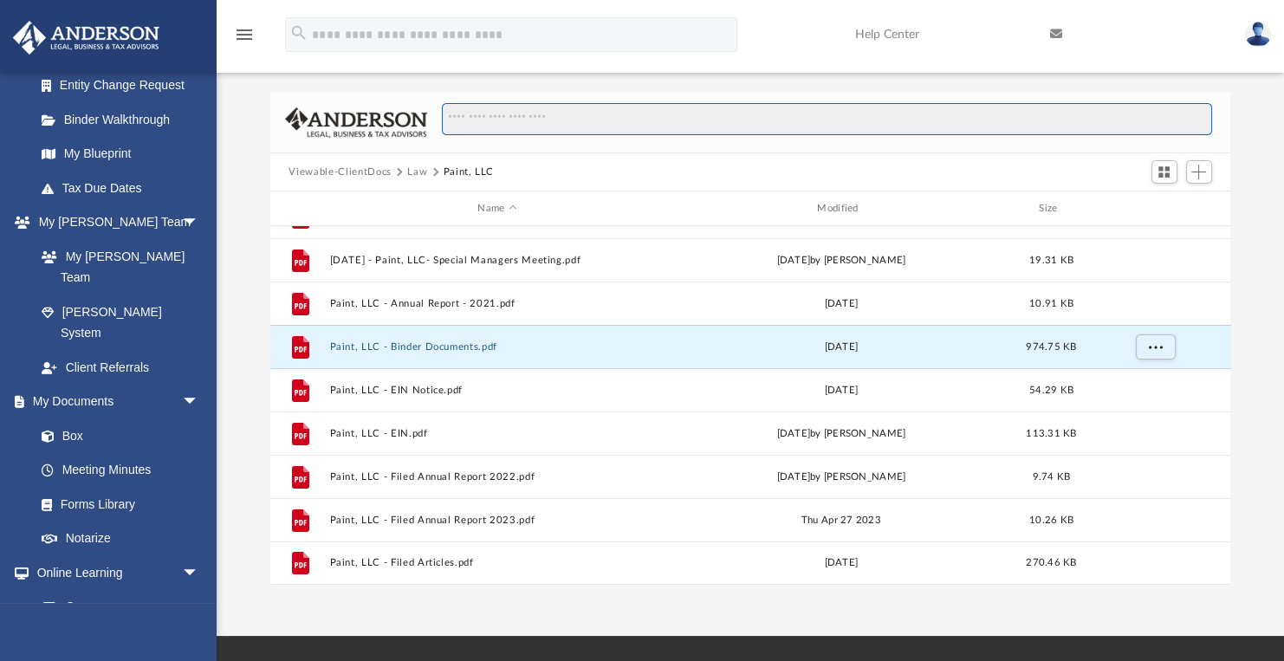
click at [463, 119] on input "Search files and folders" at bounding box center [826, 119] width 769 height 33
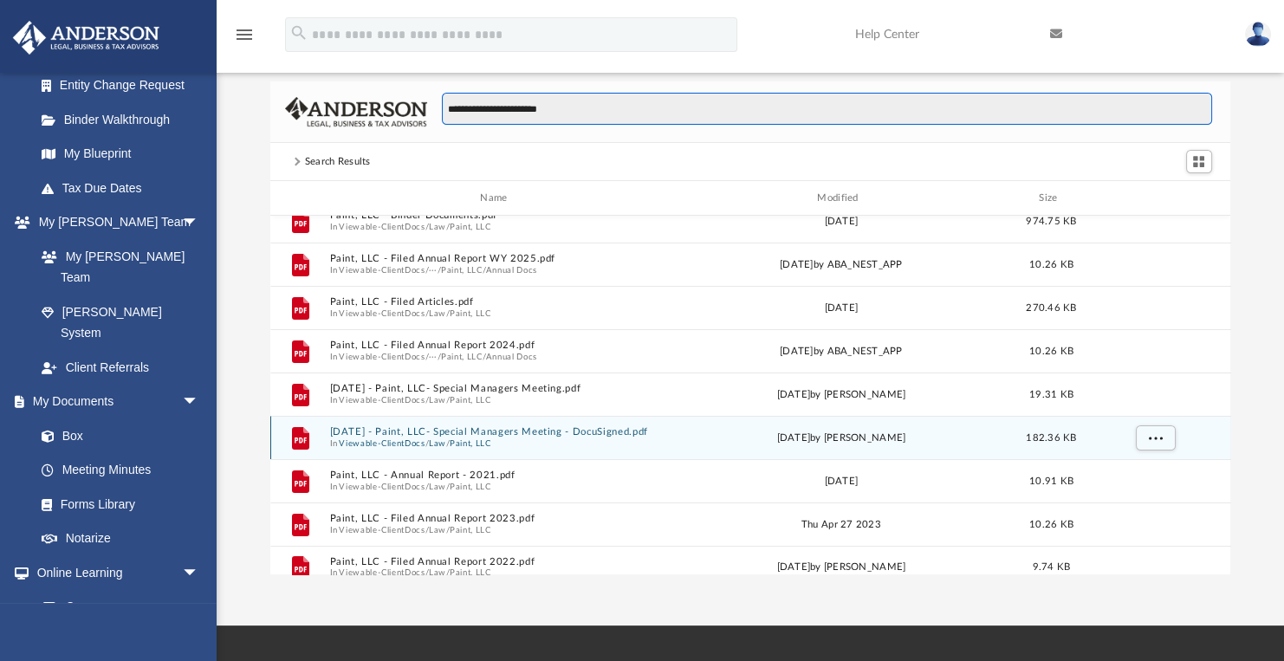
scroll to position [0, 0]
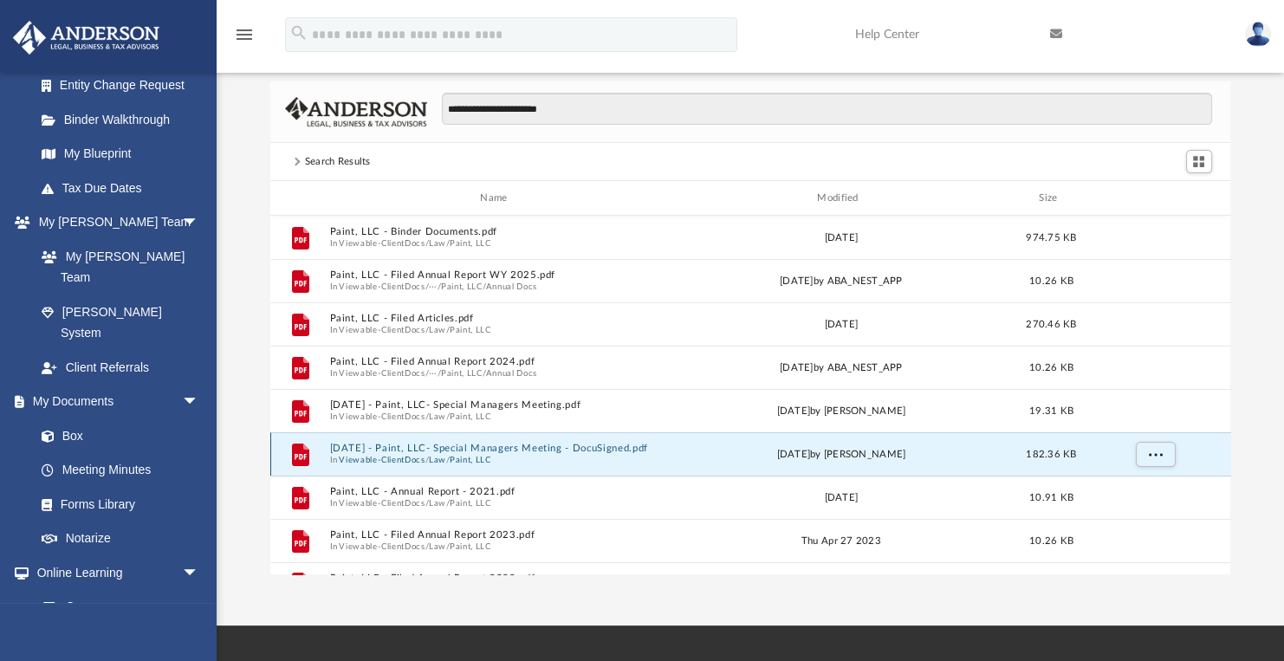
click at [581, 445] on button "2023.11.29 - Paint, LLC- Special Managers Meeting - DocuSigned.pdf" at bounding box center [497, 448] width 336 height 11
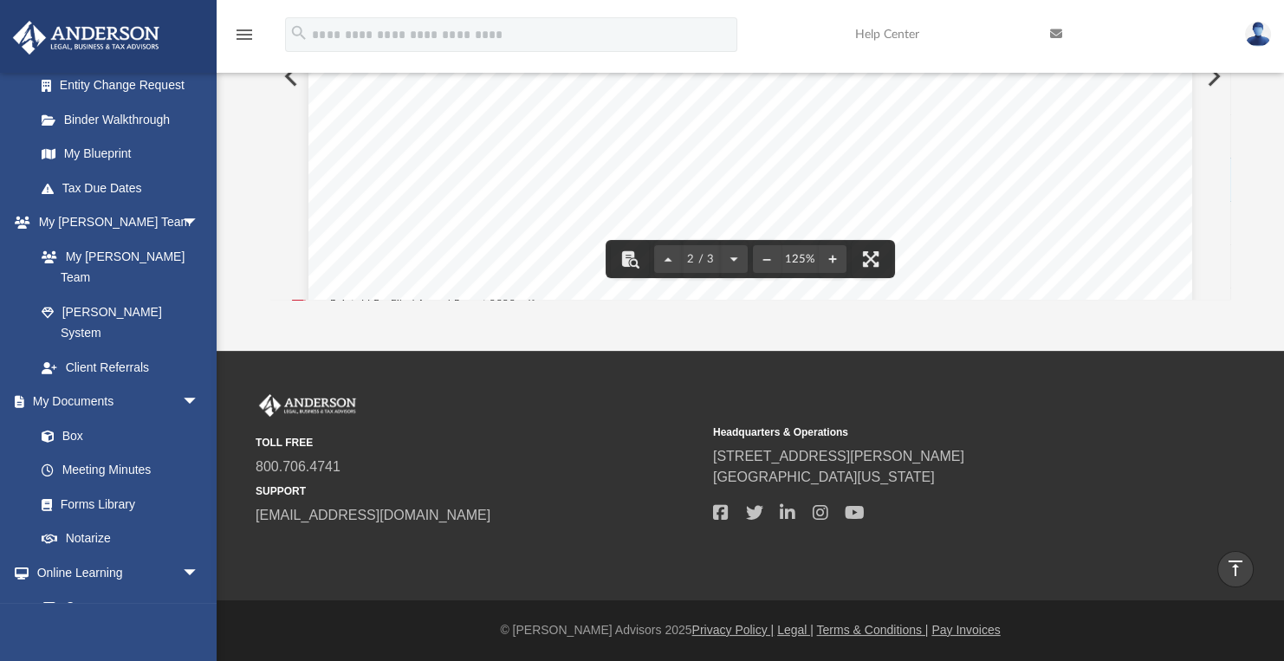
scroll to position [1791, 0]
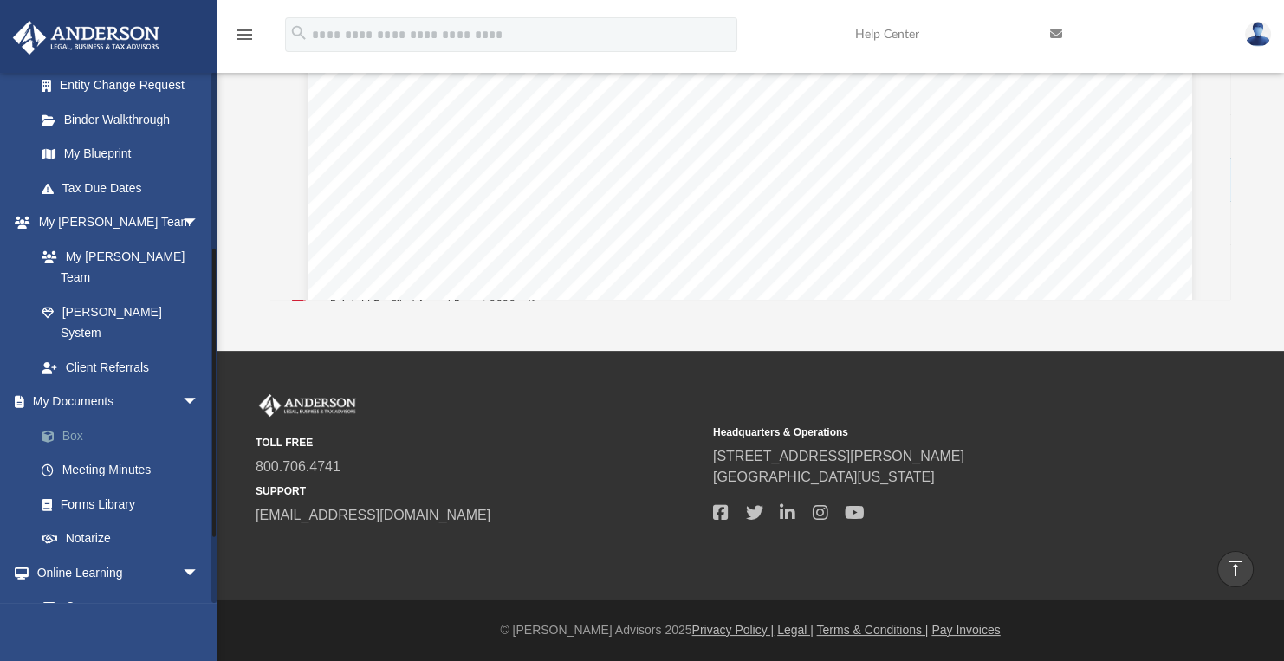
click at [76, 418] on link "Box" at bounding box center [124, 435] width 201 height 35
click at [66, 418] on link "Box" at bounding box center [124, 435] width 201 height 35
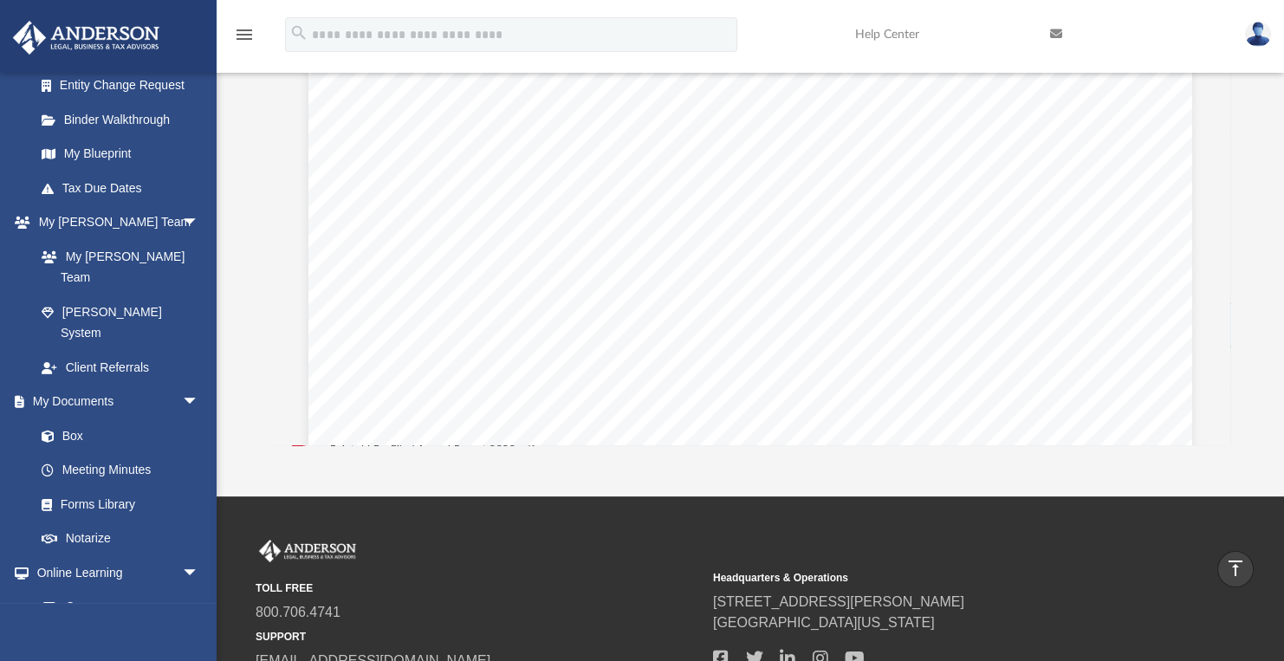
scroll to position [0, 0]
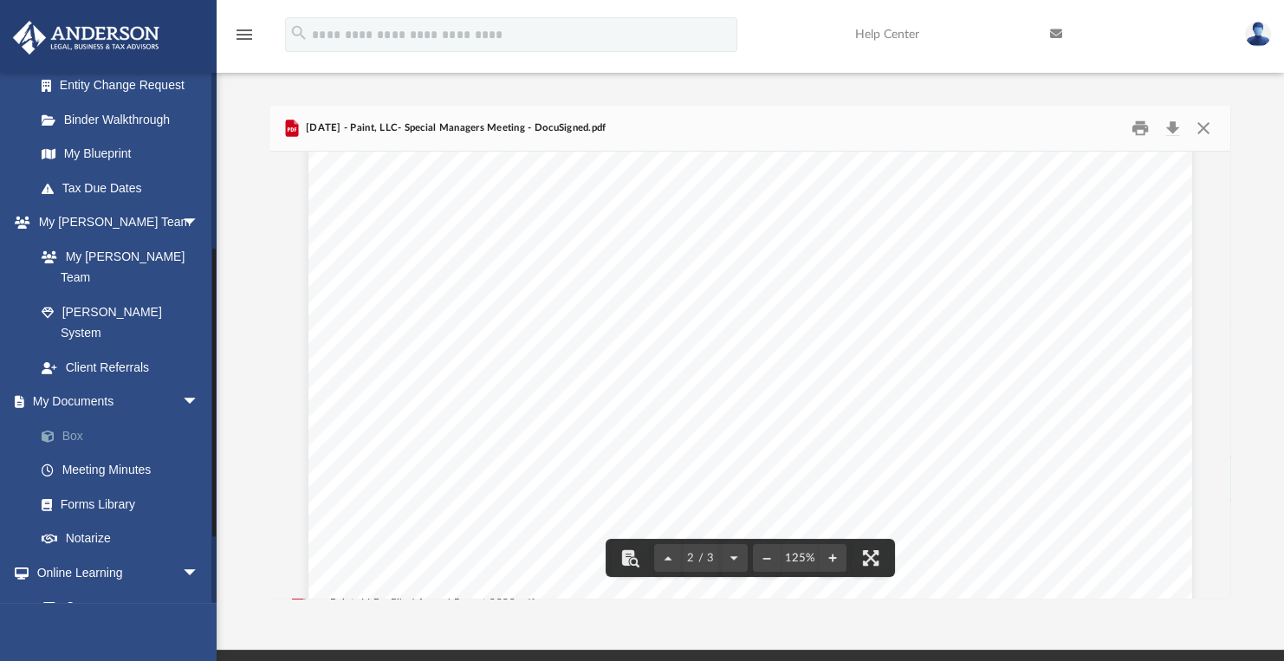
click at [70, 418] on link "Box" at bounding box center [124, 435] width 201 height 35
click at [1204, 127] on button "Close" at bounding box center [1203, 128] width 31 height 27
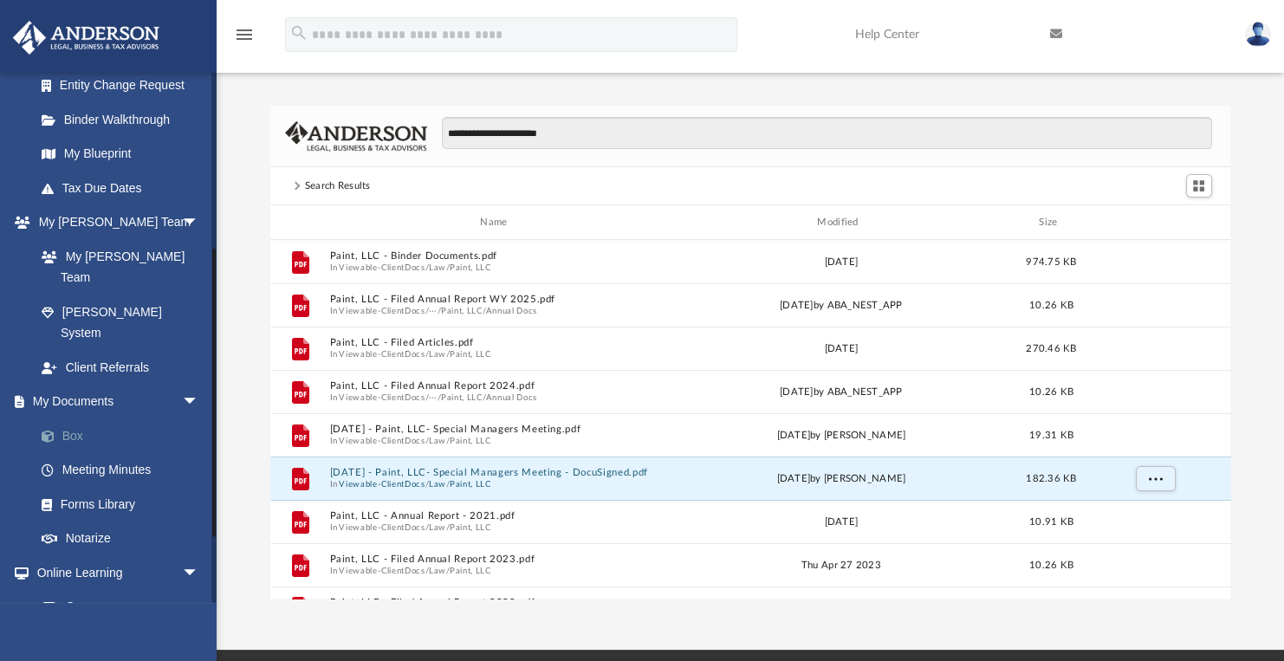
click at [69, 418] on link "Box" at bounding box center [124, 435] width 201 height 35
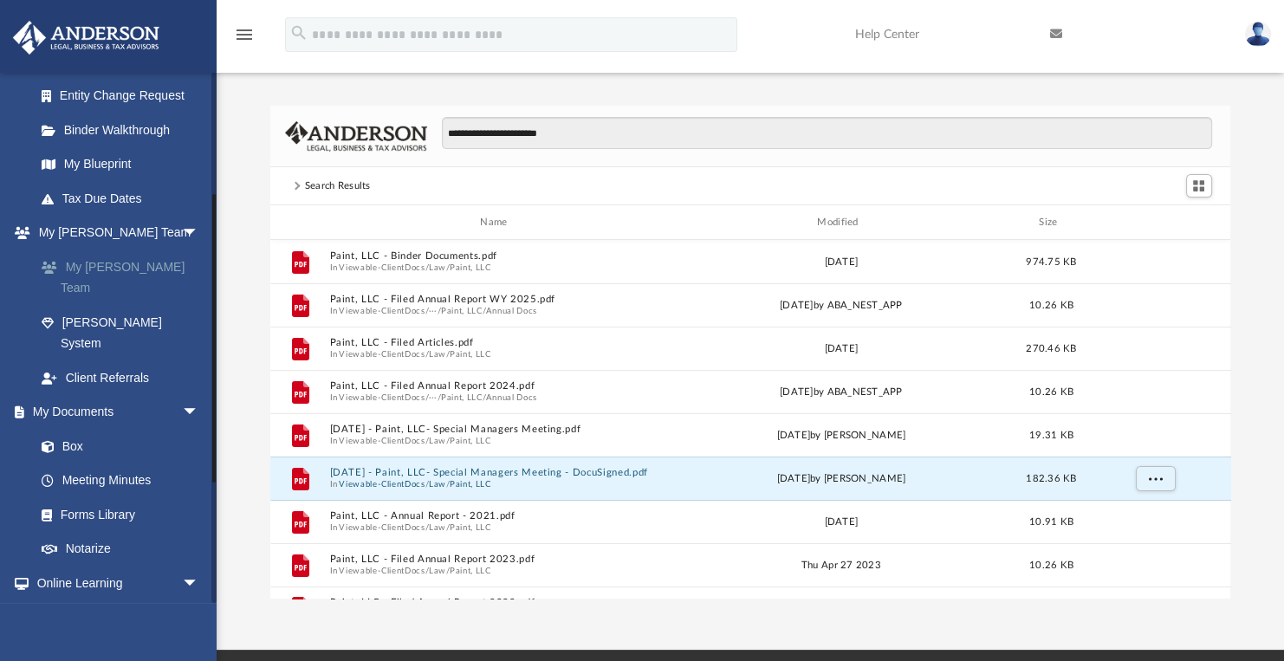
scroll to position [332, 0]
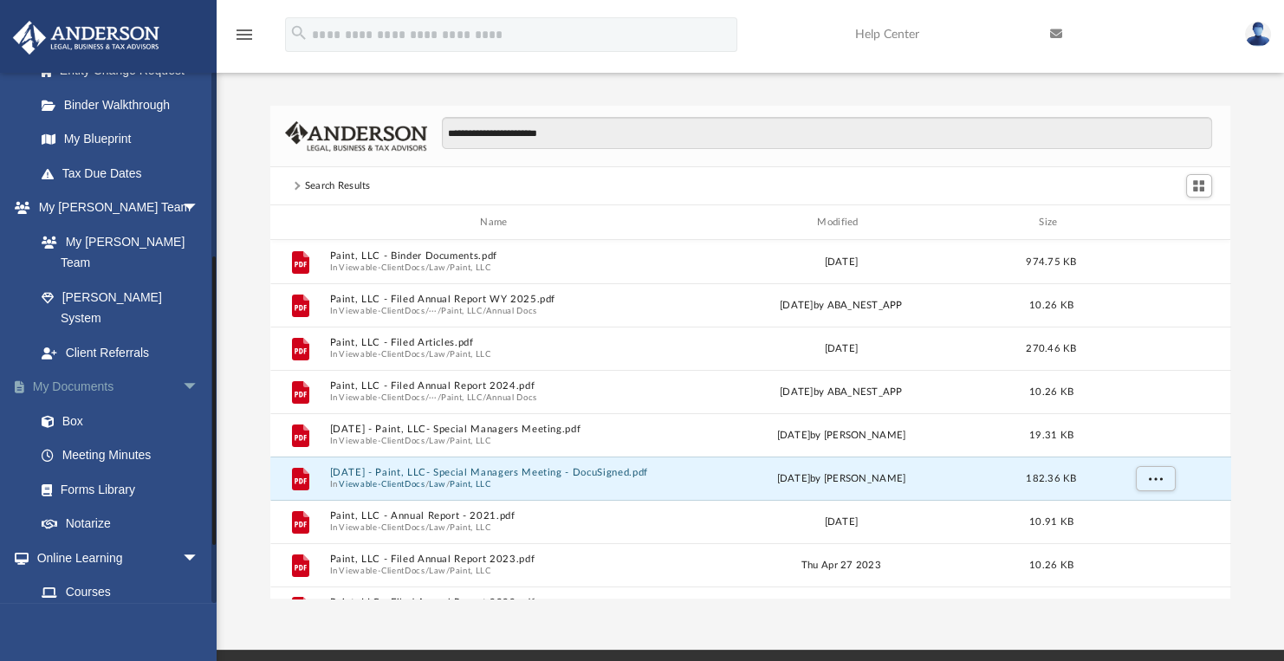
click at [80, 370] on link "My Documents arrow_drop_down" at bounding box center [118, 387] width 213 height 35
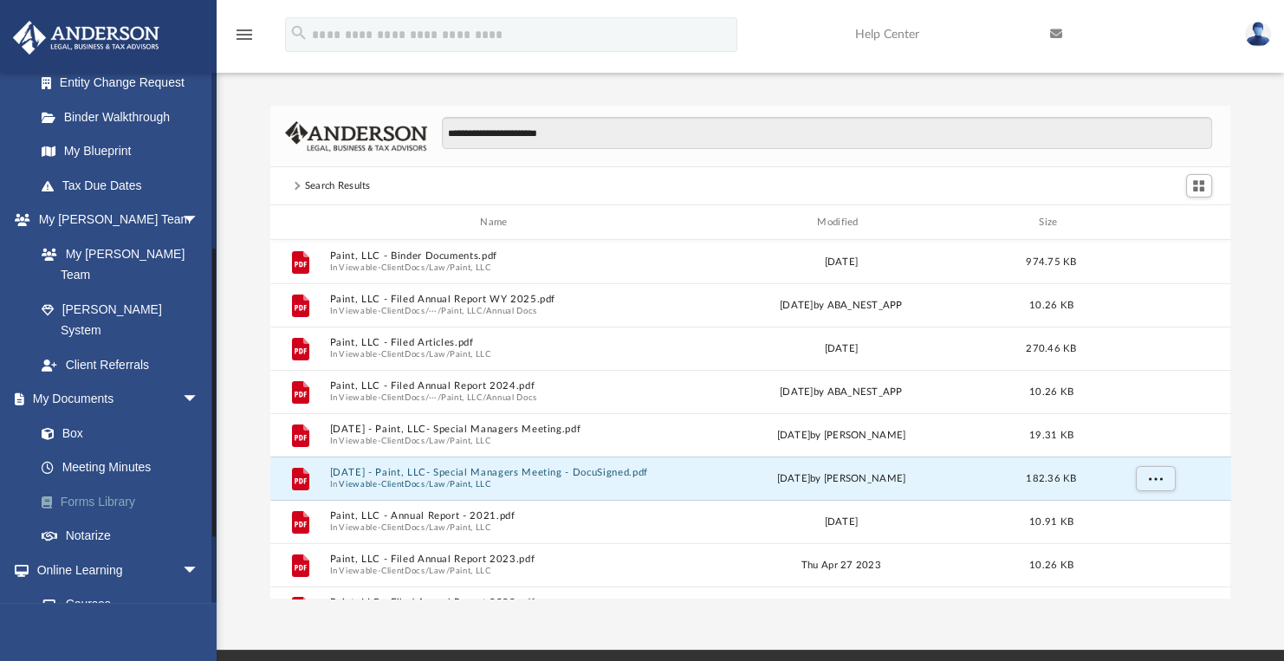
scroll to position [317, 0]
click at [73, 418] on link "Box" at bounding box center [124, 435] width 201 height 35
click at [182, 385] on span "arrow_drop_down" at bounding box center [199, 403] width 35 height 36
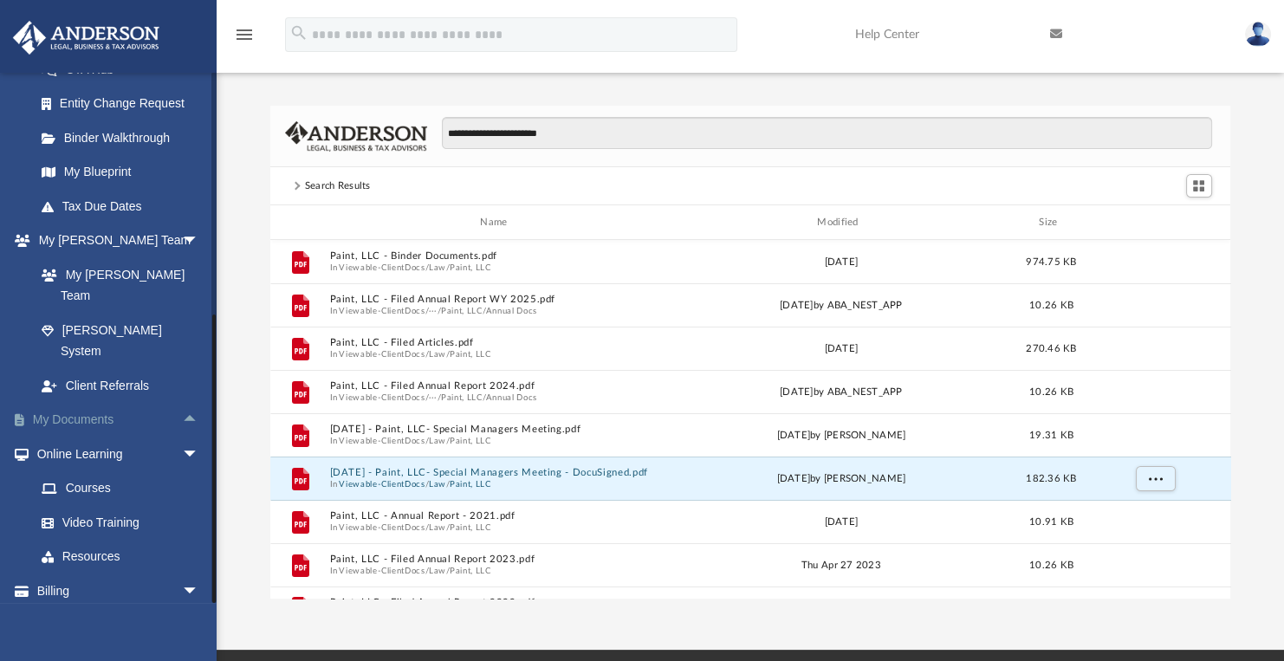
click at [184, 403] on span "arrow_drop_up" at bounding box center [199, 421] width 35 height 36
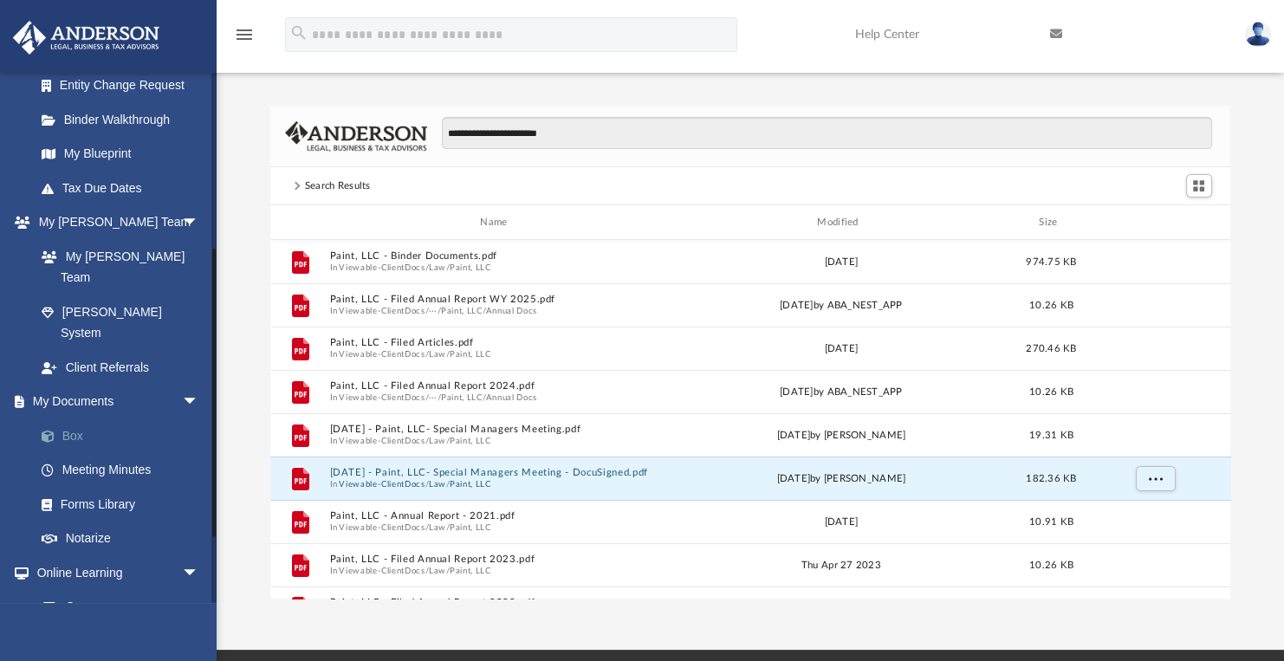
click at [69, 418] on link "Box" at bounding box center [124, 435] width 201 height 35
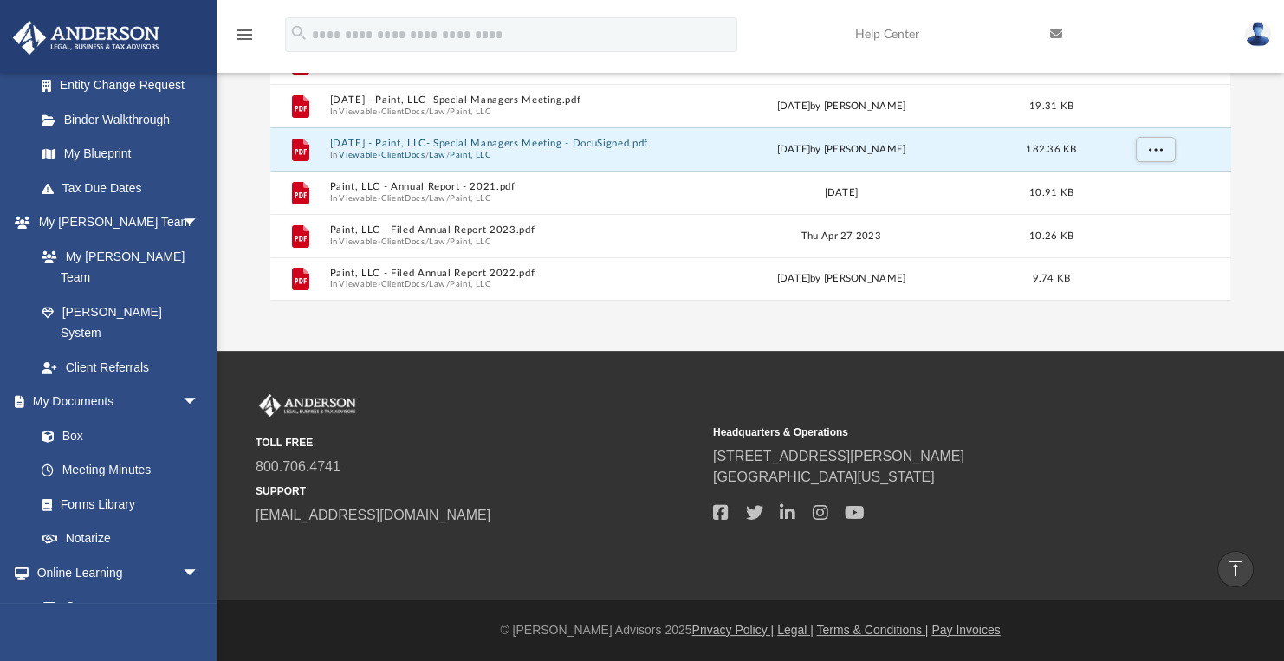
scroll to position [0, 0]
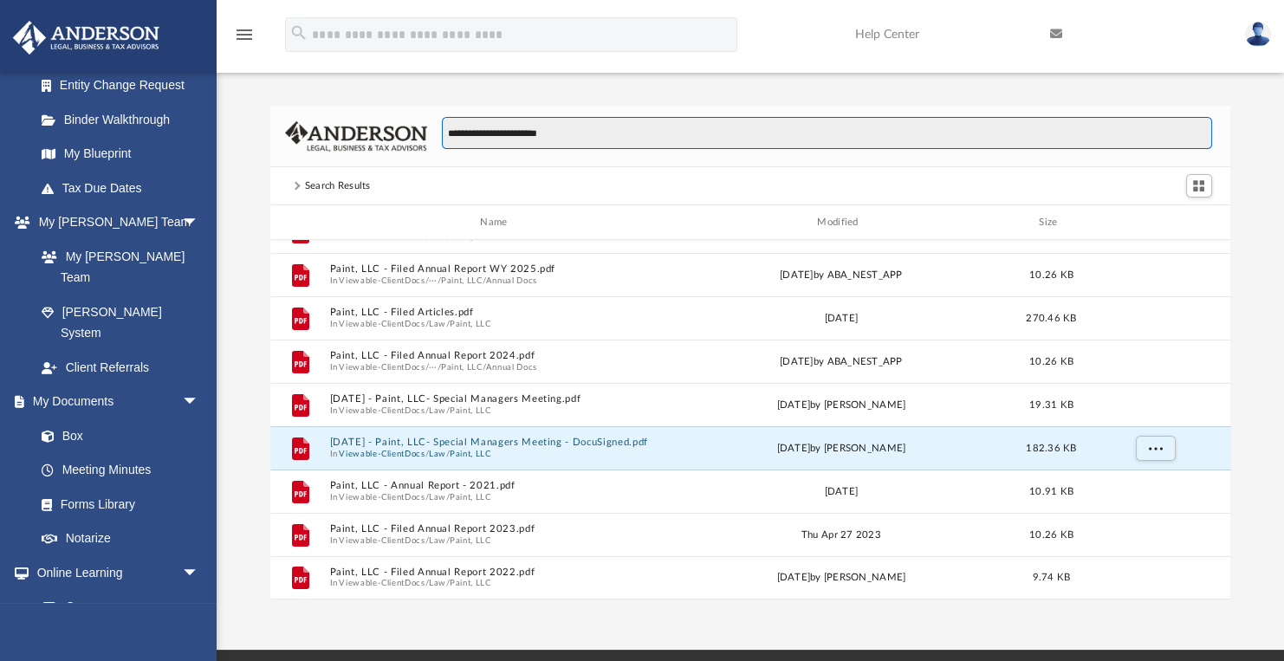
drag, startPoint x: 567, startPoint y: 133, endPoint x: 383, endPoint y: 159, distance: 185.4
click at [383, 159] on div "**********" at bounding box center [750, 137] width 961 height 62
type input "********"
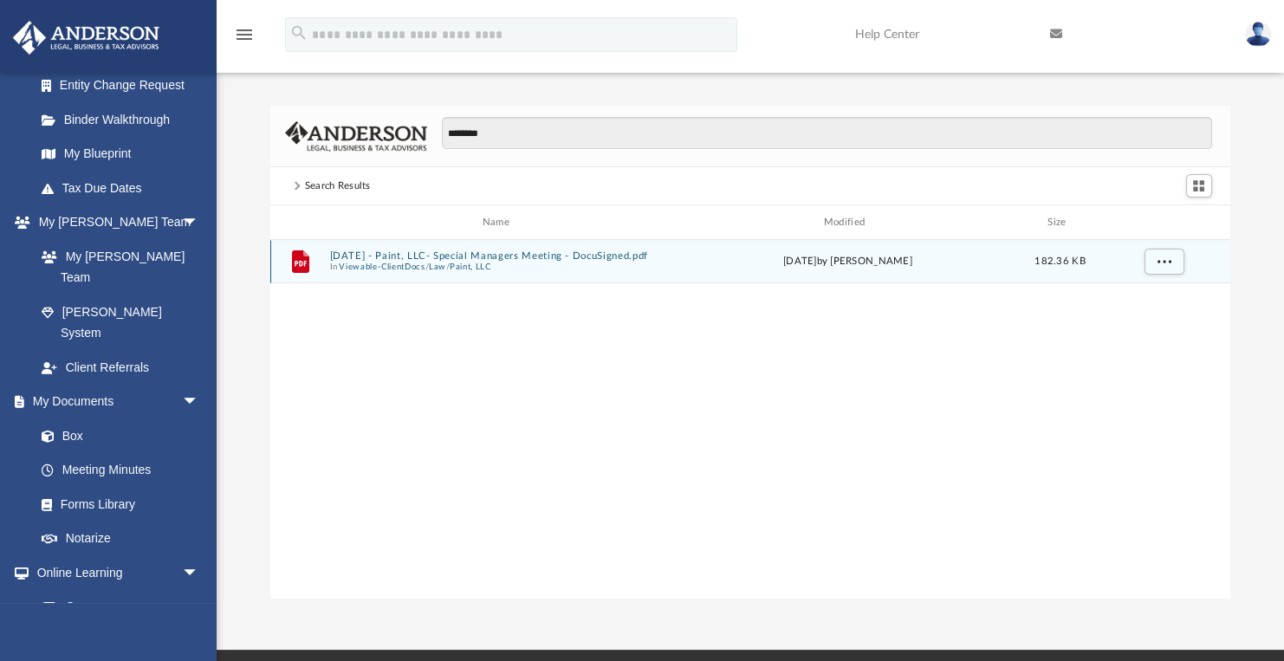
click at [399, 264] on button "Viewable-ClientDocs" at bounding box center [382, 267] width 86 height 11
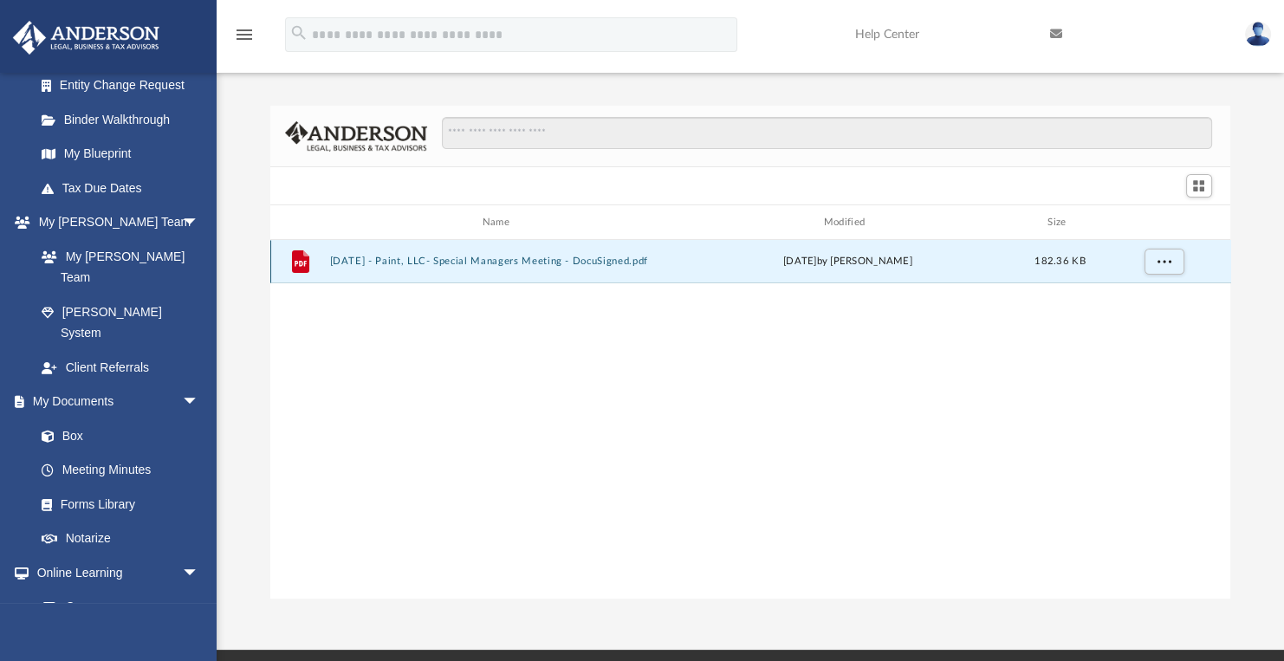
click at [399, 264] on button "2023.11.29 - Paint, LLC- Special Managers Meeting - DocuSigned.pdf" at bounding box center [499, 261] width 341 height 11
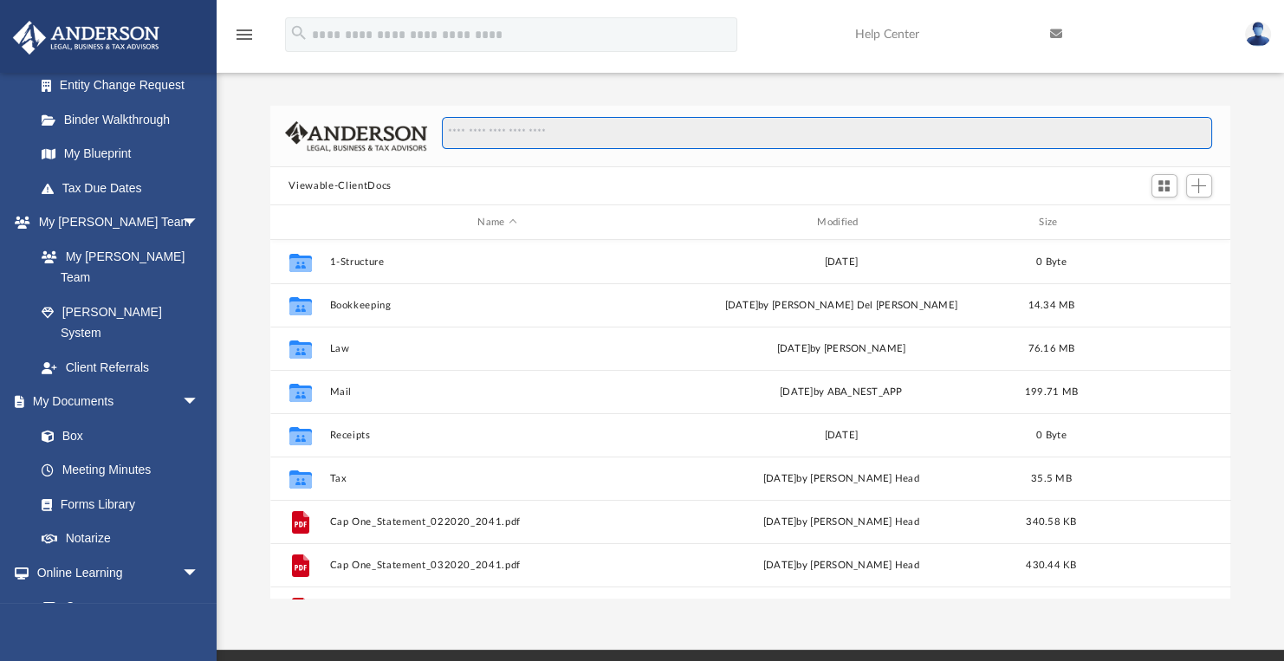
click at [503, 122] on input "Search files and folders" at bounding box center [826, 133] width 769 height 33
type input "********"
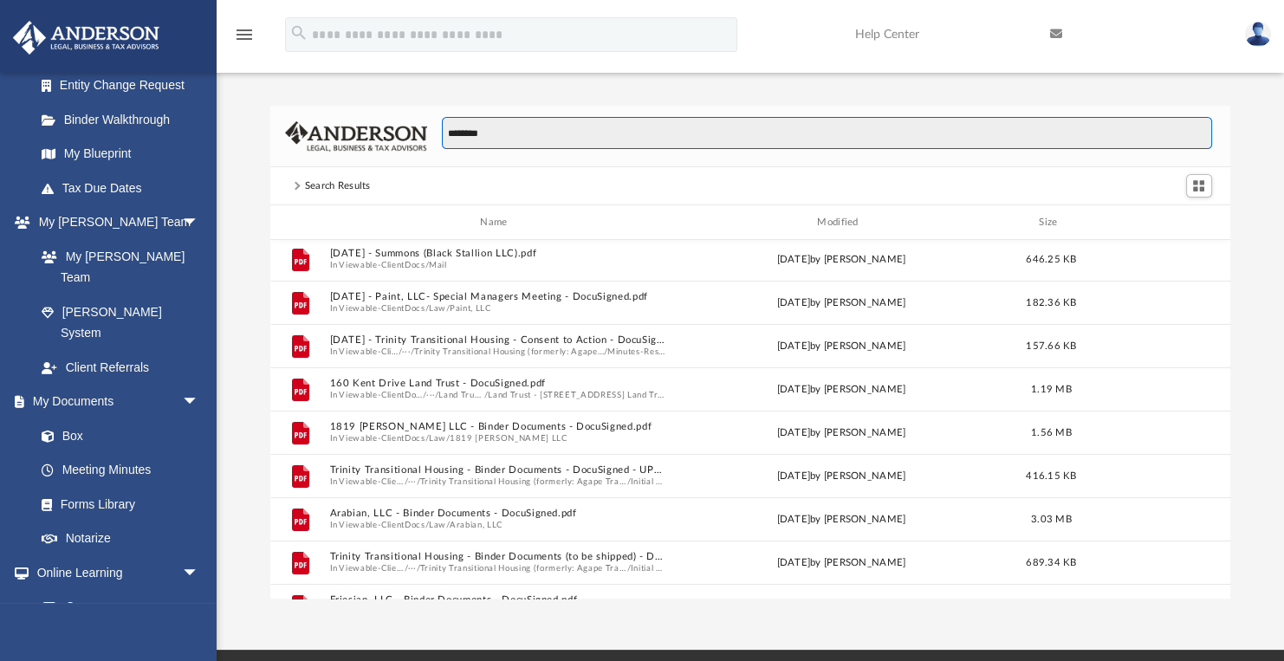
scroll to position [2, 0]
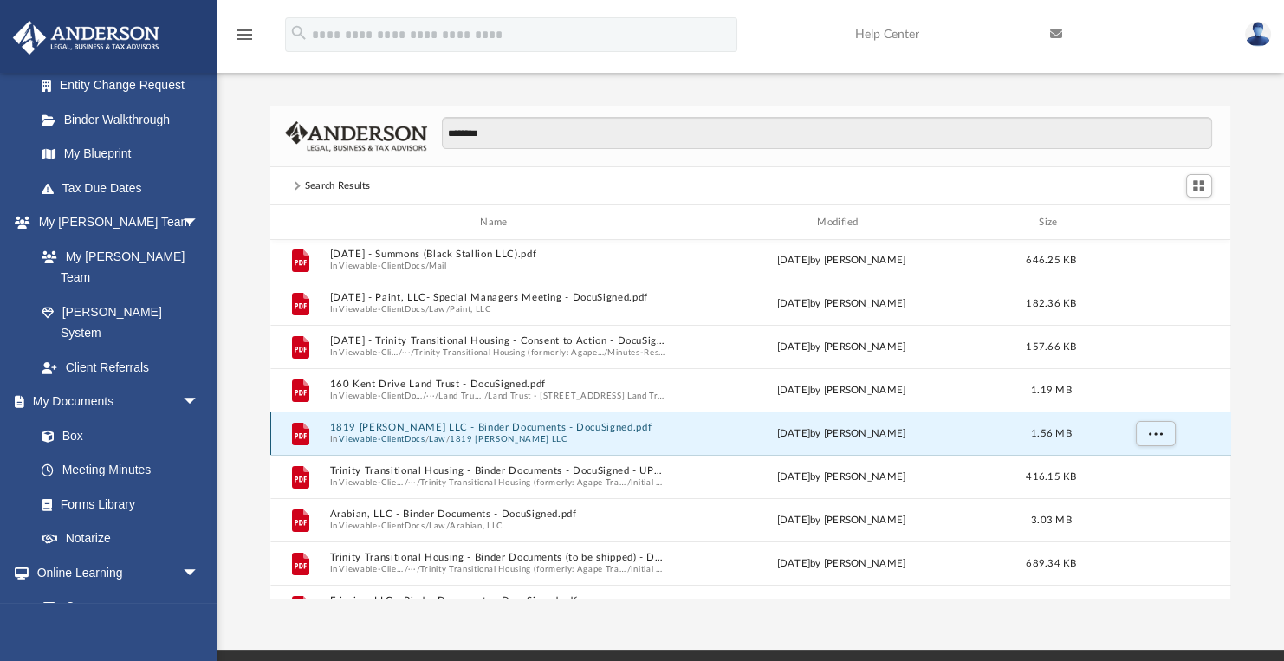
click at [477, 431] on button "1819 W. Boone LLC - Binder Documents - DocuSigned.pdf" at bounding box center [497, 427] width 336 height 11
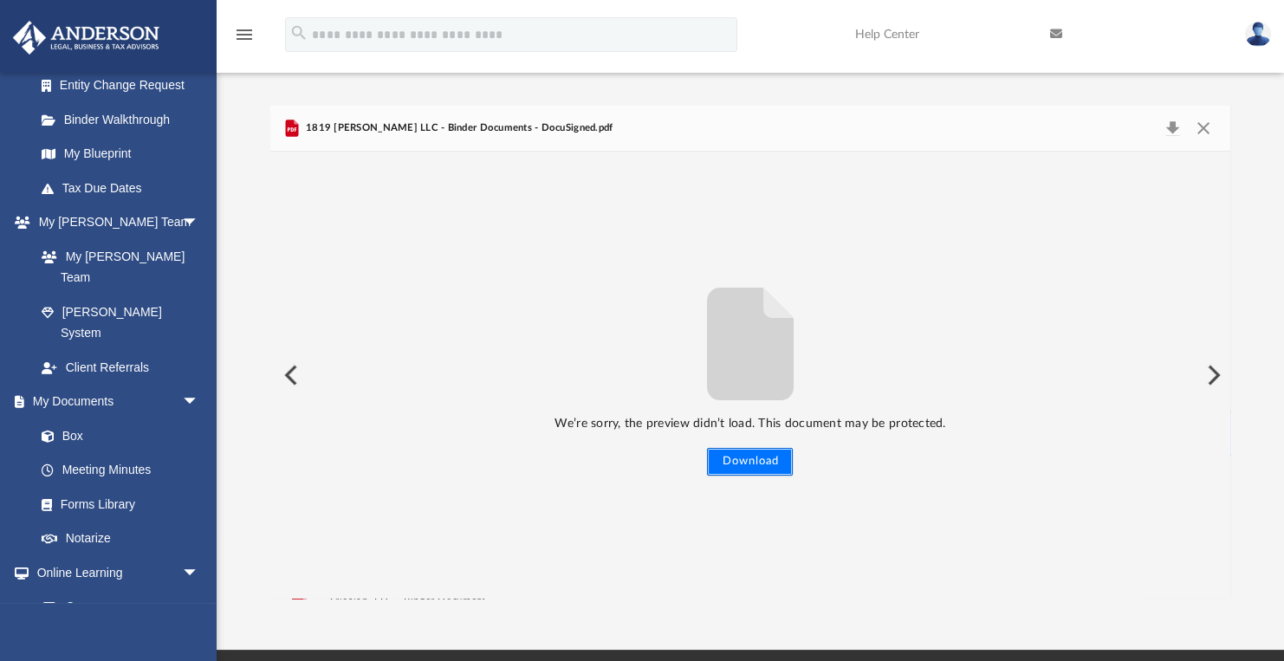
click at [754, 458] on button "Download" at bounding box center [750, 462] width 86 height 28
click at [1198, 127] on button "Close" at bounding box center [1203, 128] width 31 height 24
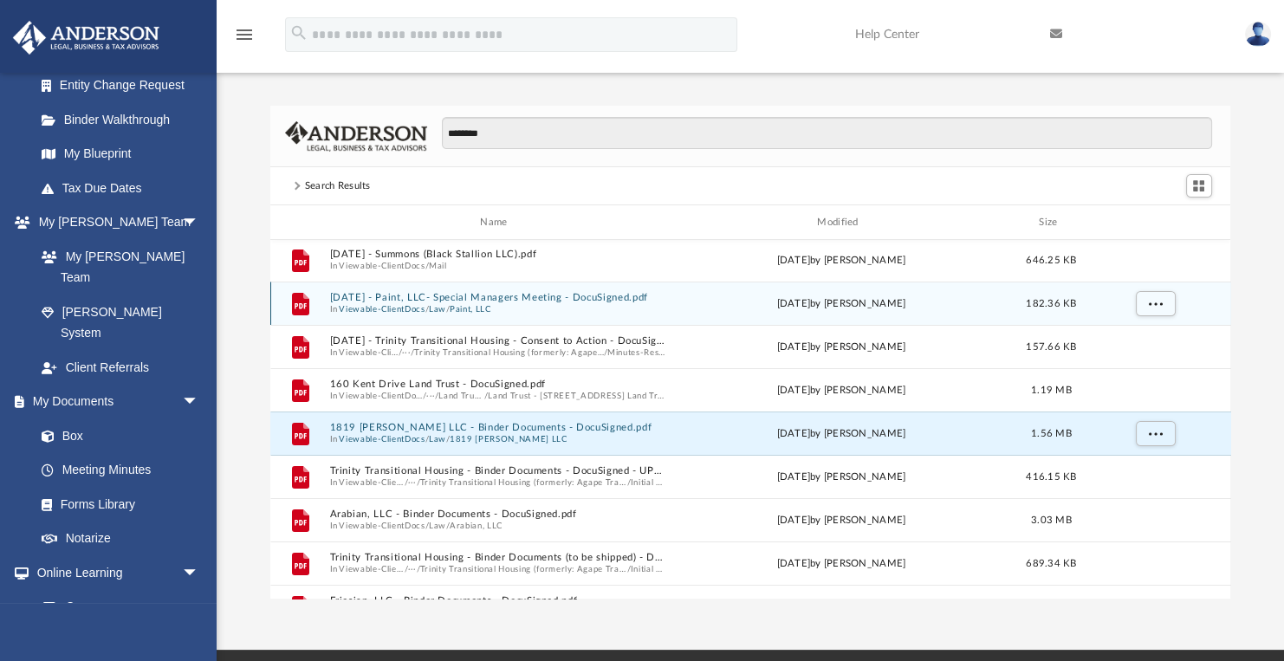
click at [491, 301] on button "2023.11.29 - Paint, LLC- Special Managers Meeting - DocuSigned.pdf" at bounding box center [497, 297] width 336 height 11
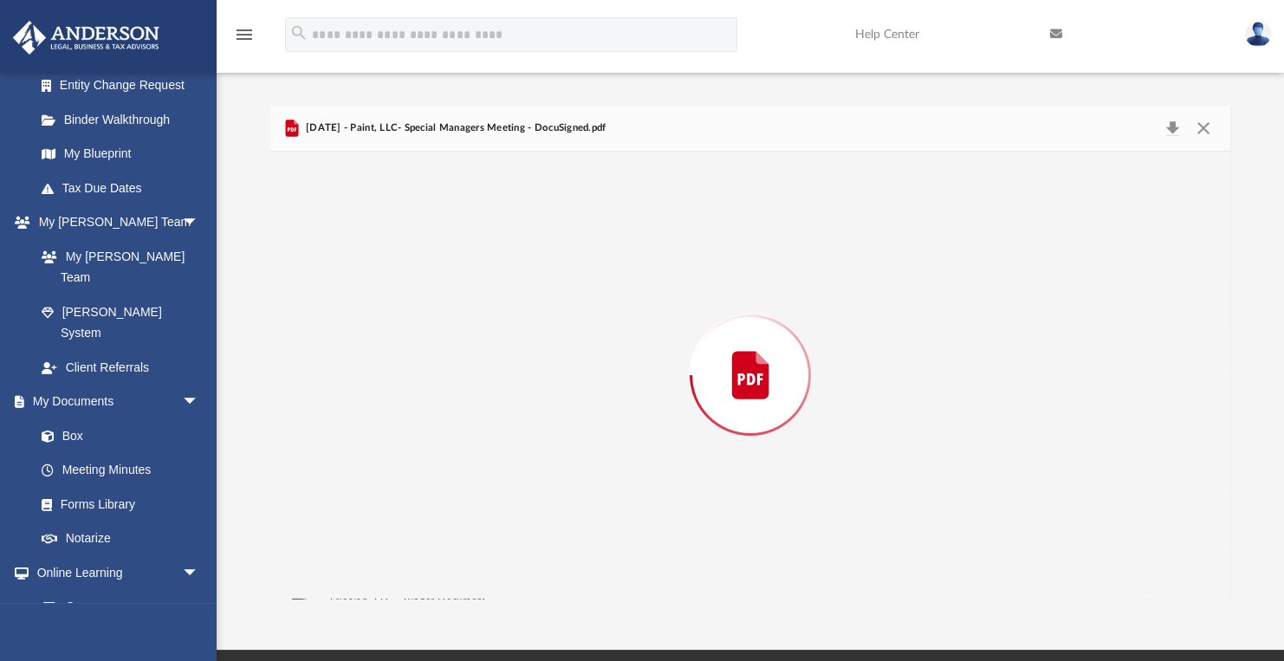
click at [491, 301] on div "Preview" at bounding box center [750, 375] width 961 height 447
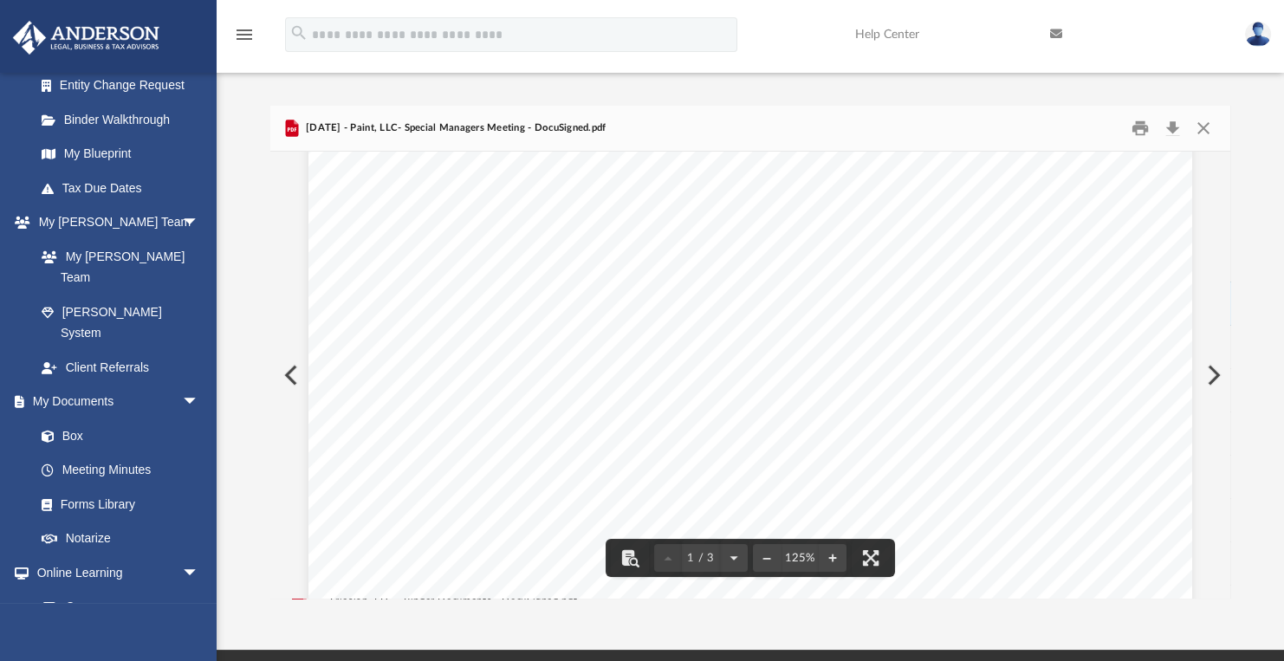
scroll to position [0, 0]
click at [1202, 132] on button "Close" at bounding box center [1203, 128] width 31 height 27
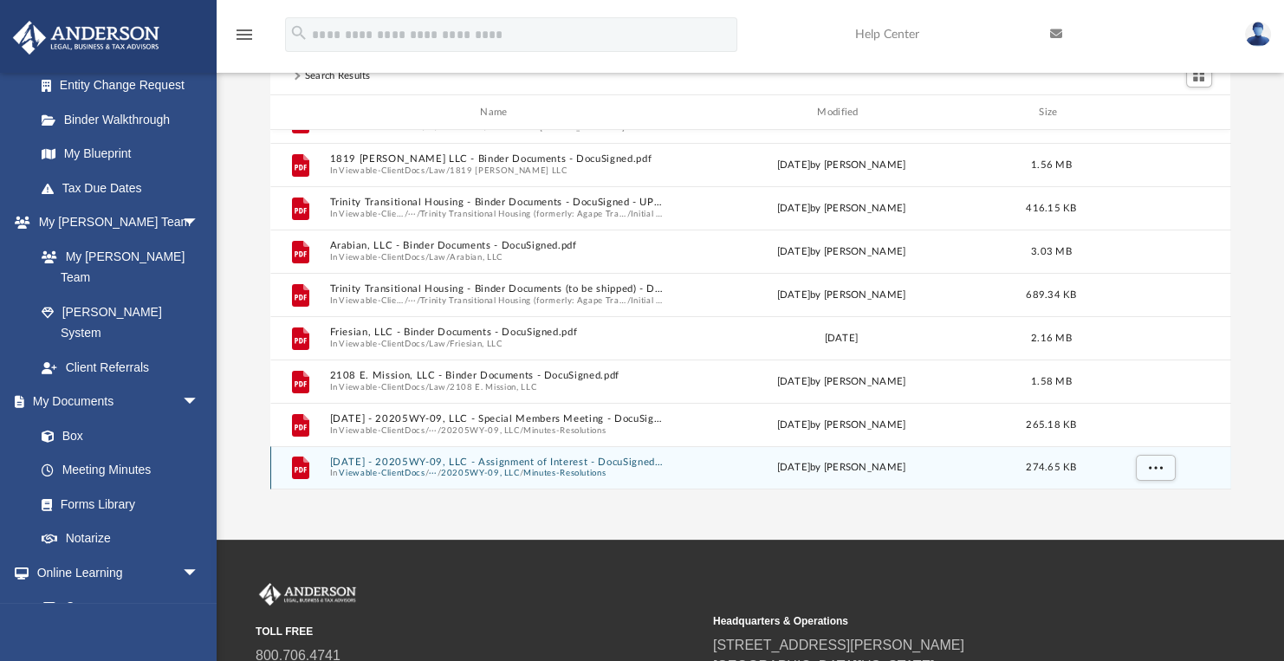
scroll to position [299, 0]
